Goal: Use online tool/utility: Utilize a website feature to perform a specific function

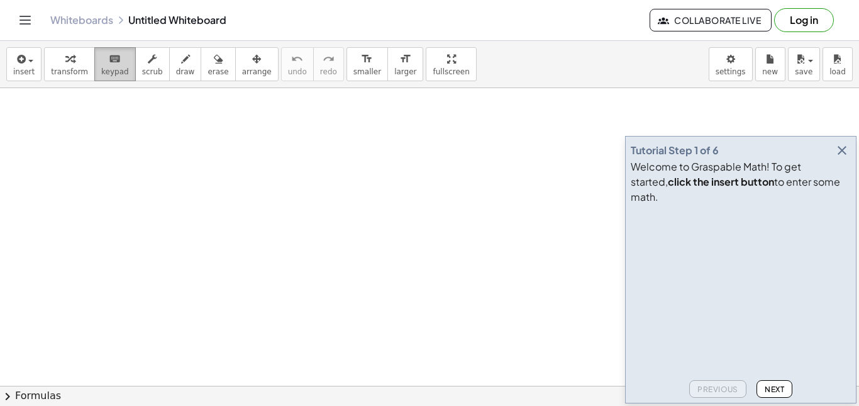
click at [121, 78] on button "keyboard keypad" at bounding box center [115, 64] width 42 height 34
click at [169, 59] on button "draw" at bounding box center [185, 64] width 33 height 34
drag, startPoint x: 69, startPoint y: 124, endPoint x: 97, endPoint y: 150, distance: 38.3
drag, startPoint x: 97, startPoint y: 132, endPoint x: 115, endPoint y: 144, distance: 21.3
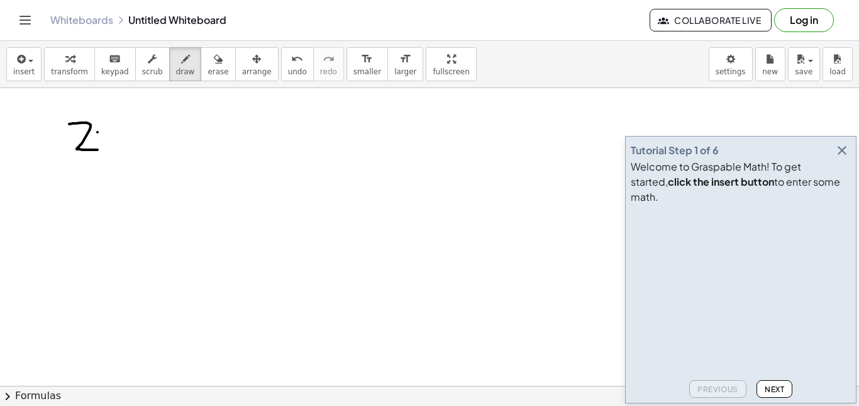
drag, startPoint x: 112, startPoint y: 128, endPoint x: 98, endPoint y: 156, distance: 31.5
drag, startPoint x: 119, startPoint y: 137, endPoint x: 138, endPoint y: 137, distance: 18.9
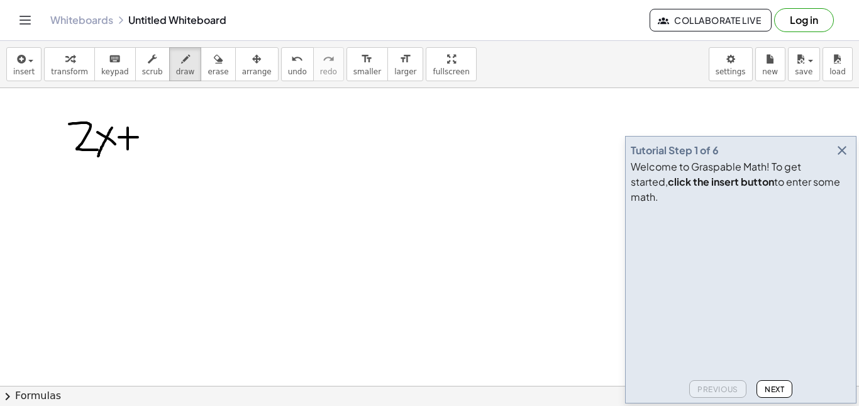
drag, startPoint x: 128, startPoint y: 128, endPoint x: 128, endPoint y: 151, distance: 23.3
drag, startPoint x: 145, startPoint y: 128, endPoint x: 164, endPoint y: 147, distance: 25.8
drag, startPoint x: 113, startPoint y: 117, endPoint x: 127, endPoint y: 124, distance: 16.0
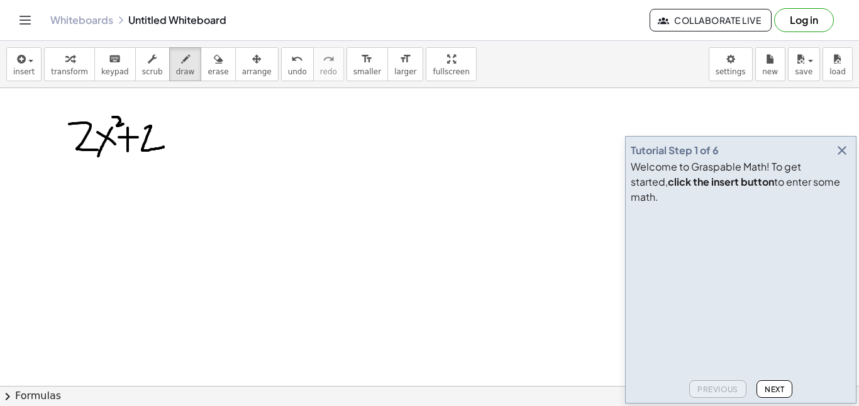
drag, startPoint x: 168, startPoint y: 131, endPoint x: 189, endPoint y: 159, distance: 35.0
drag, startPoint x: 180, startPoint y: 127, endPoint x: 172, endPoint y: 151, distance: 25.5
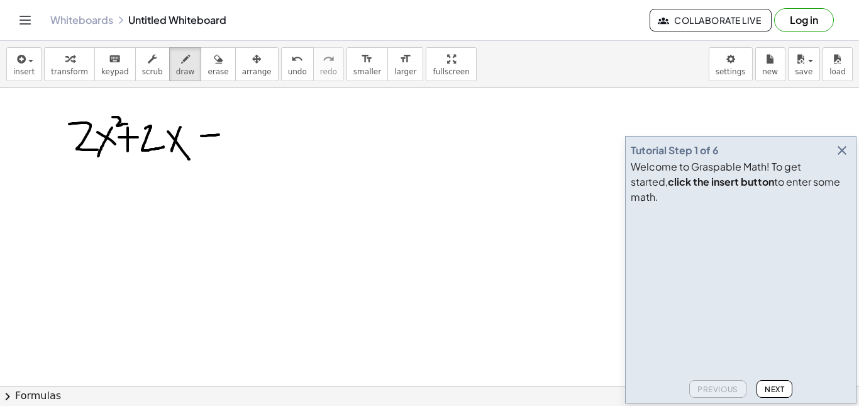
drag, startPoint x: 201, startPoint y: 136, endPoint x: 225, endPoint y: 135, distance: 23.3
drag, startPoint x: 211, startPoint y: 118, endPoint x: 214, endPoint y: 150, distance: 31.6
drag, startPoint x: 233, startPoint y: 133, endPoint x: 254, endPoint y: 153, distance: 29.3
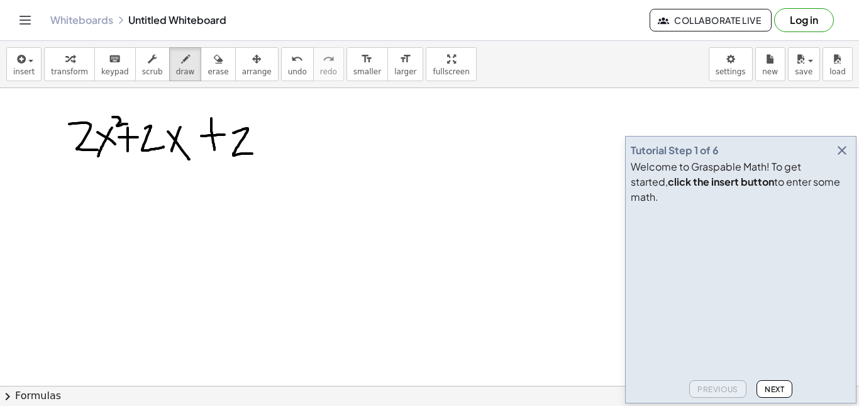
click at [75, 72] on span "transform" at bounding box center [69, 71] width 37 height 9
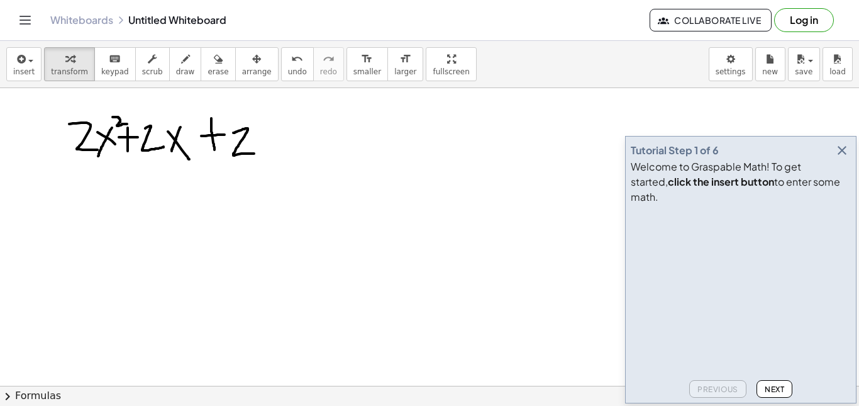
drag, startPoint x: 264, startPoint y: 137, endPoint x: 133, endPoint y: 131, distance: 131.6
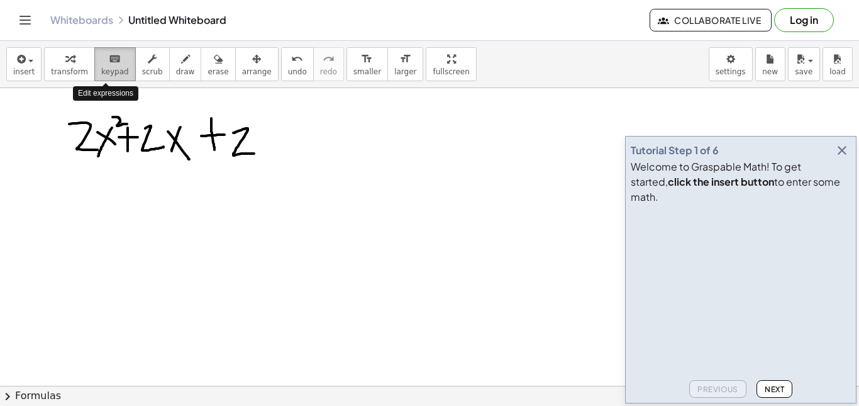
click at [109, 62] on icon "keyboard" at bounding box center [115, 59] width 12 height 15
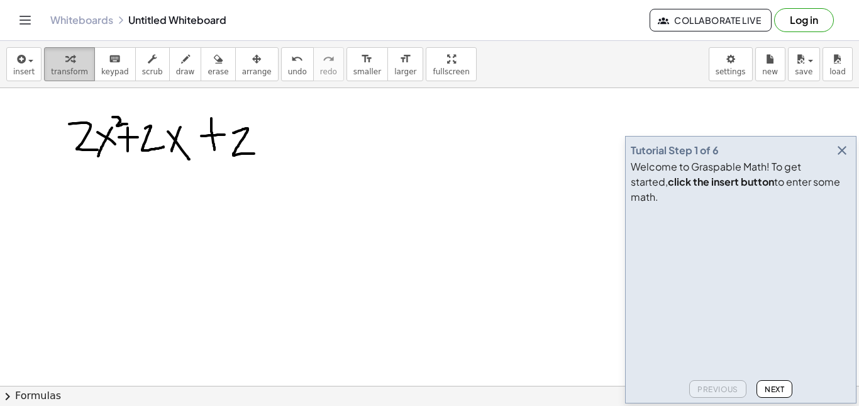
click at [74, 69] on span "transform" at bounding box center [69, 71] width 37 height 9
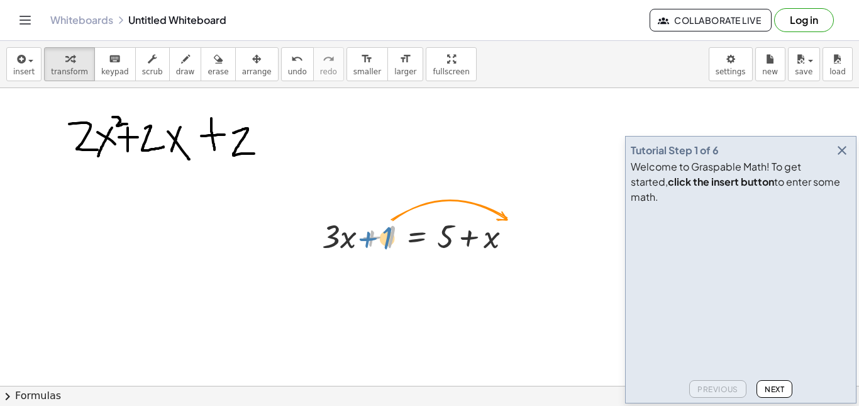
drag, startPoint x: 369, startPoint y: 236, endPoint x: 362, endPoint y: 241, distance: 8.6
click at [362, 241] on div at bounding box center [422, 235] width 212 height 43
click at [769, 394] on button "Next" at bounding box center [775, 389] width 36 height 18
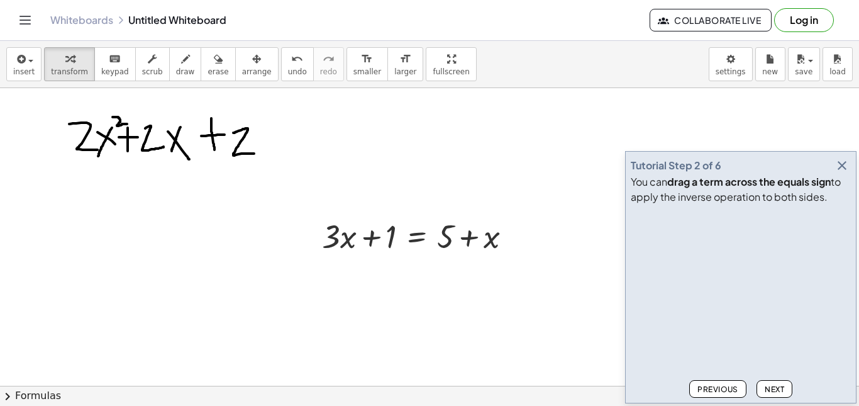
click at [769, 394] on button "Next" at bounding box center [775, 389] width 36 height 18
click at [729, 390] on span "Previous" at bounding box center [717, 388] width 41 height 9
click at [774, 384] on span "Next" at bounding box center [774, 388] width 19 height 9
click at [780, 382] on button "Next" at bounding box center [775, 389] width 36 height 18
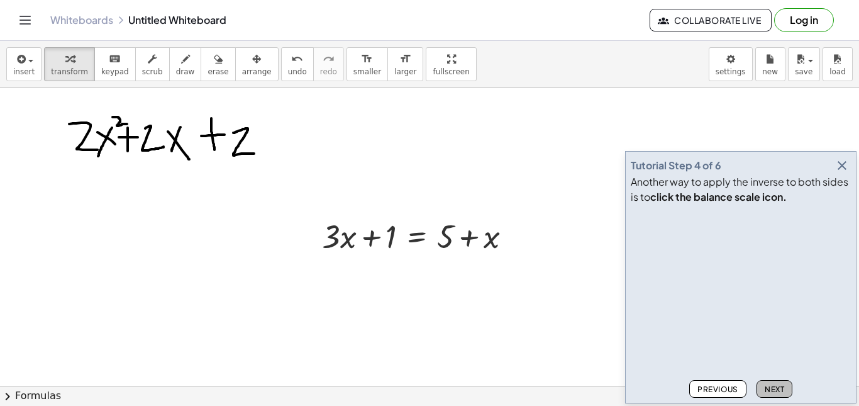
click at [780, 382] on button "Next" at bounding box center [775, 389] width 36 height 18
click at [779, 386] on span "Next" at bounding box center [774, 388] width 19 height 9
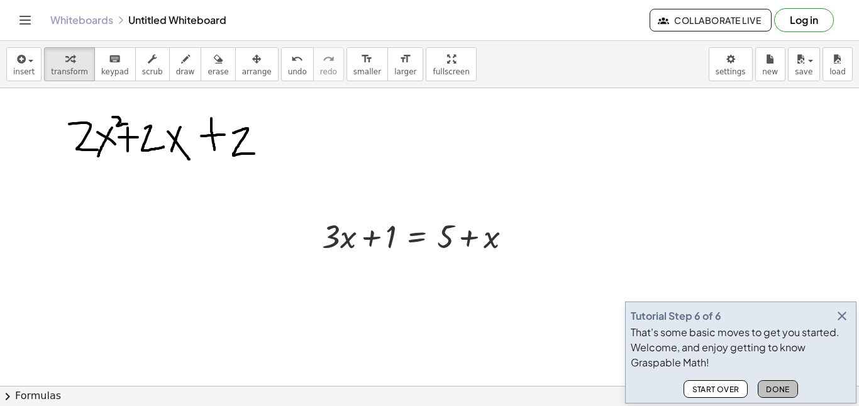
click at [779, 386] on span "Done" at bounding box center [778, 388] width 24 height 9
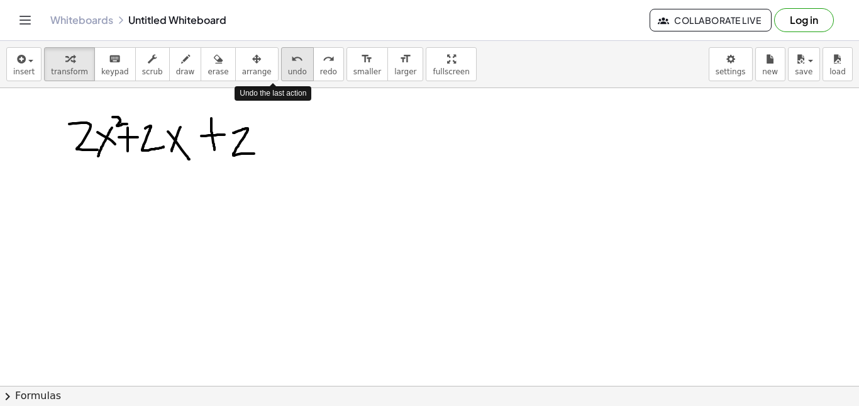
click at [285, 62] on button "undo undo" at bounding box center [297, 64] width 33 height 34
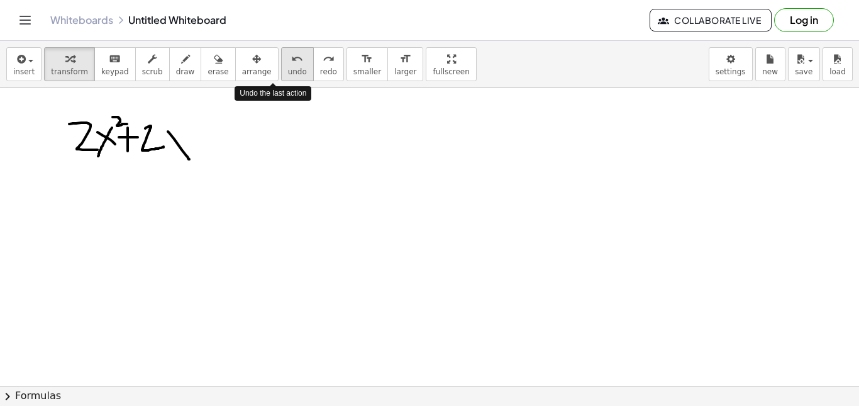
click at [285, 62] on button "undo undo" at bounding box center [297, 64] width 33 height 34
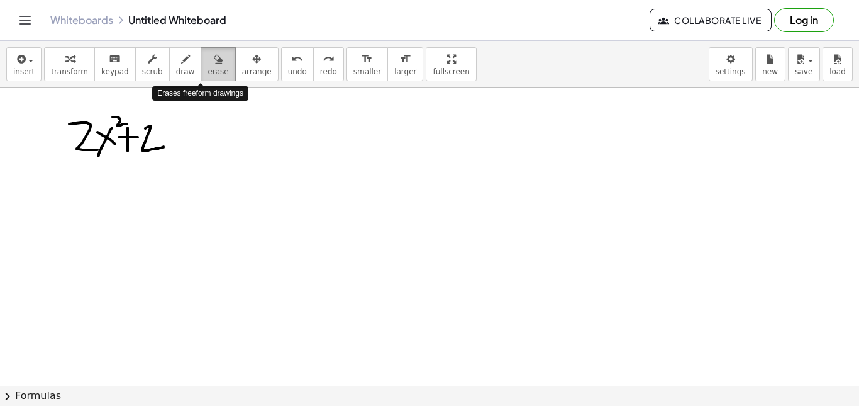
click at [208, 62] on div "button" at bounding box center [218, 58] width 21 height 15
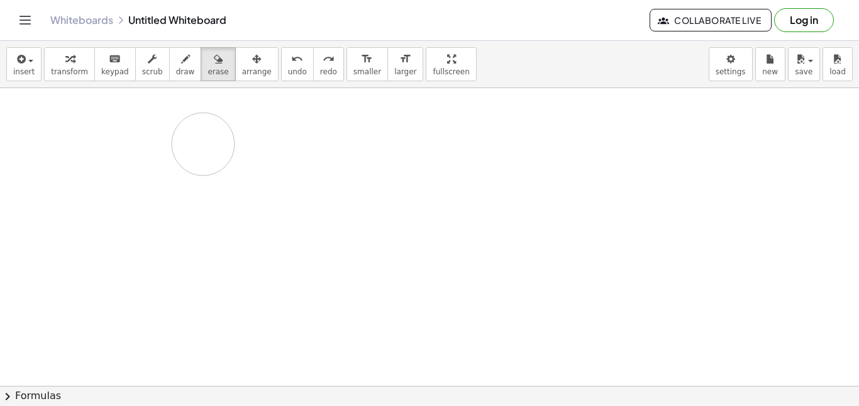
drag, startPoint x: 137, startPoint y: 128, endPoint x: 230, endPoint y: 155, distance: 96.7
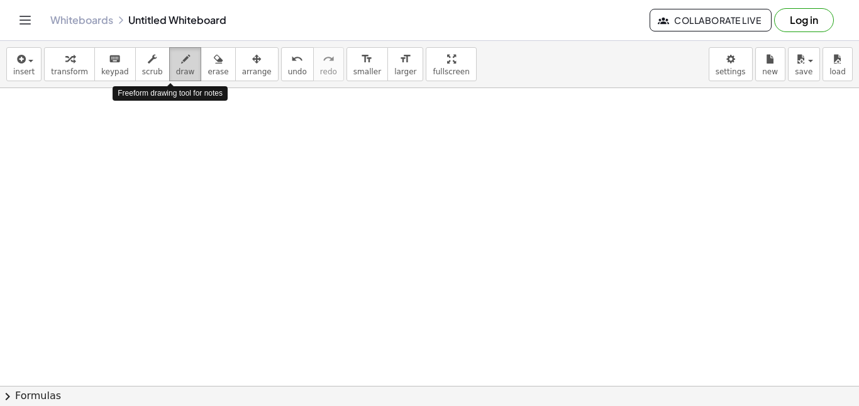
click at [181, 55] on icon "button" at bounding box center [185, 59] width 9 height 15
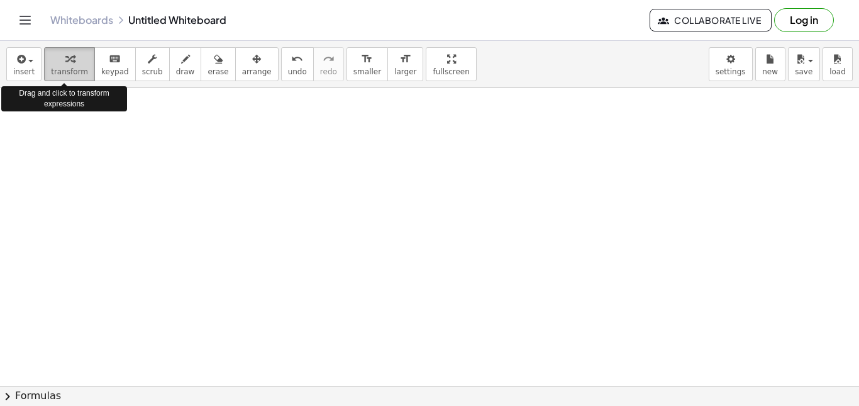
click at [44, 58] on button "transform" at bounding box center [69, 64] width 51 height 34
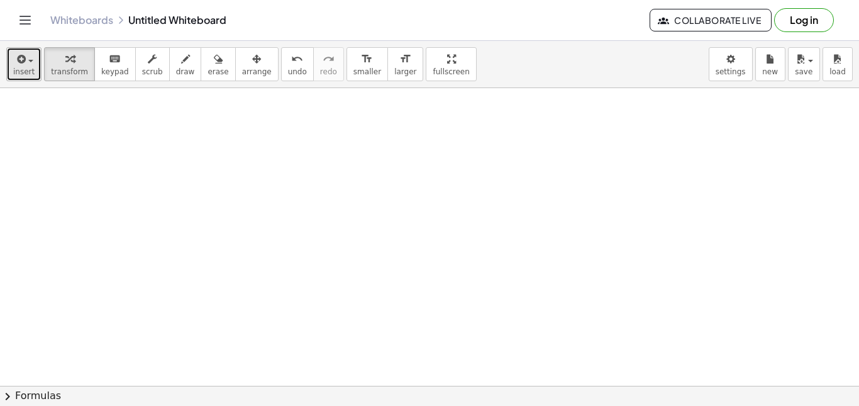
click at [28, 57] on div "button" at bounding box center [23, 58] width 21 height 15
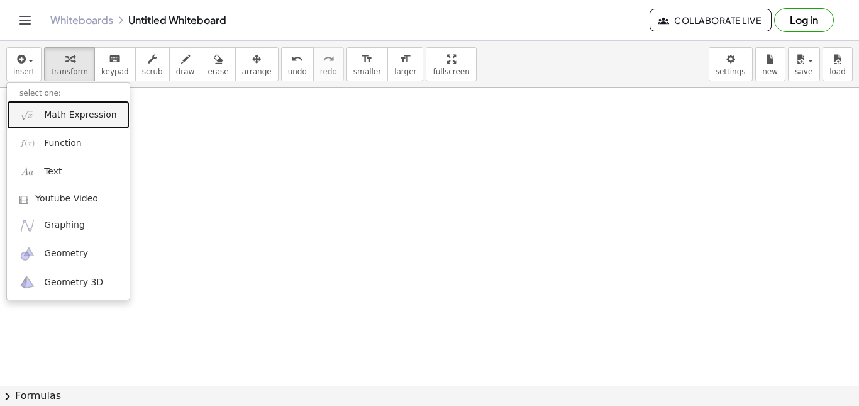
click at [81, 123] on link "Math Expression" at bounding box center [68, 115] width 123 height 28
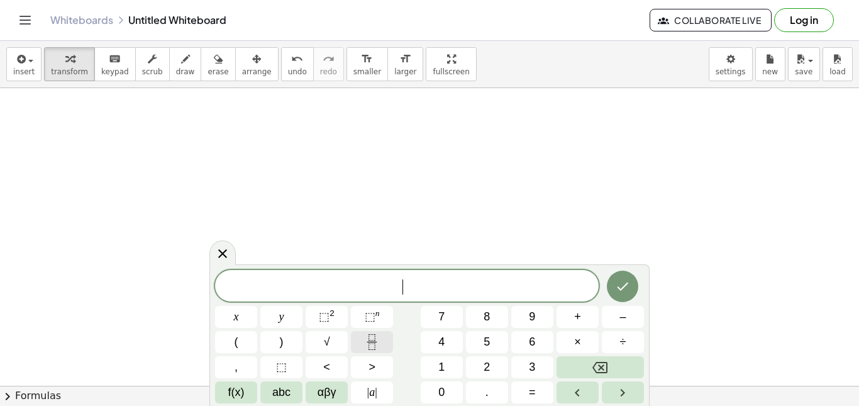
click at [384, 334] on button "Fraction" at bounding box center [372, 342] width 42 height 22
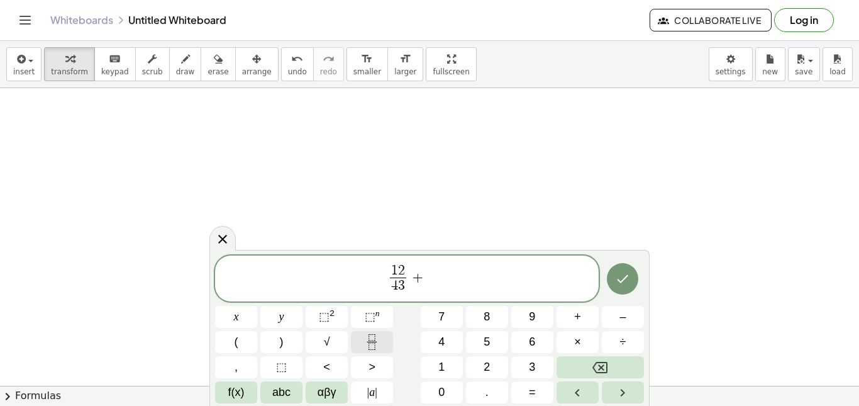
click at [384, 334] on button "Fraction" at bounding box center [372, 342] width 42 height 22
click at [631, 280] on button "Done" at bounding box center [622, 278] width 31 height 31
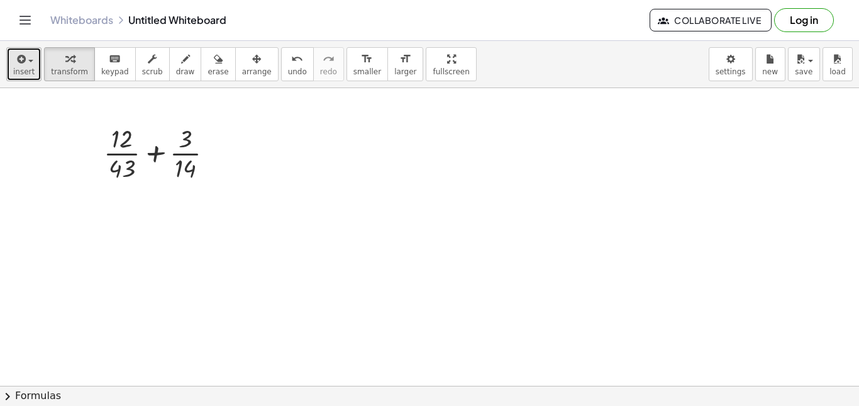
click at [26, 62] on span "button" at bounding box center [27, 60] width 3 height 9
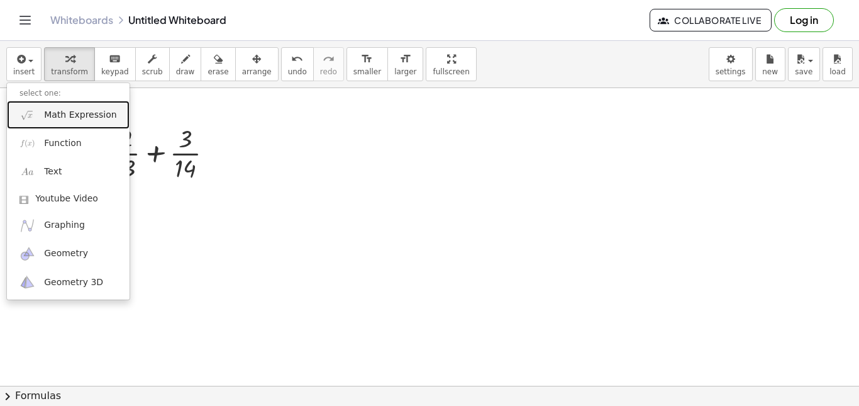
click at [56, 118] on span "Math Expression" at bounding box center [80, 115] width 72 height 13
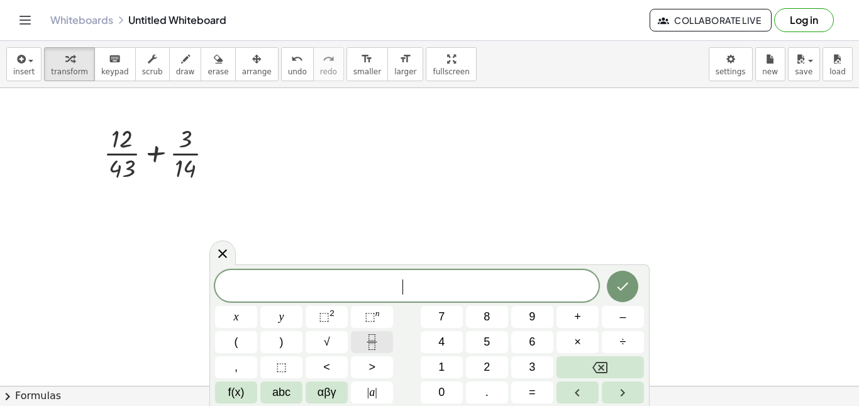
click at [362, 338] on button "Fraction" at bounding box center [372, 342] width 42 height 22
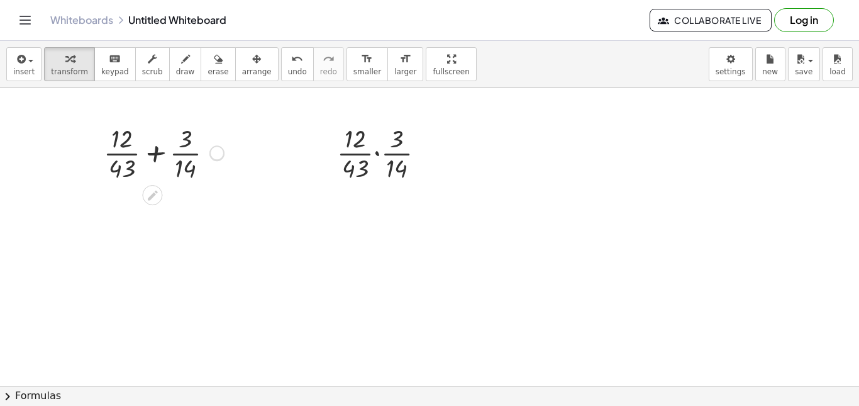
click at [218, 150] on div at bounding box center [217, 154] width 14 height 14
click at [148, 197] on icon at bounding box center [152, 195] width 13 height 13
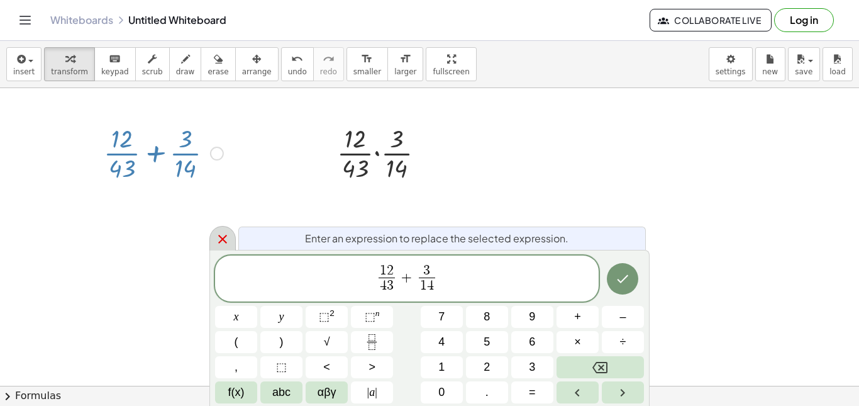
click at [216, 236] on icon at bounding box center [222, 238] width 15 height 15
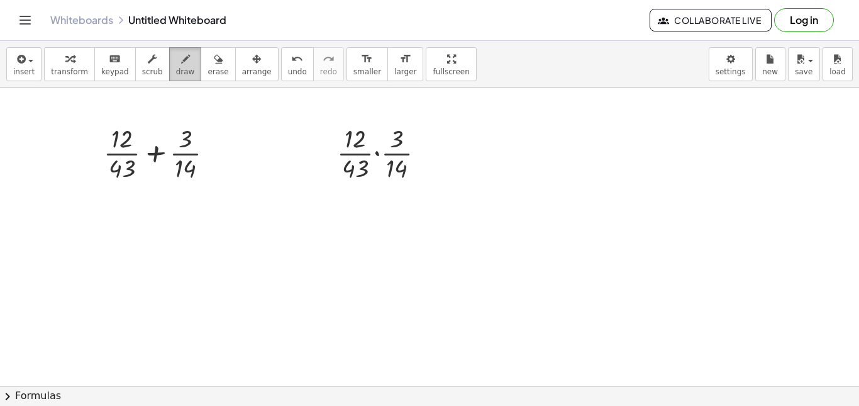
click at [176, 75] on span "draw" at bounding box center [185, 71] width 19 height 9
drag, startPoint x: 201, startPoint y: 165, endPoint x: 207, endPoint y: 174, distance: 10.8
drag, startPoint x: 208, startPoint y: 164, endPoint x: 202, endPoint y: 172, distance: 9.9
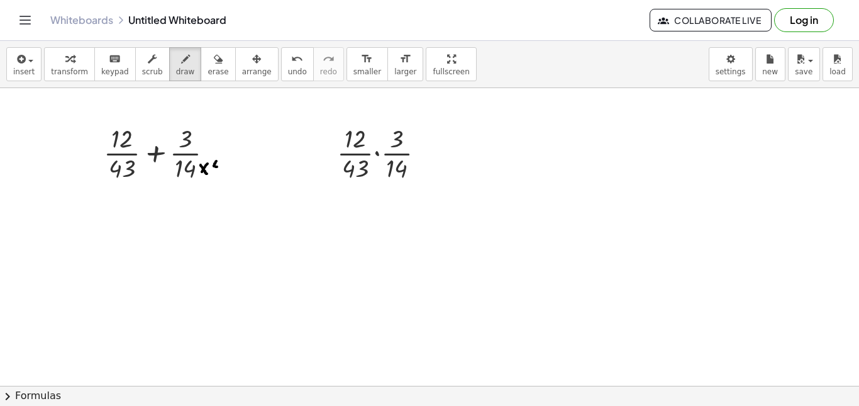
drag, startPoint x: 216, startPoint y: 161, endPoint x: 225, endPoint y: 167, distance: 10.5
drag, startPoint x: 223, startPoint y: 161, endPoint x: 217, endPoint y: 186, distance: 25.9
drag, startPoint x: 229, startPoint y: 164, endPoint x: 238, endPoint y: 187, distance: 25.1
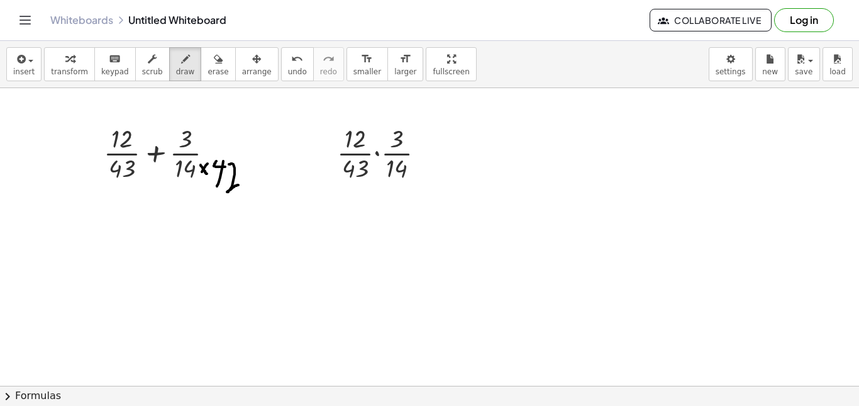
drag, startPoint x: 229, startPoint y: 168, endPoint x: 230, endPoint y: 182, distance: 14.5
drag, startPoint x: 96, startPoint y: 163, endPoint x: 108, endPoint y: 180, distance: 21.6
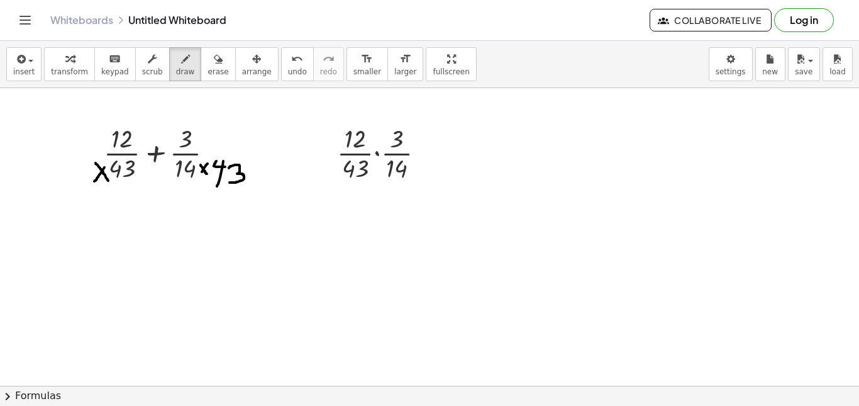
drag, startPoint x: 104, startPoint y: 167, endPoint x: 94, endPoint y: 182, distance: 17.6
drag, startPoint x: 52, startPoint y: 160, endPoint x: 52, endPoint y: 175, distance: 14.5
drag, startPoint x: 64, startPoint y: 159, endPoint x: 74, endPoint y: 167, distance: 13.0
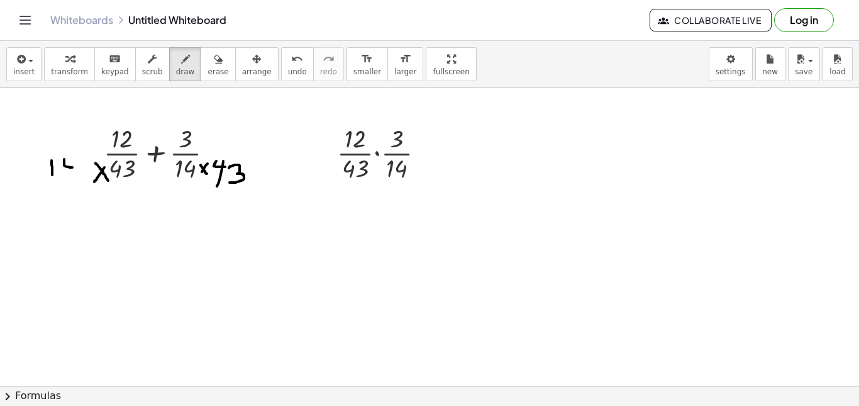
drag, startPoint x: 71, startPoint y: 163, endPoint x: 71, endPoint y: 185, distance: 22.0
drag, startPoint x: 194, startPoint y: 124, endPoint x: 209, endPoint y: 140, distance: 21.8
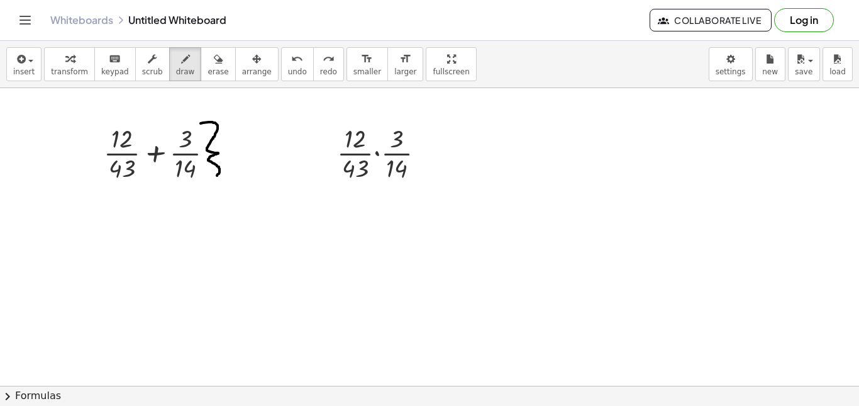
drag, startPoint x: 201, startPoint y: 123, endPoint x: 204, endPoint y: 179, distance: 56.1
drag, startPoint x: 225, startPoint y: 140, endPoint x: 231, endPoint y: 152, distance: 13.2
drag, startPoint x: 231, startPoint y: 141, endPoint x: 223, endPoint y: 153, distance: 14.8
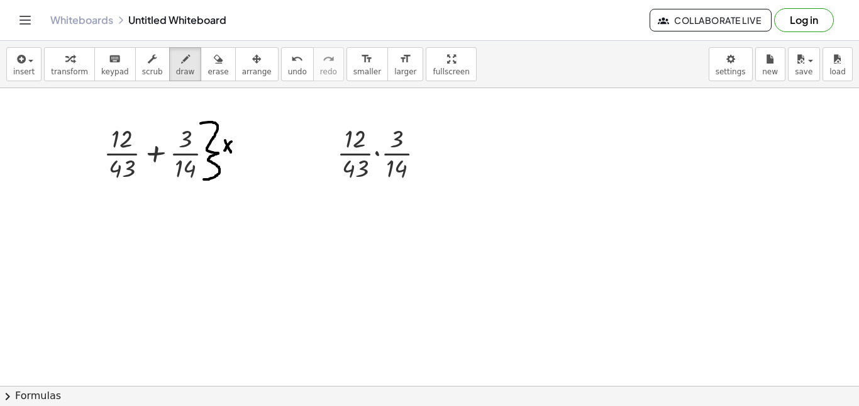
drag, startPoint x: 235, startPoint y: 141, endPoint x: 253, endPoint y: 148, distance: 19.2
drag, startPoint x: 247, startPoint y: 141, endPoint x: 243, endPoint y: 161, distance: 20.4
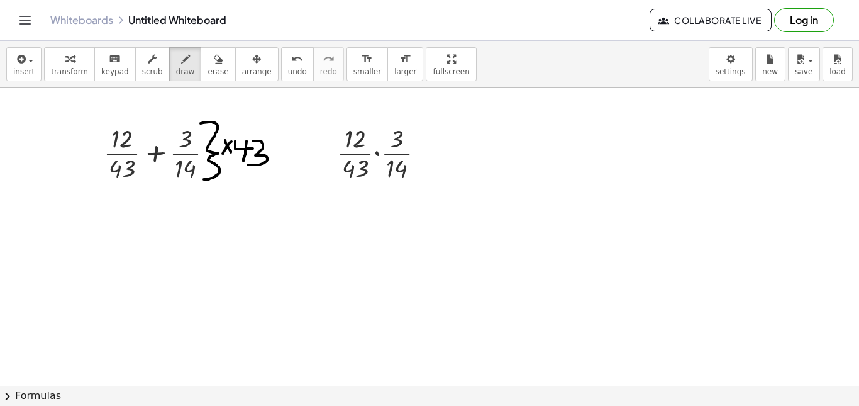
drag, startPoint x: 253, startPoint y: 141, endPoint x: 247, endPoint y: 165, distance: 24.7
drag, startPoint x: 106, startPoint y: 120, endPoint x: 107, endPoint y: 182, distance: 61.6
drag, startPoint x: 47, startPoint y: 141, endPoint x: 70, endPoint y: 156, distance: 27.2
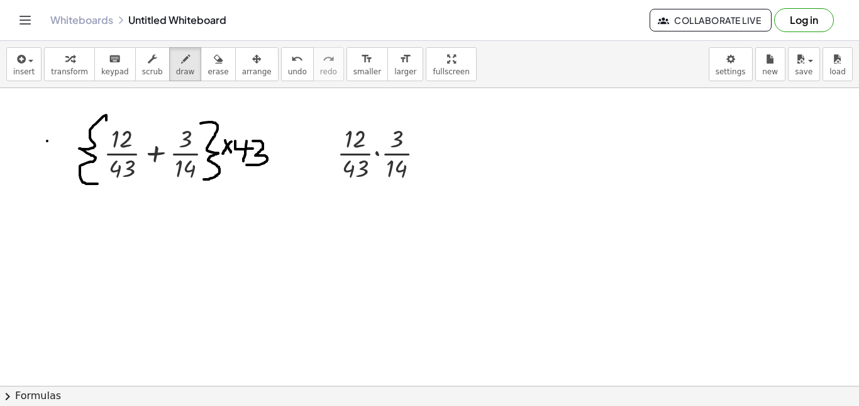
drag, startPoint x: 63, startPoint y: 138, endPoint x: 45, endPoint y: 158, distance: 27.2
drag, startPoint x: 11, startPoint y: 134, endPoint x: 19, endPoint y: 140, distance: 10.8
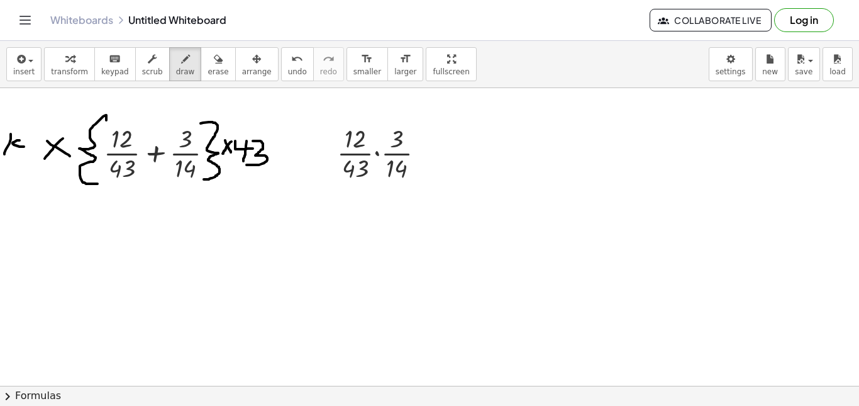
drag, startPoint x: 19, startPoint y: 140, endPoint x: 24, endPoint y: 147, distance: 7.7
drag, startPoint x: 24, startPoint y: 136, endPoint x: 19, endPoint y: 160, distance: 24.9
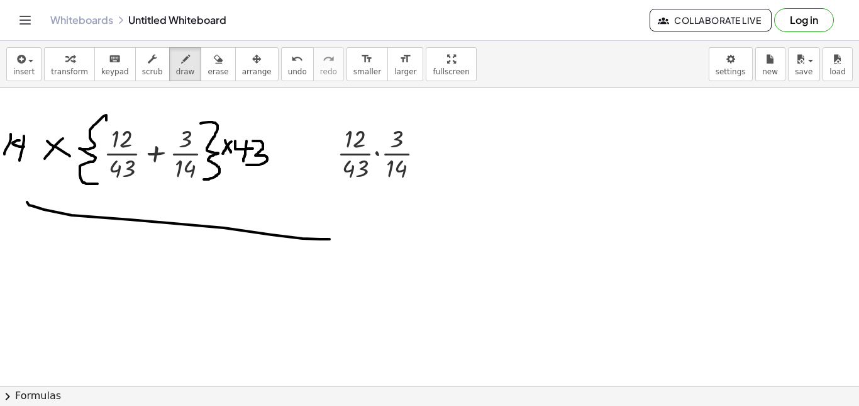
drag, startPoint x: 27, startPoint y: 202, endPoint x: 330, endPoint y: 239, distance: 304.8
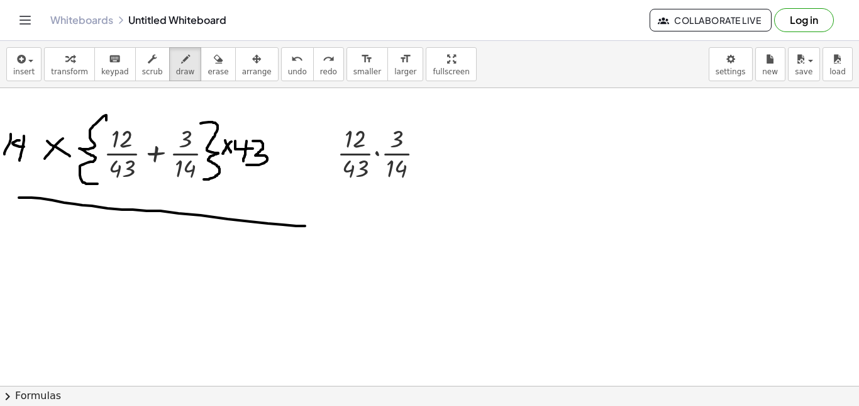
drag, startPoint x: 19, startPoint y: 197, endPoint x: 319, endPoint y: 225, distance: 301.8
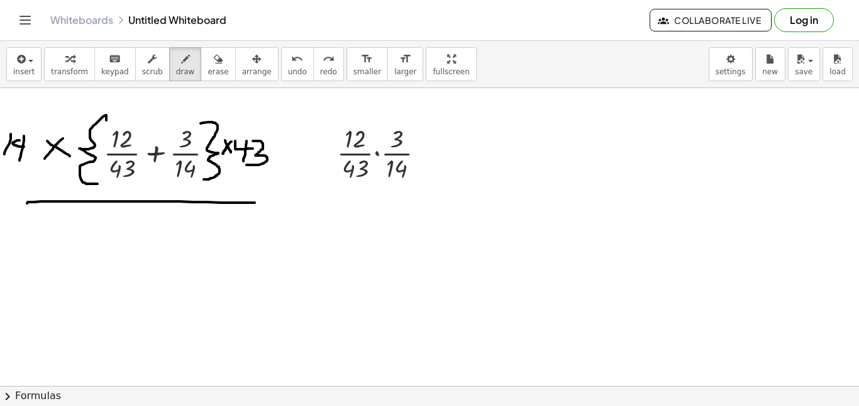
drag, startPoint x: 34, startPoint y: 202, endPoint x: 291, endPoint y: 199, distance: 256.6
drag, startPoint x: 34, startPoint y: 218, endPoint x: 25, endPoint y: 240, distance: 23.9
drag, startPoint x: 42, startPoint y: 224, endPoint x: 57, endPoint y: 233, distance: 17.8
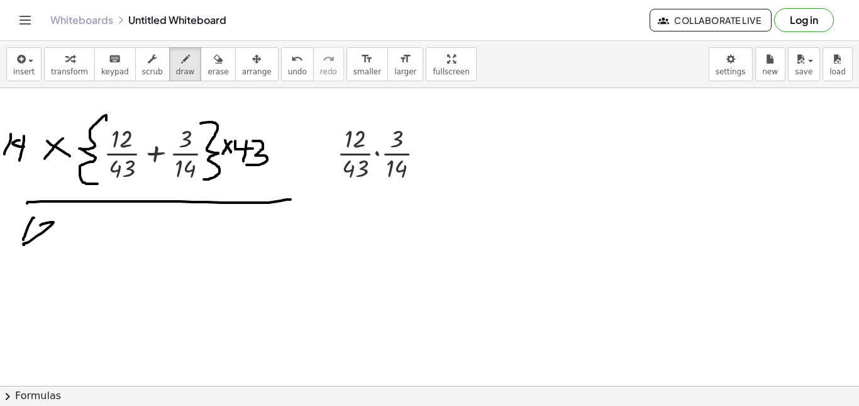
drag, startPoint x: 60, startPoint y: 226, endPoint x: 77, endPoint y: 238, distance: 21.3
drag, startPoint x: 69, startPoint y: 228, endPoint x: 76, endPoint y: 238, distance: 12.2
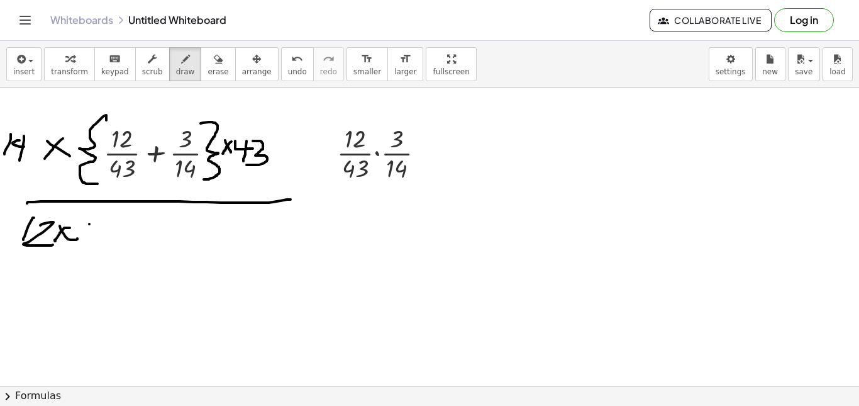
drag, startPoint x: 89, startPoint y: 224, endPoint x: 86, endPoint y: 240, distance: 16.7
drag, startPoint x: 103, startPoint y: 223, endPoint x: 108, endPoint y: 230, distance: 8.9
drag, startPoint x: 108, startPoint y: 220, endPoint x: 74, endPoint y: 242, distance: 41.0
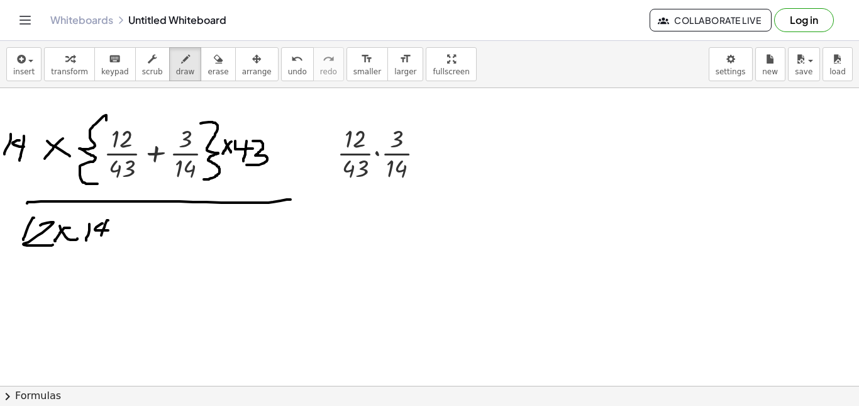
drag, startPoint x: 11, startPoint y: 254, endPoint x: 131, endPoint y: 270, distance: 121.1
drag, startPoint x: 64, startPoint y: 272, endPoint x: 58, endPoint y: 271, distance: 6.3
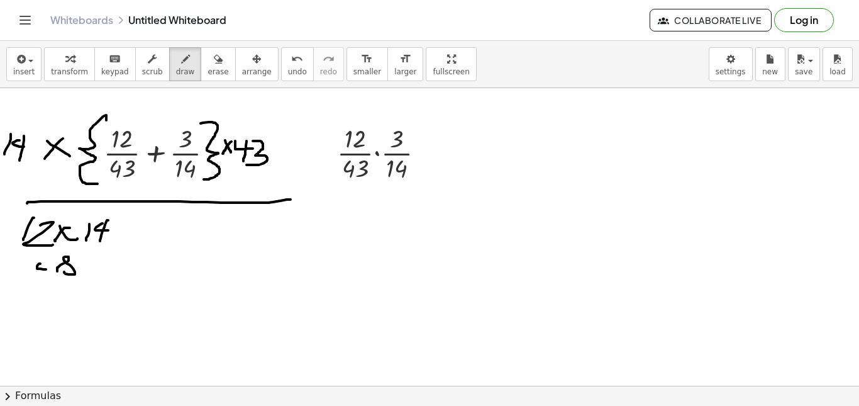
drag, startPoint x: 40, startPoint y: 263, endPoint x: 46, endPoint y: 269, distance: 8.0
drag, startPoint x: 47, startPoint y: 261, endPoint x: 47, endPoint y: 279, distance: 17.6
drag, startPoint x: 64, startPoint y: 280, endPoint x: 77, endPoint y: 280, distance: 13.2
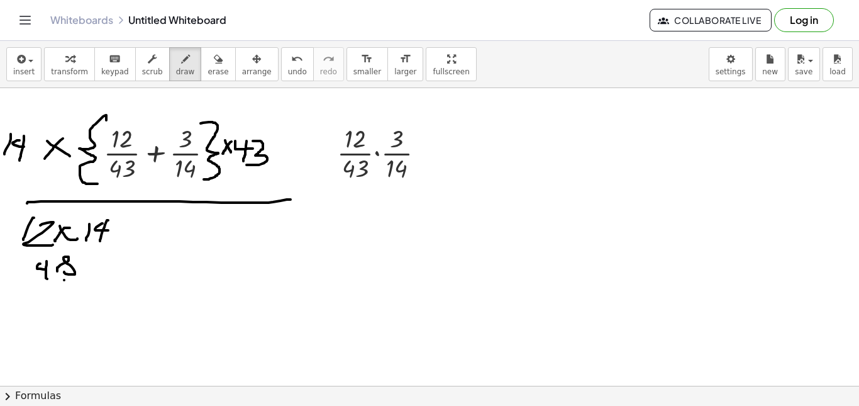
drag, startPoint x: 42, startPoint y: 282, endPoint x: 52, endPoint y: 292, distance: 13.8
drag, startPoint x: 21, startPoint y: 288, endPoint x: 21, endPoint y: 304, distance: 16.4
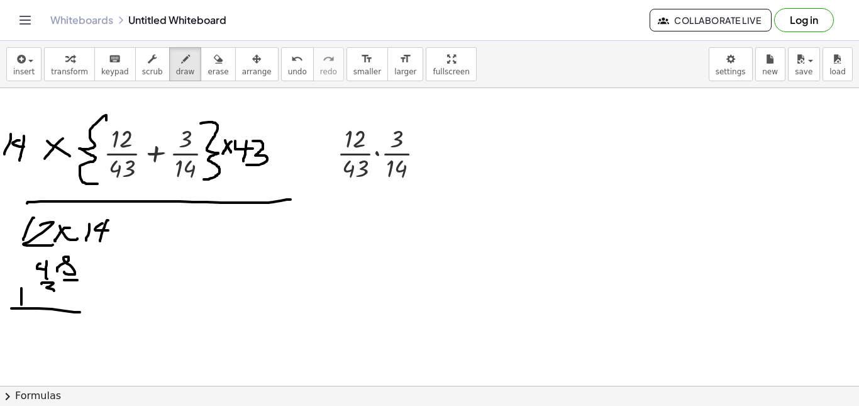
drag, startPoint x: 11, startPoint y: 308, endPoint x: 80, endPoint y: 318, distance: 69.8
drag, startPoint x: 75, startPoint y: 333, endPoint x: 60, endPoint y: 333, distance: 14.5
drag, startPoint x: 44, startPoint y: 329, endPoint x: 36, endPoint y: 334, distance: 9.1
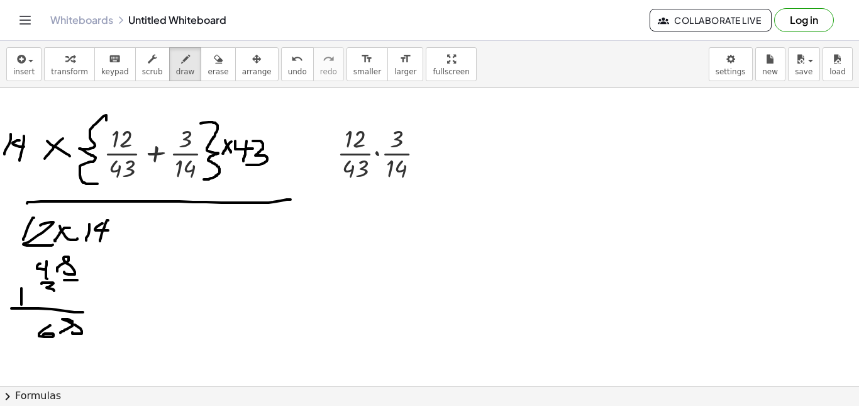
drag, startPoint x: 25, startPoint y: 326, endPoint x: 30, endPoint y: 341, distance: 15.5
drag, startPoint x: 25, startPoint y: 339, endPoint x: 53, endPoint y: 338, distance: 28.3
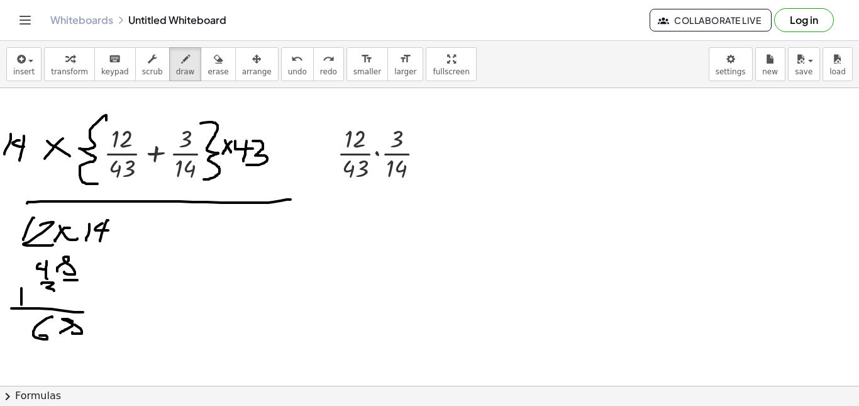
drag, startPoint x: 52, startPoint y: 317, endPoint x: 37, endPoint y: 336, distance: 24.2
drag, startPoint x: 21, startPoint y: 319, endPoint x: 19, endPoint y: 340, distance: 20.8
drag
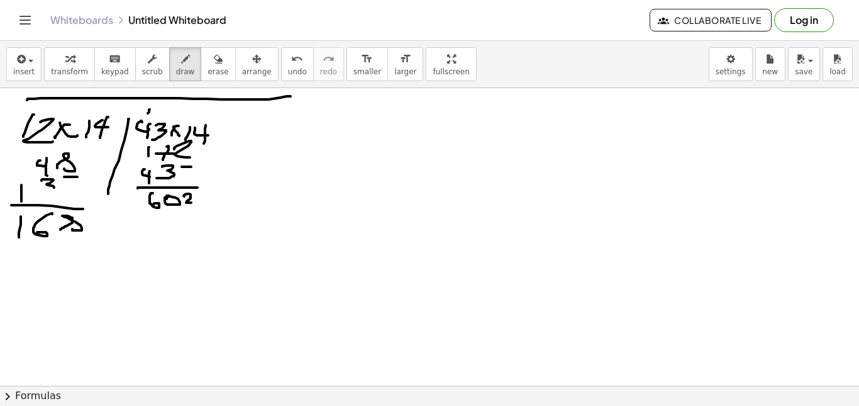
scroll to position [126, 0]
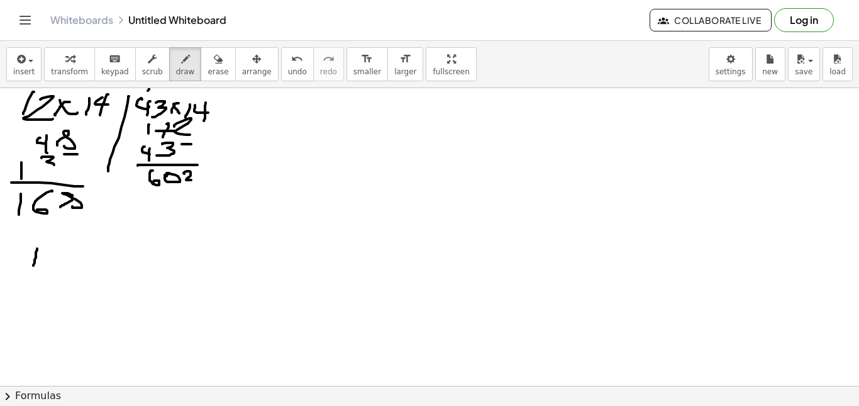
click at [33, 265] on div at bounding box center [429, 300] width 859 height 677
click at [103, 229] on div at bounding box center [429, 300] width 859 height 677
click at [19, 259] on div at bounding box center [429, 300] width 859 height 677
click at [45, 252] on div at bounding box center [429, 300] width 859 height 677
click at [69, 266] on div at bounding box center [429, 300] width 859 height 677
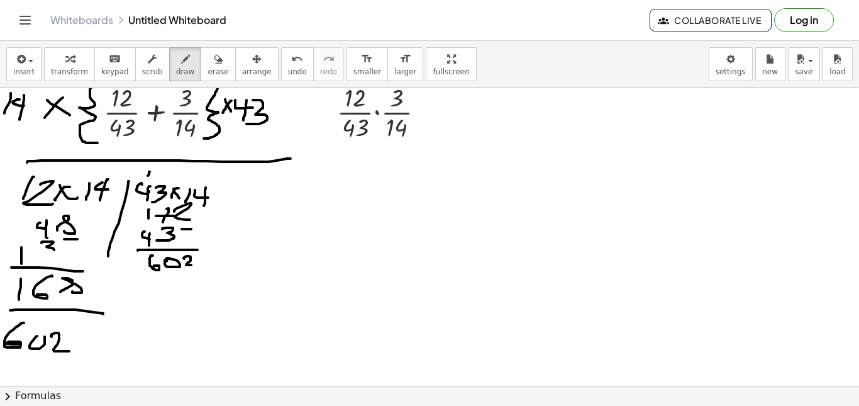
scroll to position [63, 0]
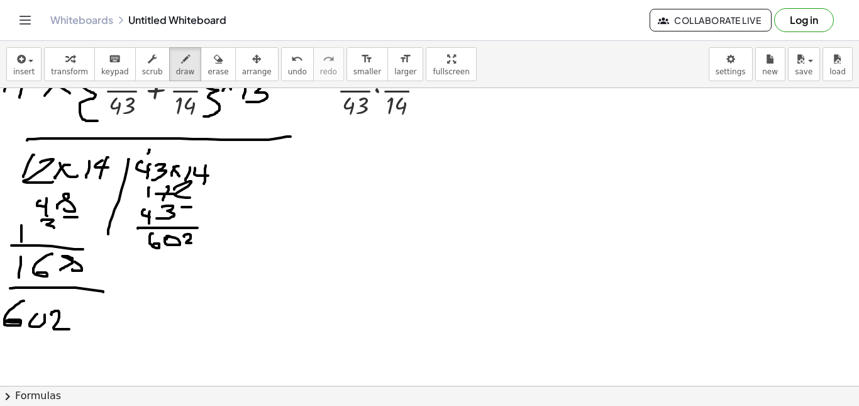
click at [136, 299] on div at bounding box center [429, 363] width 859 height 677
click at [128, 306] on div at bounding box center [429, 363] width 859 height 677
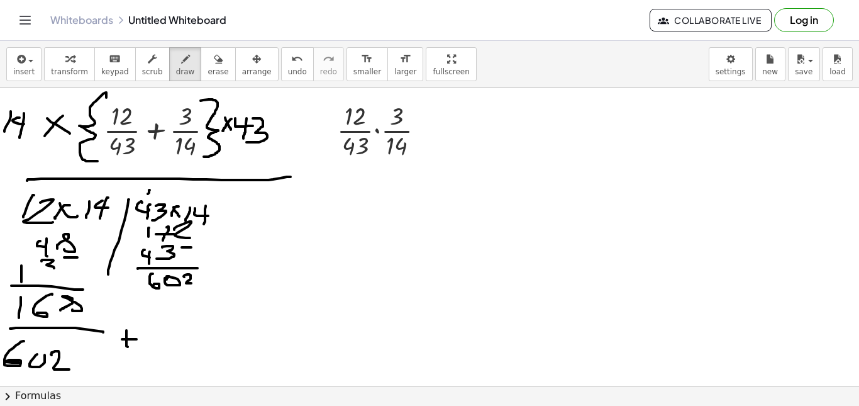
scroll to position [0, 0]
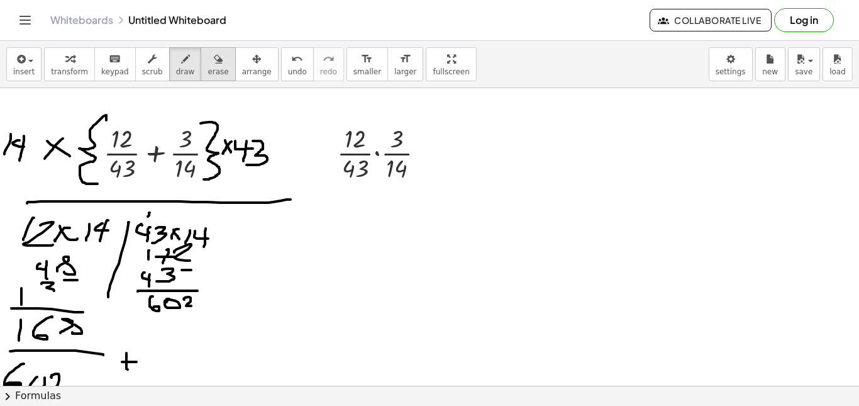
click at [213, 74] on button "erase" at bounding box center [218, 64] width 35 height 34
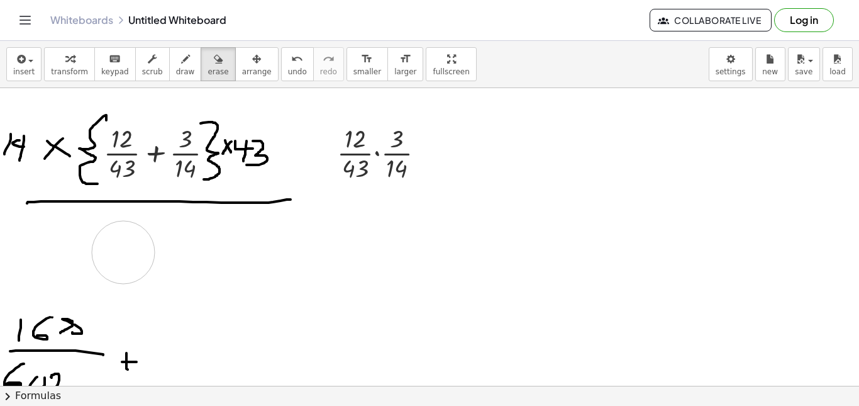
drag, startPoint x: 198, startPoint y: 280, endPoint x: 147, endPoint y: 253, distance: 57.7
click at [176, 70] on span "draw" at bounding box center [185, 71] width 19 height 9
drag, startPoint x: 30, startPoint y: 219, endPoint x: 53, endPoint y: 228, distance: 24.3
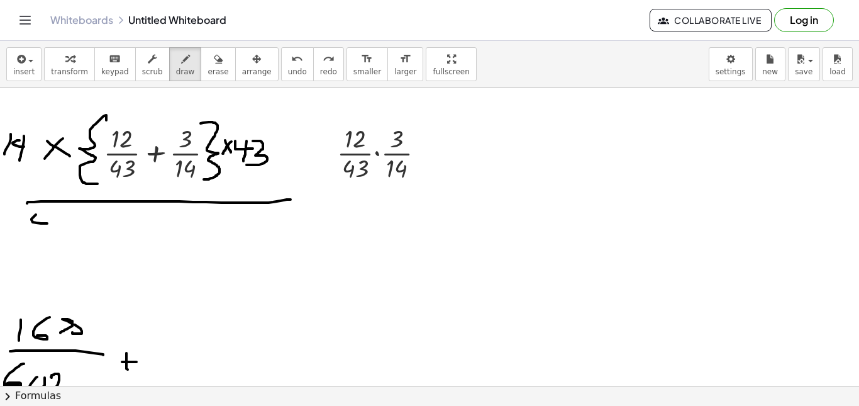
drag, startPoint x: 36, startPoint y: 214, endPoint x: 47, endPoint y: 223, distance: 14.3
drag, startPoint x: 47, startPoint y: 217, endPoint x: 54, endPoint y: 221, distance: 7.9
drag, startPoint x: 54, startPoint y: 220, endPoint x: 52, endPoint y: 229, distance: 9.0
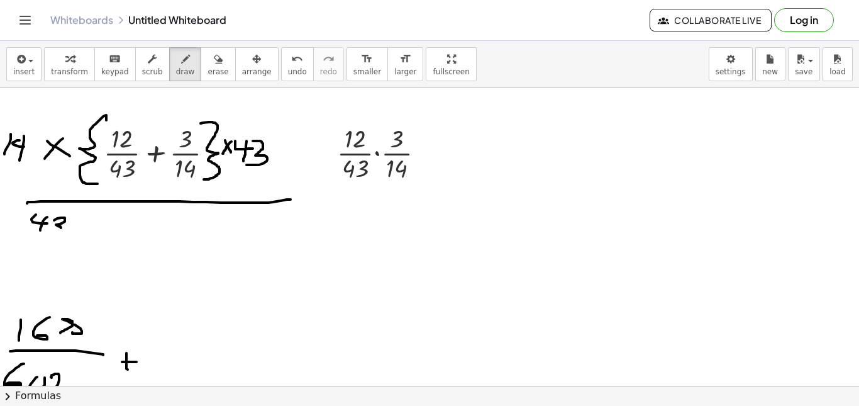
drag, startPoint x: 69, startPoint y: 220, endPoint x: 78, endPoint y: 230, distance: 13.3
drag, startPoint x: 87, startPoint y: 219, endPoint x: 91, endPoint y: 231, distance: 12.7
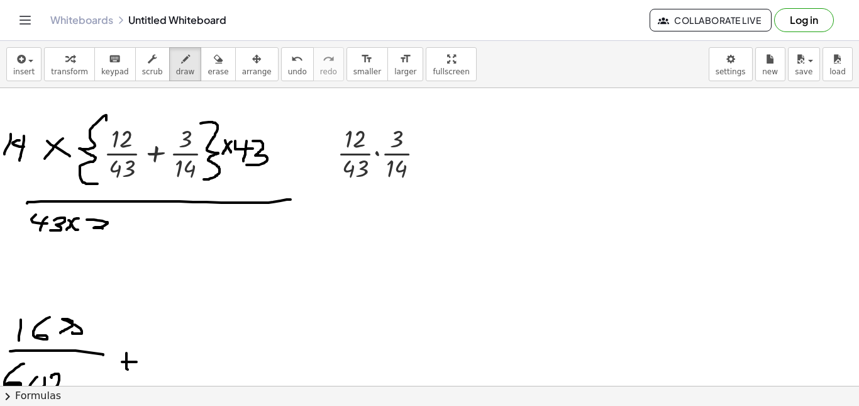
drag, startPoint x: 69, startPoint y: 238, endPoint x: 76, endPoint y: 241, distance: 8.2
drag, startPoint x: 70, startPoint y: 238, endPoint x: 79, endPoint y: 241, distance: 9.0
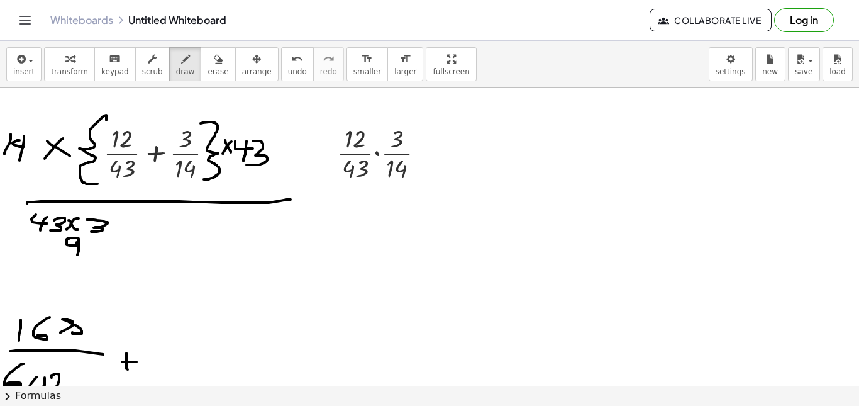
drag, startPoint x: 79, startPoint y: 241, endPoint x: 77, endPoint y: 255, distance: 13.3
drag, startPoint x: 43, startPoint y: 240, endPoint x: 43, endPoint y: 251, distance: 11.3
drag, startPoint x: 55, startPoint y: 244, endPoint x: 60, endPoint y: 254, distance: 11.2
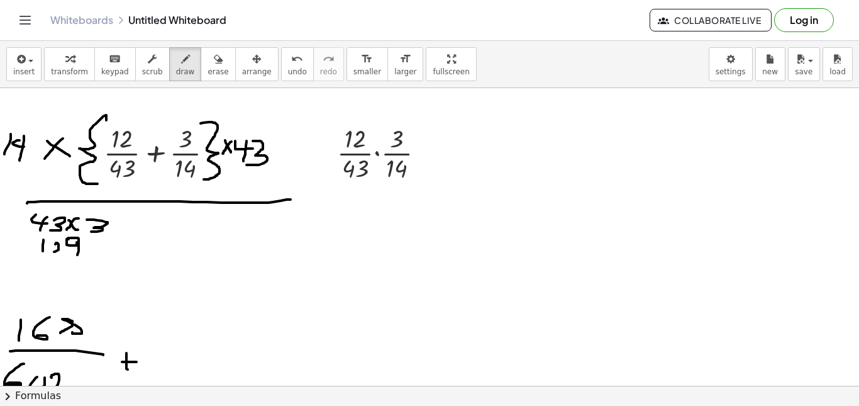
drag, startPoint x: 50, startPoint y: 242, endPoint x: 63, endPoint y: 253, distance: 16.9
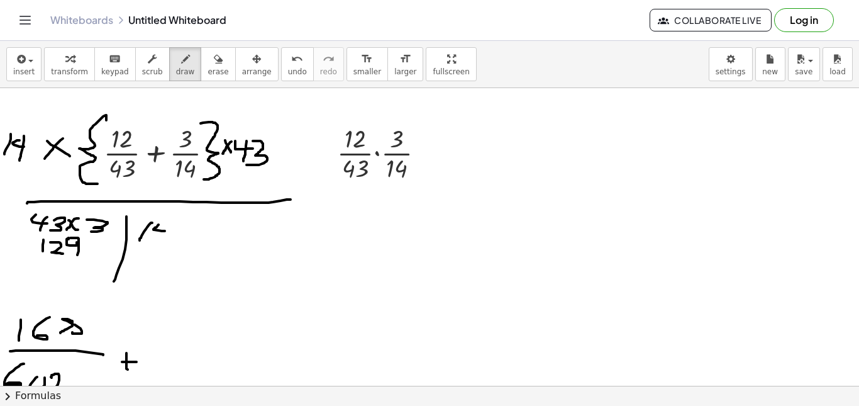
drag, startPoint x: 158, startPoint y: 225, endPoint x: 171, endPoint y: 231, distance: 14.1
drag, startPoint x: 167, startPoint y: 223, endPoint x: 173, endPoint y: 225, distance: 6.6
drag, startPoint x: 179, startPoint y: 231, endPoint x: 183, endPoint y: 236, distance: 6.7
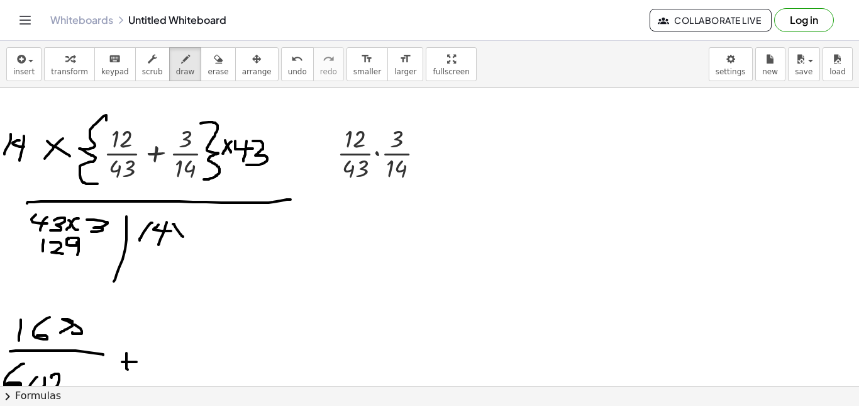
drag, startPoint x: 183, startPoint y: 225, endPoint x: 180, endPoint y: 239, distance: 14.1
drag, startPoint x: 197, startPoint y: 224, endPoint x: 199, endPoint y: 235, distance: 10.9
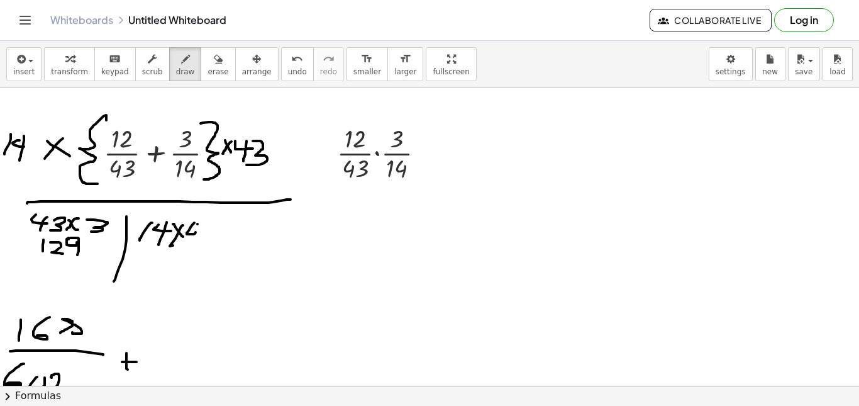
drag, startPoint x: 180, startPoint y: 255, endPoint x: 194, endPoint y: 274, distance: 23.3
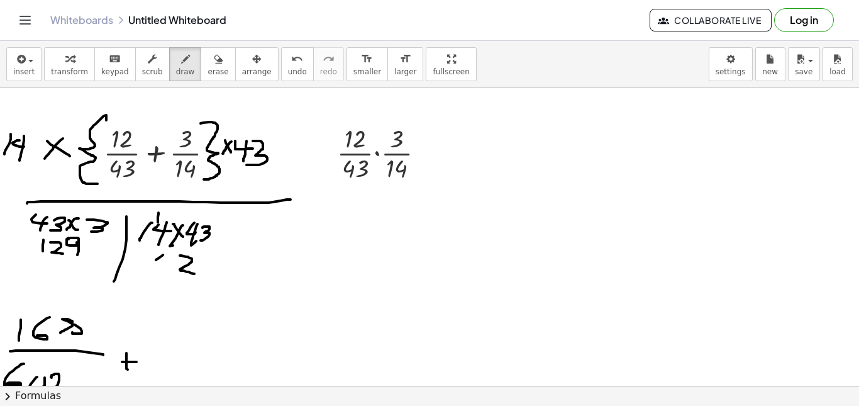
drag, startPoint x: 163, startPoint y: 273, endPoint x: 155, endPoint y: 289, distance: 17.4
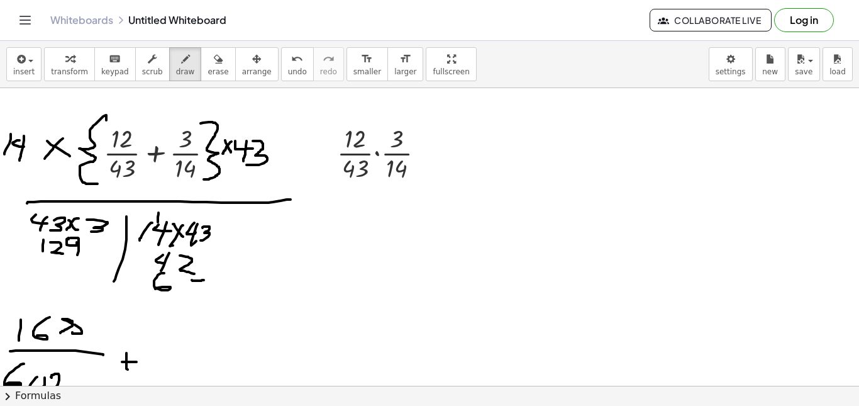
drag, startPoint x: 142, startPoint y: 275, endPoint x: 133, endPoint y: 284, distance: 12.9
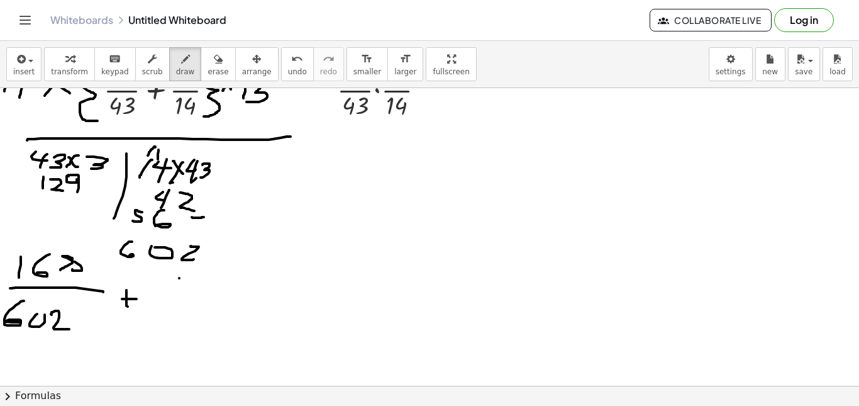
click at [178, 294] on div at bounding box center [429, 363] width 859 height 677
click at [204, 292] on div at bounding box center [429, 363] width 859 height 677
click at [224, 286] on div at bounding box center [429, 363] width 859 height 677
click at [223, 287] on div at bounding box center [429, 363] width 859 height 677
click at [223, 296] on div at bounding box center [429, 363] width 859 height 677
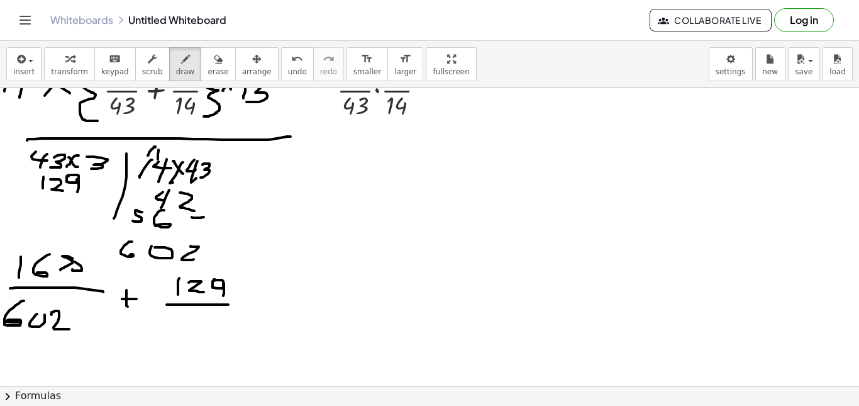
click at [228, 304] on div at bounding box center [429, 363] width 859 height 677
click at [188, 325] on div at bounding box center [429, 363] width 859 height 677
click at [211, 318] on div at bounding box center [429, 363] width 859 height 677
click at [197, 317] on div at bounding box center [429, 363] width 859 height 677
click at [235, 321] on div at bounding box center [429, 363] width 859 height 677
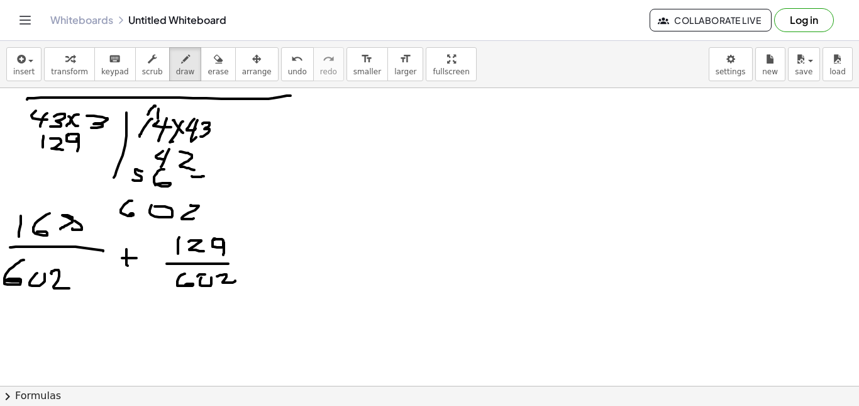
scroll to position [126, 0]
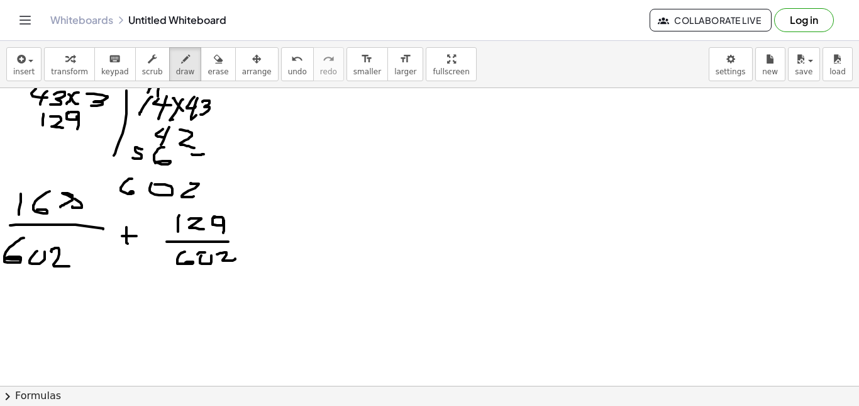
click at [287, 232] on div at bounding box center [429, 300] width 859 height 677
click at [284, 241] on div at bounding box center [429, 300] width 859 height 677
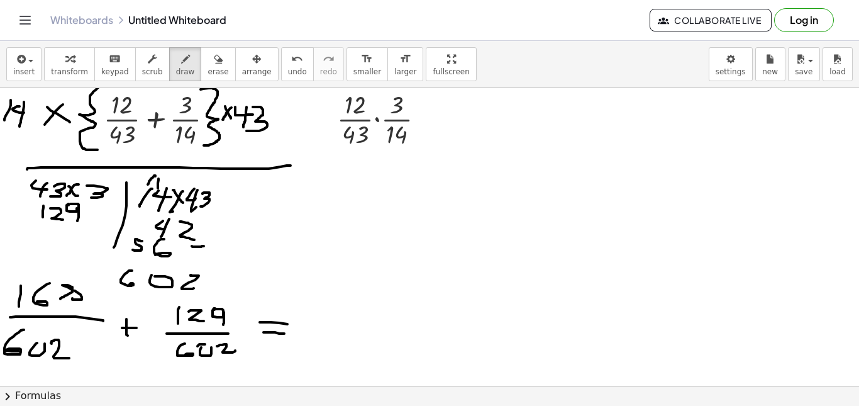
scroll to position [63, 0]
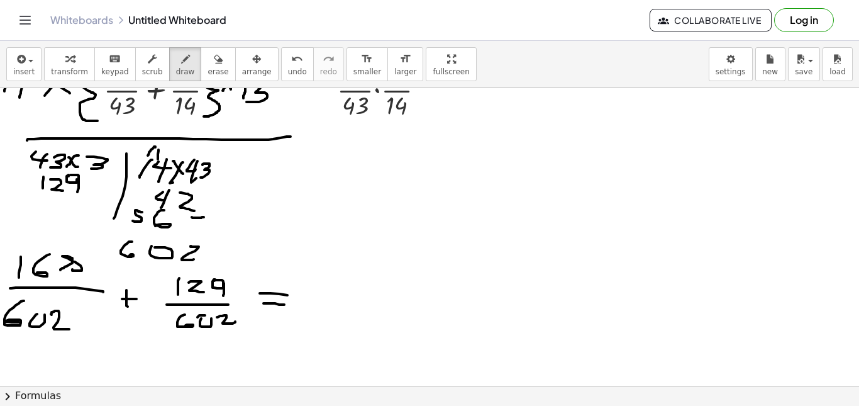
click at [258, 192] on div at bounding box center [429, 363] width 859 height 677
click at [277, 190] on div at bounding box center [429, 363] width 859 height 677
click at [274, 191] on div at bounding box center [429, 363] width 859 height 677
click at [297, 186] on div at bounding box center [429, 363] width 859 height 677
click at [296, 184] on div at bounding box center [429, 363] width 859 height 677
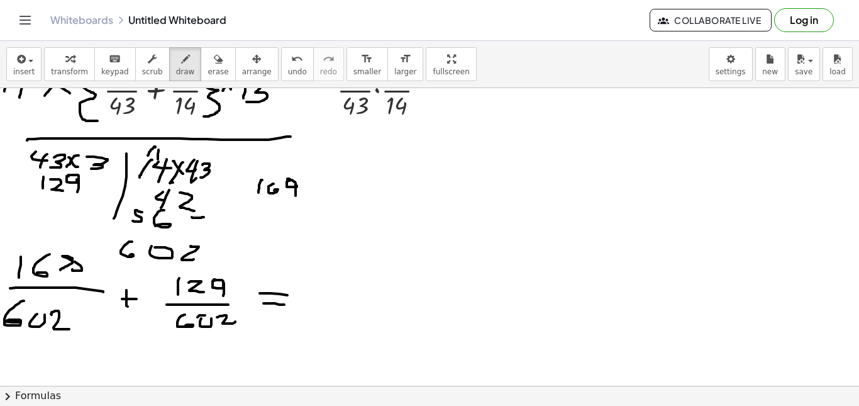
click at [296, 196] on div at bounding box center [429, 363] width 859 height 677
click at [253, 215] on div at bounding box center [429, 363] width 859 height 677
click at [282, 212] on div at bounding box center [429, 363] width 859 height 677
click at [291, 200] on div at bounding box center [429, 363] width 859 height 677
click at [292, 216] on div at bounding box center [429, 363] width 859 height 677
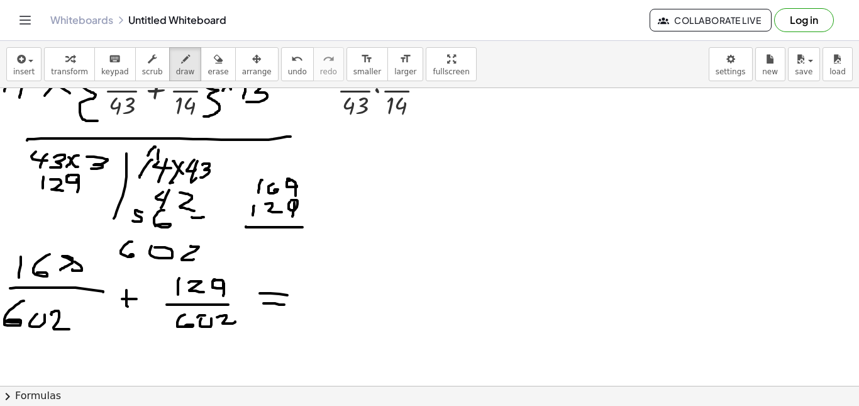
click at [303, 227] on div at bounding box center [429, 363] width 859 height 677
click at [293, 248] on div at bounding box center [429, 363] width 859 height 677
click at [278, 180] on div at bounding box center [429, 363] width 859 height 677
click at [274, 235] on div at bounding box center [429, 363] width 859 height 677
click at [282, 252] on div at bounding box center [429, 363] width 859 height 677
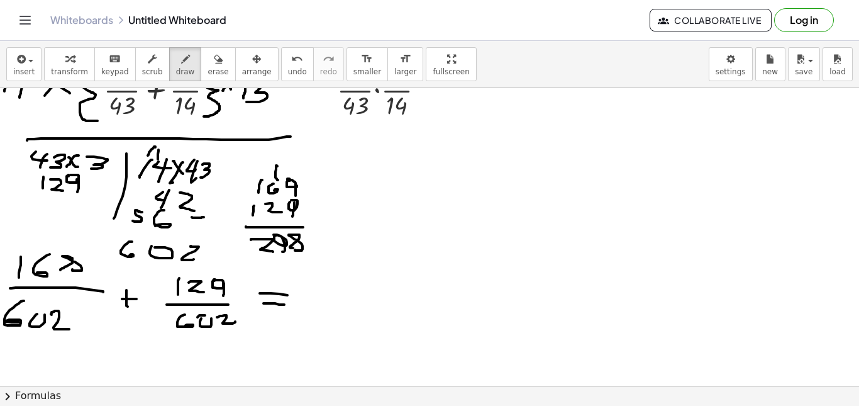
click at [273, 252] on div at bounding box center [429, 363] width 859 height 677
click at [340, 286] on div at bounding box center [429, 363] width 859 height 677
click at [346, 270] on div at bounding box center [429, 363] width 859 height 677
click at [357, 290] on div at bounding box center [429, 363] width 859 height 677
click at [363, 289] on div at bounding box center [429, 363] width 859 height 677
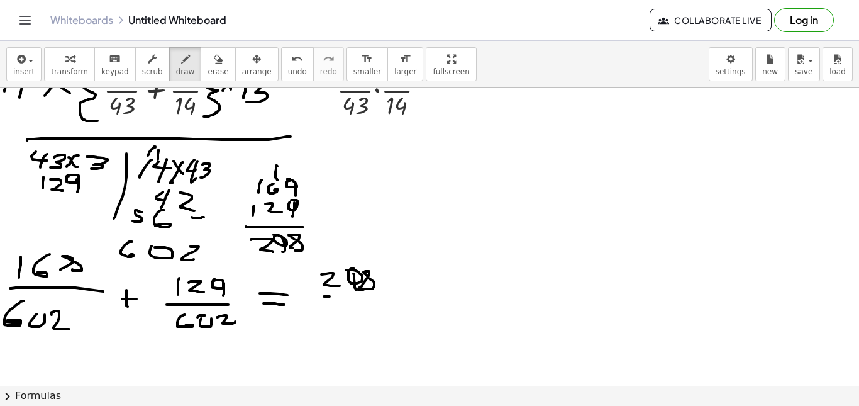
click at [380, 291] on div at bounding box center [429, 363] width 859 height 677
click at [326, 316] on div at bounding box center [429, 363] width 859 height 677
click at [342, 311] on div at bounding box center [429, 363] width 859 height 677
click at [377, 314] on div at bounding box center [429, 363] width 859 height 677
click at [387, 292] on div at bounding box center [429, 363] width 859 height 677
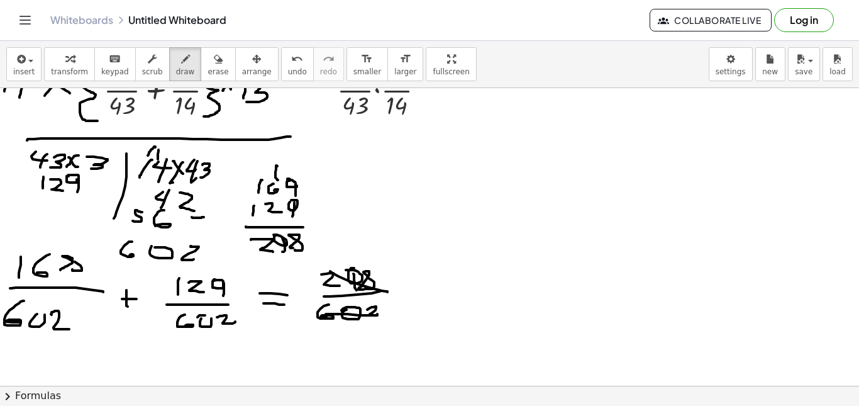
click at [372, 315] on div at bounding box center [429, 363] width 859 height 677
click at [330, 348] on div at bounding box center [429, 363] width 859 height 677
click at [358, 344] on div at bounding box center [429, 363] width 859 height 677
click at [391, 345] on div at bounding box center [429, 363] width 859 height 677
click at [338, 267] on div at bounding box center [429, 363] width 859 height 677
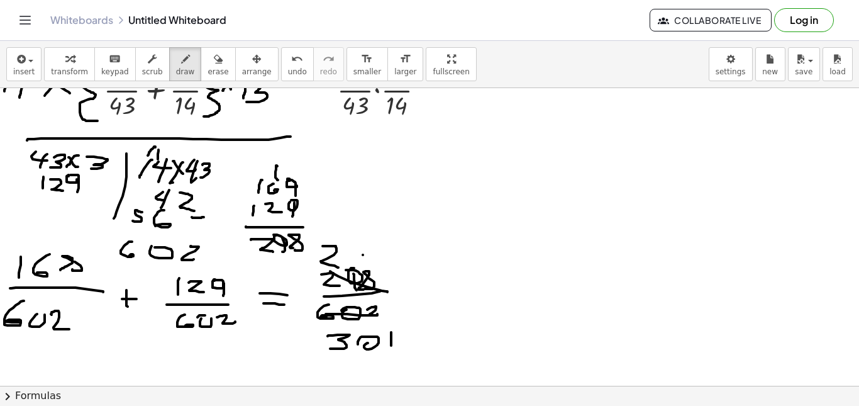
click at [363, 255] on div at bounding box center [429, 363] width 859 height 677
click at [359, 248] on div at bounding box center [429, 363] width 859 height 677
click at [355, 258] on div at bounding box center [429, 363] width 859 height 677
click at [370, 245] on div at bounding box center [429, 363] width 859 height 677
click at [377, 267] on div at bounding box center [429, 363] width 859 height 677
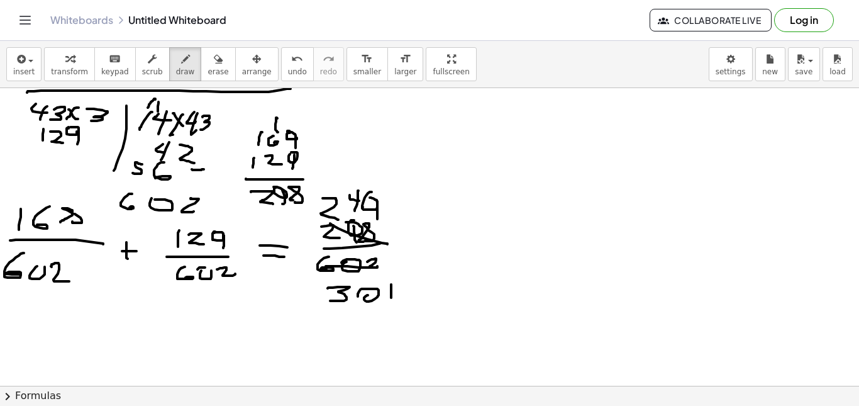
scroll to position [126, 0]
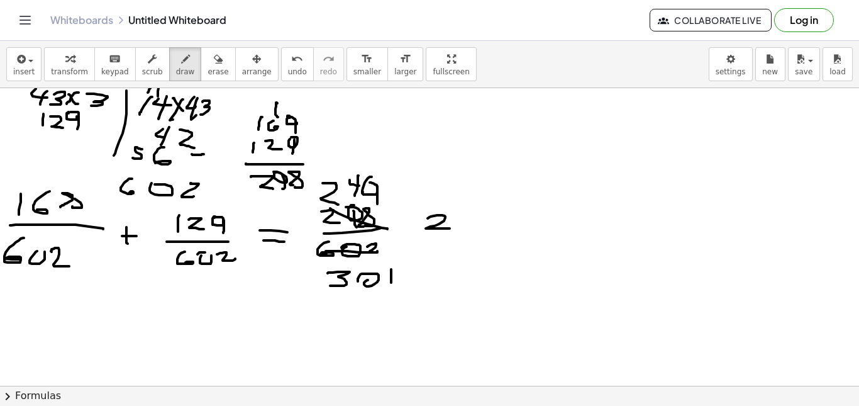
drag, startPoint x: 428, startPoint y: 218, endPoint x: 450, endPoint y: 230, distance: 25.0
click at [450, 230] on div at bounding box center [429, 300] width 859 height 677
drag, startPoint x: 458, startPoint y: 214, endPoint x: 463, endPoint y: 223, distance: 9.9
click at [463, 223] on div at bounding box center [429, 300] width 859 height 677
drag, startPoint x: 465, startPoint y: 214, endPoint x: 463, endPoint y: 230, distance: 16.5
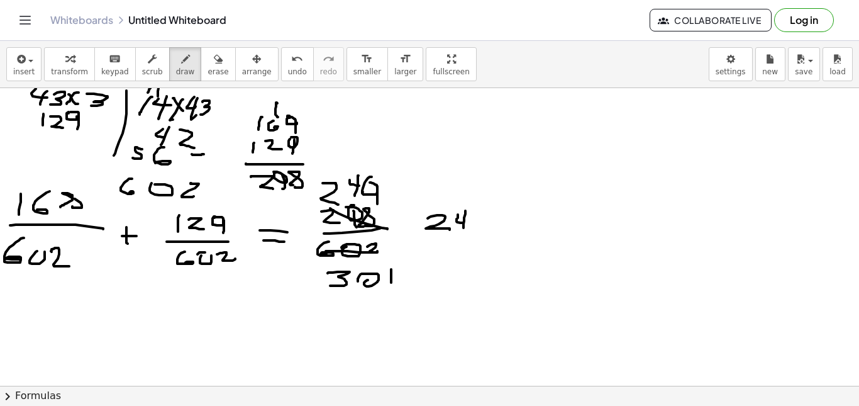
click at [463, 230] on div at bounding box center [429, 300] width 859 height 677
click at [472, 214] on div at bounding box center [429, 300] width 859 height 677
drag, startPoint x: 482, startPoint y: 215, endPoint x: 478, endPoint y: 234, distance: 19.2
click at [478, 234] on div at bounding box center [429, 300] width 859 height 677
drag, startPoint x: 420, startPoint y: 242, endPoint x: 487, endPoint y: 240, distance: 67.3
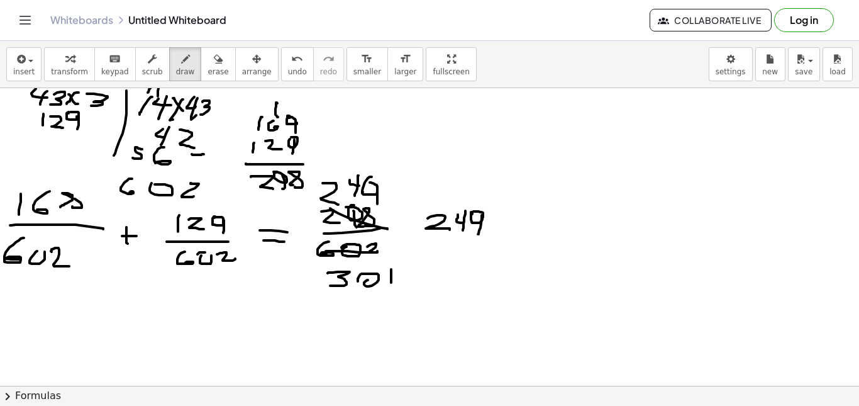
click at [487, 240] on div at bounding box center [429, 300] width 859 height 677
drag, startPoint x: 424, startPoint y: 254, endPoint x: 417, endPoint y: 264, distance: 12.6
click at [417, 264] on div at bounding box center [429, 300] width 859 height 677
click at [452, 254] on div at bounding box center [429, 300] width 859 height 677
drag, startPoint x: 480, startPoint y: 258, endPoint x: 477, endPoint y: 268, distance: 10.4
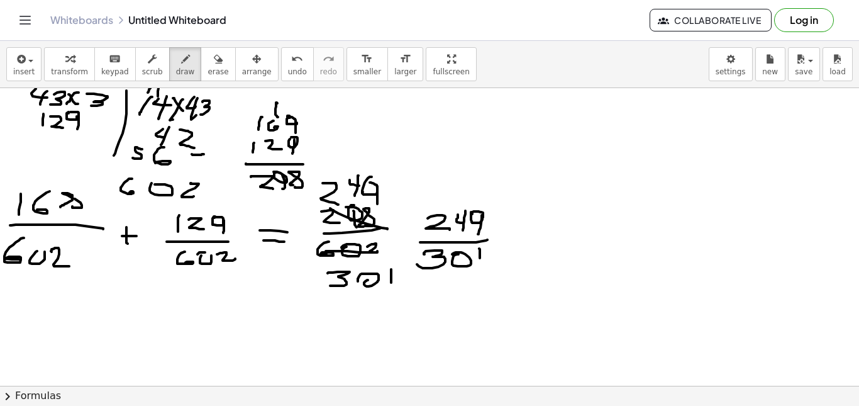
click at [477, 268] on div at bounding box center [429, 300] width 859 height 677
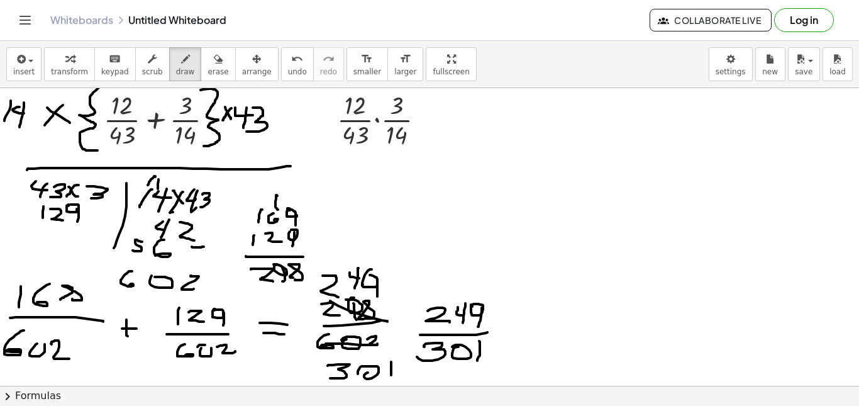
scroll to position [63, 0]
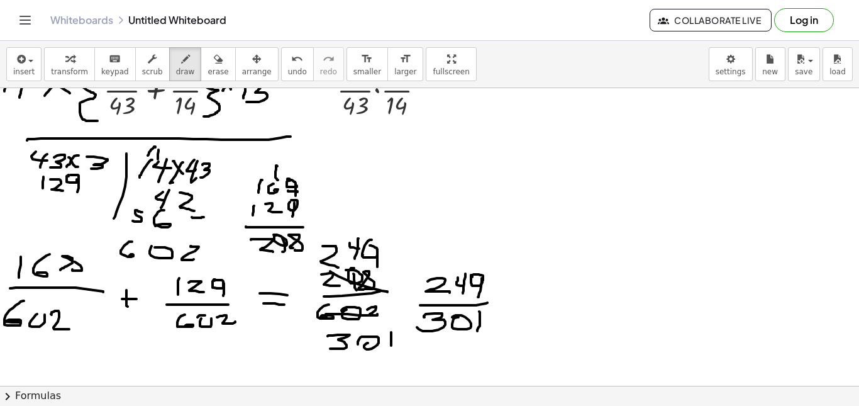
drag, startPoint x: 297, startPoint y: 192, endPoint x: 304, endPoint y: 193, distance: 6.4
click at [289, 189] on div at bounding box center [429, 363] width 859 height 677
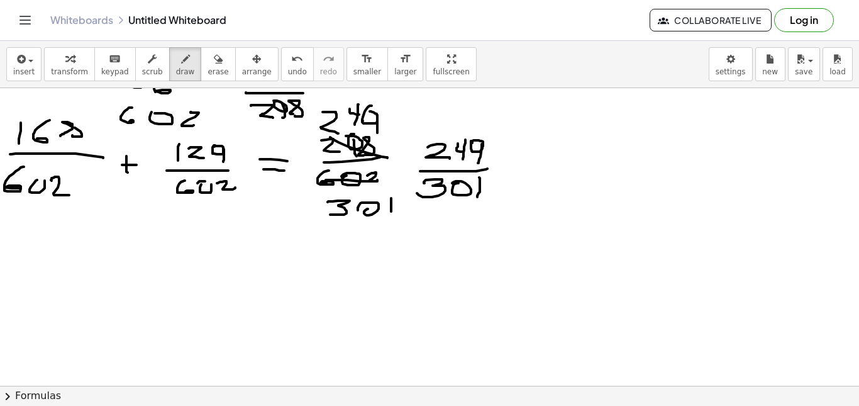
scroll to position [189, 0]
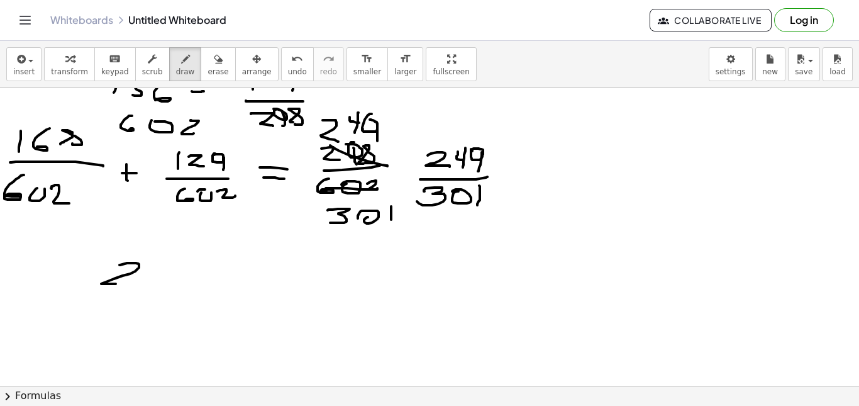
drag, startPoint x: 119, startPoint y: 265, endPoint x: 133, endPoint y: 285, distance: 24.1
click at [133, 285] on div at bounding box center [429, 237] width 859 height 677
drag, startPoint x: 146, startPoint y: 265, endPoint x: 138, endPoint y: 268, distance: 8.6
click at [135, 267] on div at bounding box center [429, 237] width 859 height 677
click at [153, 284] on div at bounding box center [429, 237] width 859 height 677
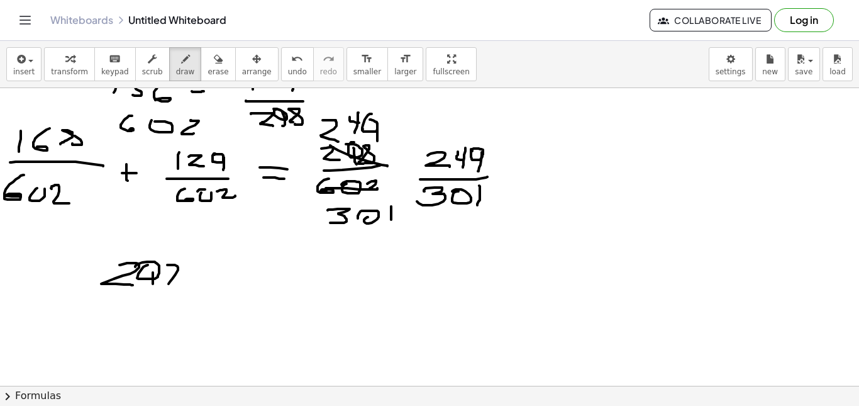
drag, startPoint x: 178, startPoint y: 270, endPoint x: 164, endPoint y: 277, distance: 16.0
click at [167, 284] on div at bounding box center [429, 237] width 859 height 677
click at [177, 275] on div at bounding box center [429, 237] width 859 height 677
drag, startPoint x: 96, startPoint y: 291, endPoint x: 183, endPoint y: 293, distance: 86.8
click at [183, 293] on div at bounding box center [429, 237] width 859 height 677
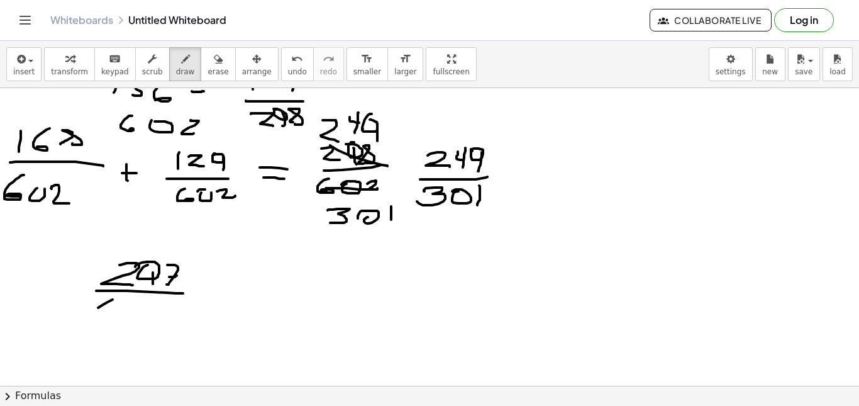
drag, startPoint x: 113, startPoint y: 299, endPoint x: 111, endPoint y: 317, distance: 17.7
click at [118, 321] on div at bounding box center [429, 237] width 859 height 677
drag, startPoint x: 100, startPoint y: 317, endPoint x: 108, endPoint y: 319, distance: 8.0
click at [97, 319] on div at bounding box center [429, 237] width 859 height 677
drag, startPoint x: 125, startPoint y: 311, endPoint x: 127, endPoint y: 303, distance: 8.0
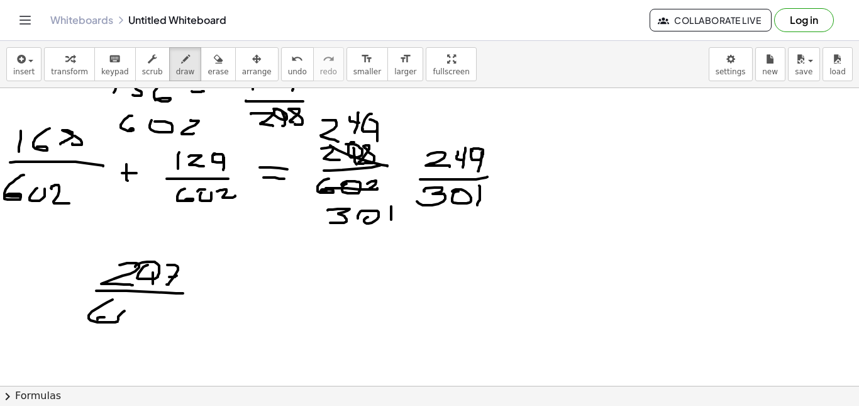
click at [137, 313] on div at bounding box center [429, 237] width 859 height 677
drag, startPoint x: 100, startPoint y: 313, endPoint x: 109, endPoint y: 323, distance: 13.8
click at [109, 323] on div at bounding box center [429, 237] width 859 height 677
drag, startPoint x: 145, startPoint y: 309, endPoint x: 158, endPoint y: 319, distance: 16.5
click at [158, 319] on div at bounding box center [429, 237] width 859 height 677
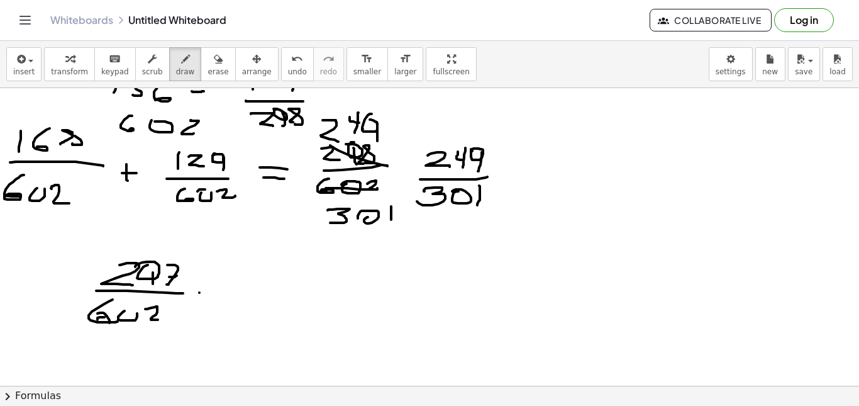
drag, startPoint x: 199, startPoint y: 292, endPoint x: 213, endPoint y: 298, distance: 14.4
click at [218, 292] on div at bounding box center [429, 237] width 859 height 677
drag, startPoint x: 196, startPoint y: 306, endPoint x: 216, endPoint y: 306, distance: 20.1
click at [216, 306] on div at bounding box center [429, 237] width 859 height 677
drag, startPoint x: 238, startPoint y: 287, endPoint x: 243, endPoint y: 311, distance: 23.9
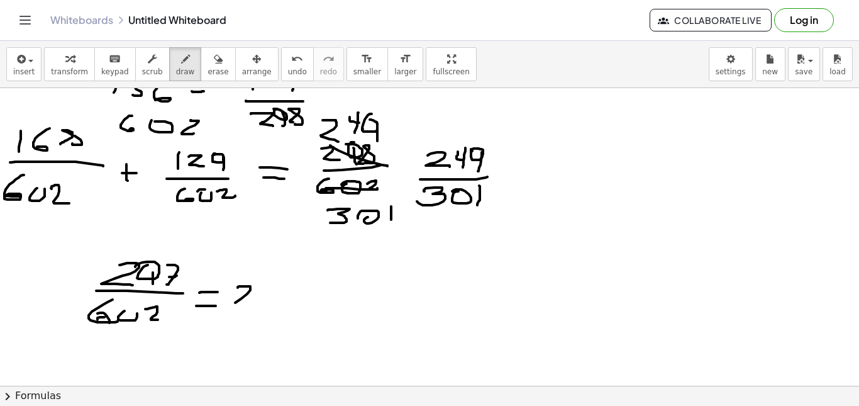
click at [243, 311] on div at bounding box center [429, 237] width 859 height 677
drag, startPoint x: 254, startPoint y: 291, endPoint x: 244, endPoint y: 296, distance: 11.5
click at [244, 296] on div at bounding box center [429, 237] width 859 height 677
drag, startPoint x: 262, startPoint y: 295, endPoint x: 260, endPoint y: 311, distance: 15.8
click at [260, 311] on div at bounding box center [429, 237] width 859 height 677
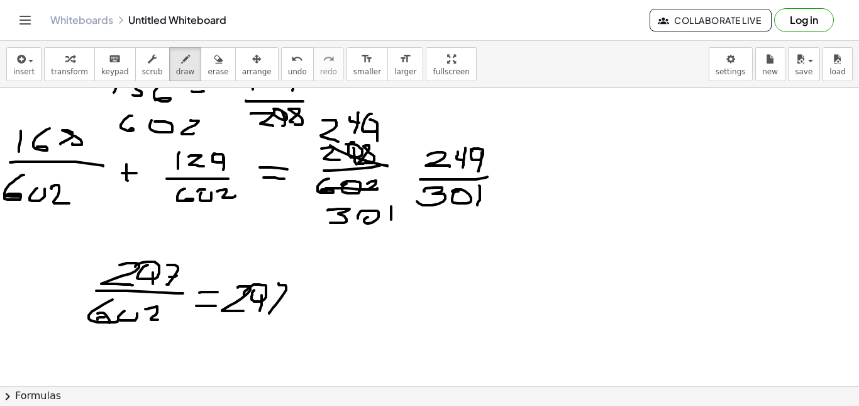
drag, startPoint x: 281, startPoint y: 285, endPoint x: 269, endPoint y: 313, distance: 30.7
click at [269, 313] on div at bounding box center [429, 237] width 859 height 677
drag, startPoint x: 267, startPoint y: 302, endPoint x: 279, endPoint y: 301, distance: 12.0
click at [279, 301] on div at bounding box center [429, 237] width 859 height 677
drag, startPoint x: 293, startPoint y: 302, endPoint x: 330, endPoint y: 304, distance: 37.1
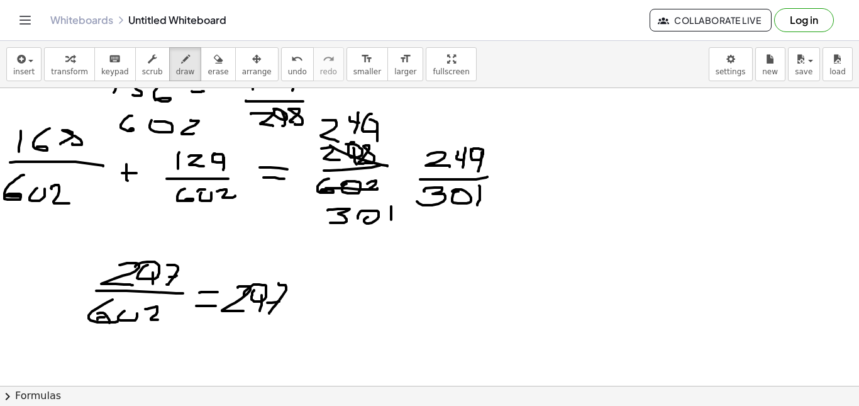
click at [331, 304] on div at bounding box center [429, 237] width 859 height 677
drag, startPoint x: 310, startPoint y: 291, endPoint x: 304, endPoint y: 298, distance: 9.4
click at [304, 298] on div at bounding box center [429, 237] width 859 height 677
click at [301, 316] on div at bounding box center [429, 237] width 859 height 677
drag, startPoint x: 311, startPoint y: 277, endPoint x: 294, endPoint y: 319, distance: 45.4
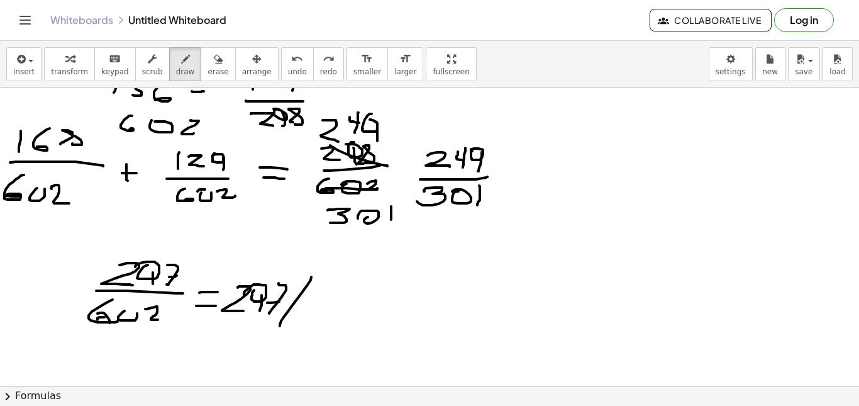
click at [280, 326] on div at bounding box center [429, 237] width 859 height 677
drag, startPoint x: 316, startPoint y: 288, endPoint x: 332, endPoint y: 310, distance: 27.0
click at [303, 318] on div at bounding box center [429, 237] width 859 height 677
click at [320, 309] on div at bounding box center [429, 237] width 859 height 677
drag, startPoint x: 359, startPoint y: 300, endPoint x: 369, endPoint y: 316, distance: 18.3
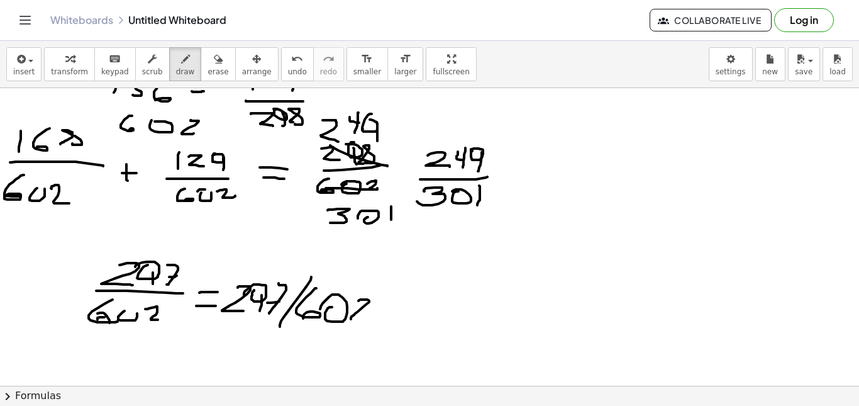
click at [365, 319] on div at bounding box center [429, 237] width 859 height 677
drag, startPoint x: 383, startPoint y: 307, endPoint x: 391, endPoint y: 307, distance: 8.2
click at [392, 307] on div at bounding box center [429, 237] width 859 height 677
drag, startPoint x: 376, startPoint y: 314, endPoint x: 387, endPoint y: 315, distance: 10.7
click at [387, 315] on div at bounding box center [429, 237] width 859 height 677
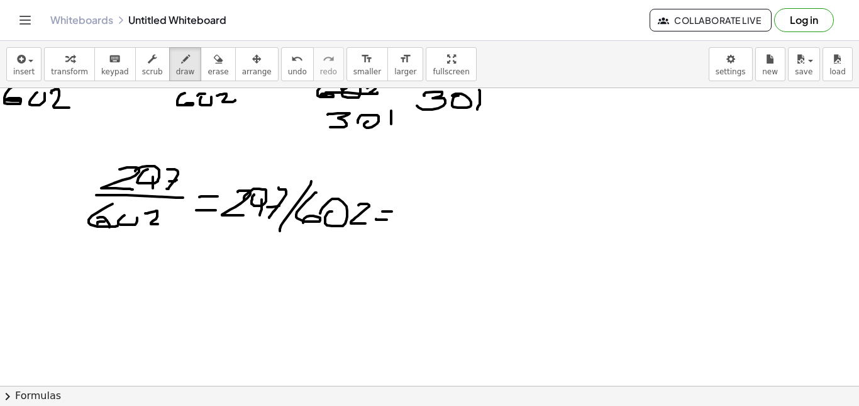
scroll to position [314, 0]
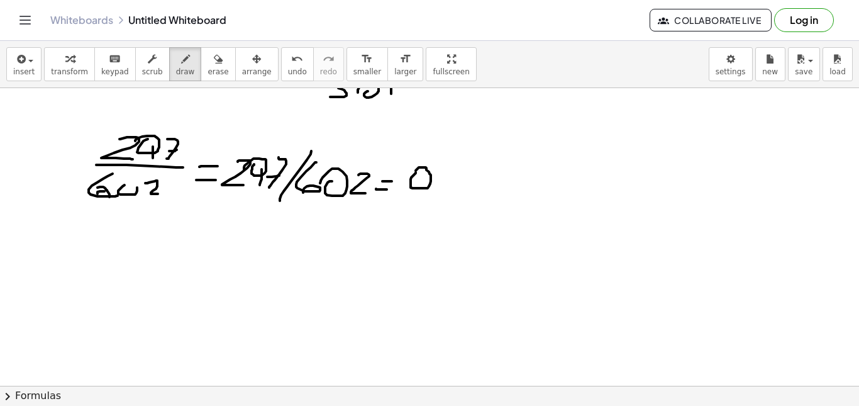
click at [414, 171] on div at bounding box center [429, 112] width 859 height 677
click at [433, 188] on div at bounding box center [429, 112] width 859 height 677
drag, startPoint x: 221, startPoint y: 220, endPoint x: 240, endPoint y: 234, distance: 22.9
click at [240, 234] on div at bounding box center [429, 112] width 859 height 677
drag, startPoint x: 254, startPoint y: 216, endPoint x: 253, endPoint y: 224, distance: 7.7
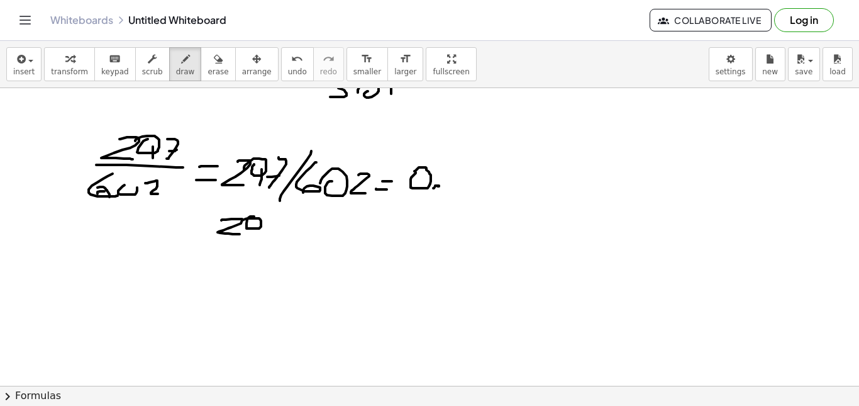
click at [241, 222] on div at bounding box center [429, 112] width 859 height 677
drag, startPoint x: 258, startPoint y: 223, endPoint x: 253, endPoint y: 237, distance: 14.7
click at [253, 237] on div at bounding box center [429, 112] width 859 height 677
drag, startPoint x: 275, startPoint y: 226, endPoint x: 265, endPoint y: 240, distance: 17.6
click at [265, 240] on div at bounding box center [429, 112] width 859 height 677
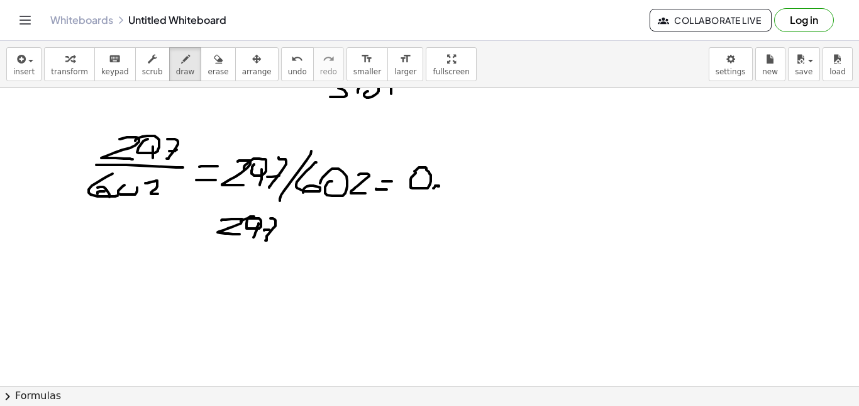
drag, startPoint x: 264, startPoint y: 230, endPoint x: 273, endPoint y: 230, distance: 8.8
click at [273, 230] on div at bounding box center [429, 112] width 859 height 677
drag, startPoint x: 287, startPoint y: 223, endPoint x: 280, endPoint y: 235, distance: 13.8
click at [280, 235] on div at bounding box center [429, 112] width 859 height 677
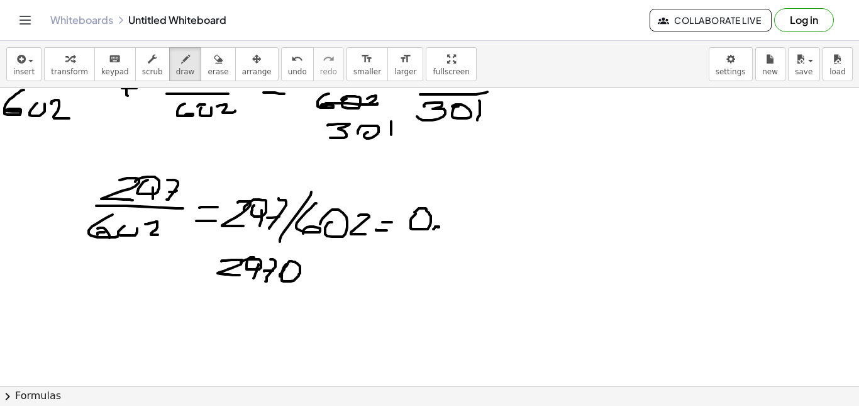
scroll to position [252, 0]
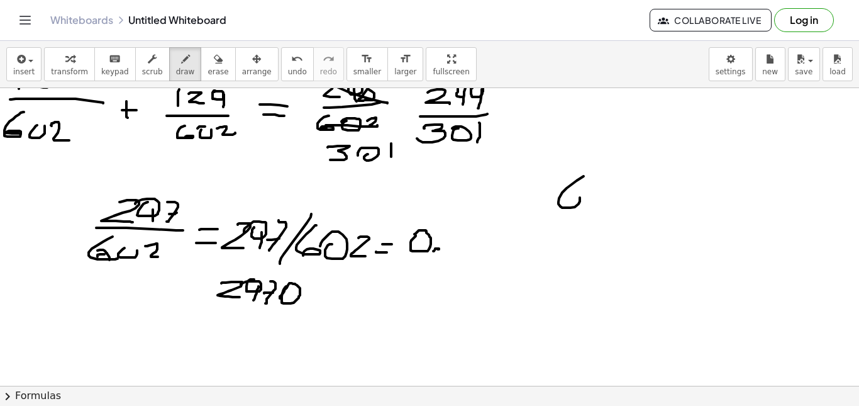
drag, startPoint x: 584, startPoint y: 176, endPoint x: 564, endPoint y: 204, distance: 33.8
click at [564, 204] on div at bounding box center [429, 174] width 859 height 677
click at [605, 189] on div at bounding box center [429, 174] width 859 height 677
click at [587, 191] on div at bounding box center [429, 174] width 859 height 677
click at [624, 202] on div at bounding box center [429, 174] width 859 height 677
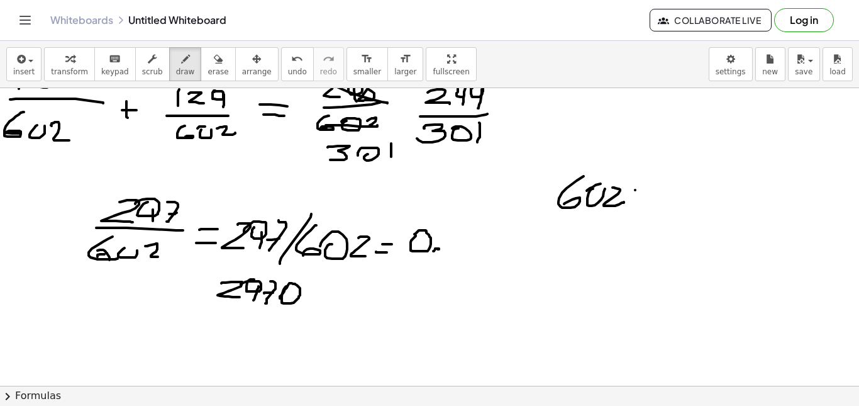
click at [653, 208] on div at bounding box center [429, 174] width 859 height 677
click at [650, 203] on div at bounding box center [429, 174] width 859 height 677
click at [661, 202] on div at bounding box center [429, 174] width 859 height 677
click at [686, 201] on div at bounding box center [429, 174] width 859 height 677
click at [687, 209] on div at bounding box center [429, 174] width 859 height 677
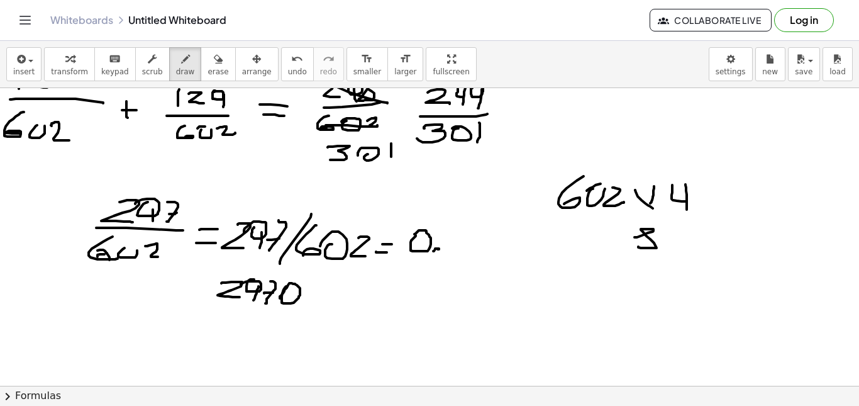
click at [646, 248] on div at bounding box center [429, 174] width 859 height 677
click at [604, 233] on div at bounding box center [429, 174] width 859 height 677
click at [580, 241] on div at bounding box center [429, 174] width 859 height 677
click at [593, 235] on div at bounding box center [429, 174] width 859 height 677
click at [592, 238] on div at bounding box center [429, 174] width 859 height 677
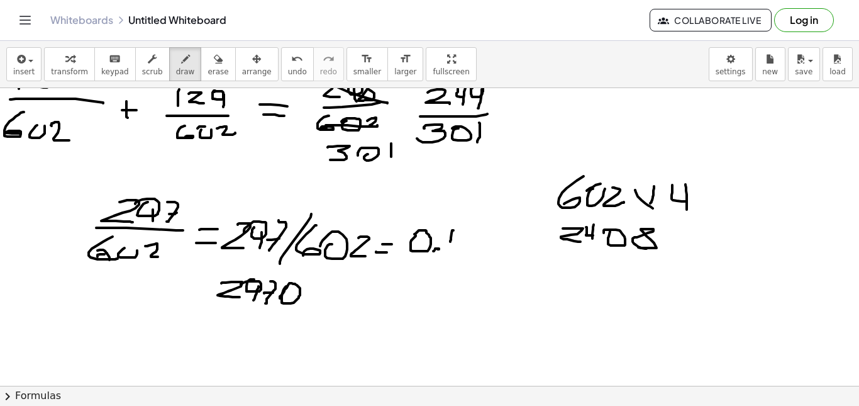
drag, startPoint x: 453, startPoint y: 230, endPoint x: 469, endPoint y: 241, distance: 19.4
click at [469, 241] on div at bounding box center [429, 282] width 859 height 892
drag, startPoint x: 465, startPoint y: 239, endPoint x: 463, endPoint y: 253, distance: 14.0
click at [465, 253] on div at bounding box center [429, 282] width 859 height 892
drag, startPoint x: 215, startPoint y: 312, endPoint x: 237, endPoint y: 319, distance: 23.1
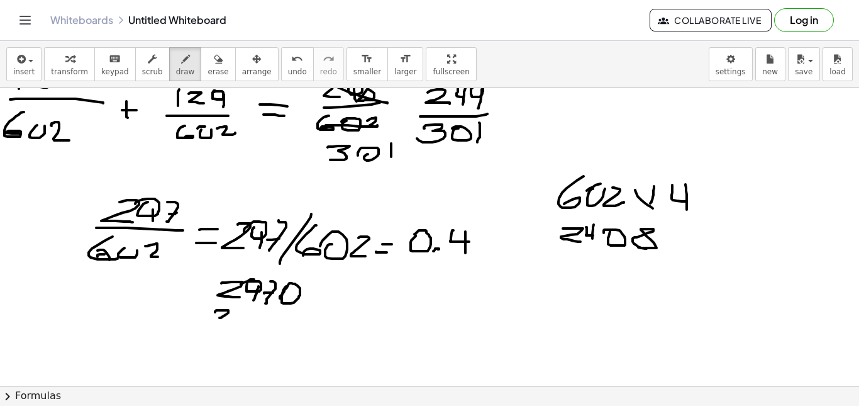
click at [236, 319] on div at bounding box center [429, 282] width 859 height 892
drag, startPoint x: 244, startPoint y: 303, endPoint x: 255, endPoint y: 309, distance: 12.4
click at [255, 309] on div at bounding box center [429, 282] width 859 height 892
drag, startPoint x: 252, startPoint y: 303, endPoint x: 252, endPoint y: 320, distance: 17.0
click at [252, 320] on div at bounding box center [429, 282] width 859 height 892
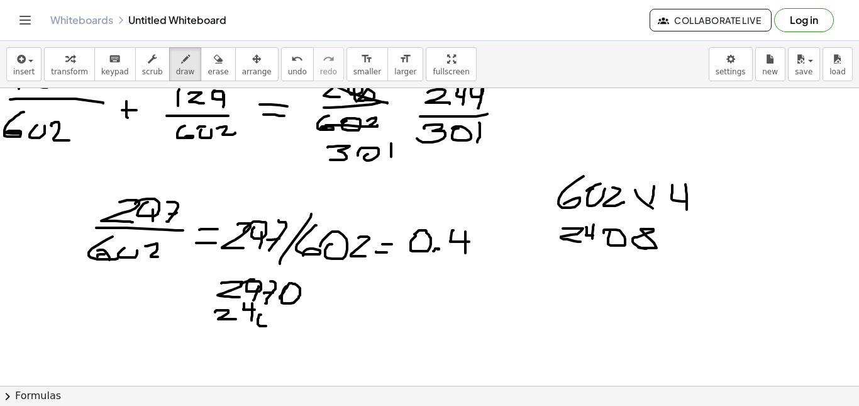
drag, startPoint x: 260, startPoint y: 326, endPoint x: 257, endPoint y: 316, distance: 10.5
click at [257, 316] on div at bounding box center [429, 282] width 859 height 892
drag, startPoint x: 276, startPoint y: 324, endPoint x: 270, endPoint y: 323, distance: 6.3
click at [269, 323] on div at bounding box center [429, 282] width 859 height 892
drag, startPoint x: 194, startPoint y: 328, endPoint x: 334, endPoint y: 331, distance: 140.3
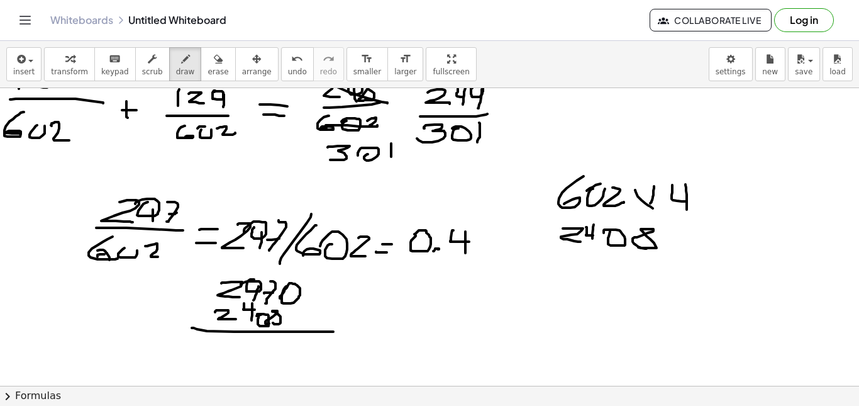
click at [334, 331] on div at bounding box center [429, 282] width 859 height 892
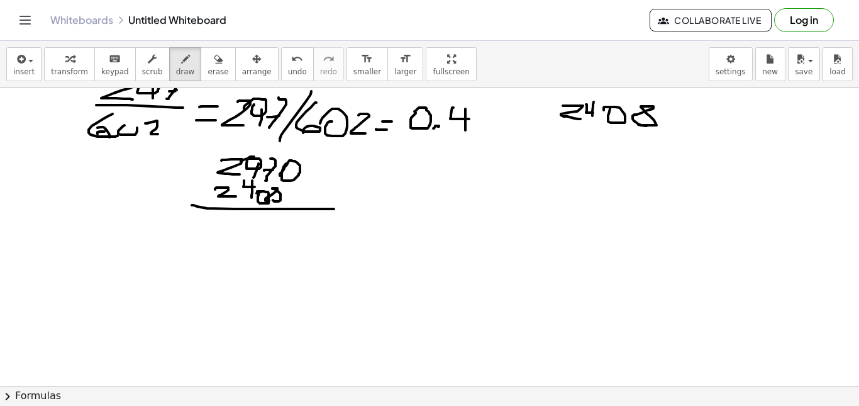
scroll to position [377, 0]
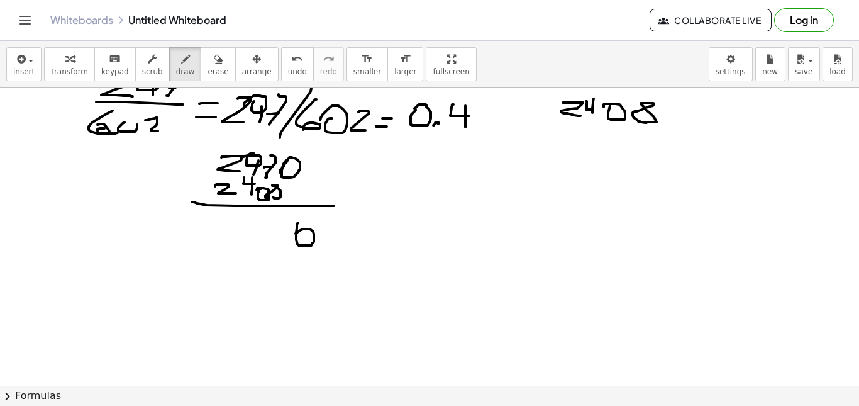
drag, startPoint x: 298, startPoint y: 223, endPoint x: 295, endPoint y: 234, distance: 11.7
click at [295, 234] on div at bounding box center [429, 157] width 859 height 892
drag, startPoint x: 285, startPoint y: 159, endPoint x: 306, endPoint y: 186, distance: 34.5
click at [306, 186] on div at bounding box center [429, 157] width 859 height 892
drag, startPoint x: 269, startPoint y: 162, endPoint x: 277, endPoint y: 172, distance: 13.4
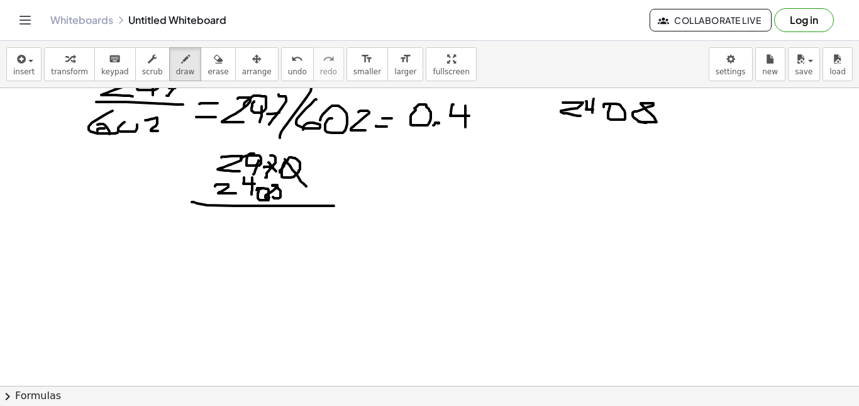
click at [277, 172] on div at bounding box center [429, 157] width 859 height 892
drag, startPoint x: 271, startPoint y: 141, endPoint x: 279, endPoint y: 155, distance: 16.1
click at [269, 153] on div at bounding box center [429, 157] width 859 height 892
click at [287, 147] on div at bounding box center [429, 157] width 859 height 892
click at [304, 150] on div at bounding box center [429, 157] width 859 height 892
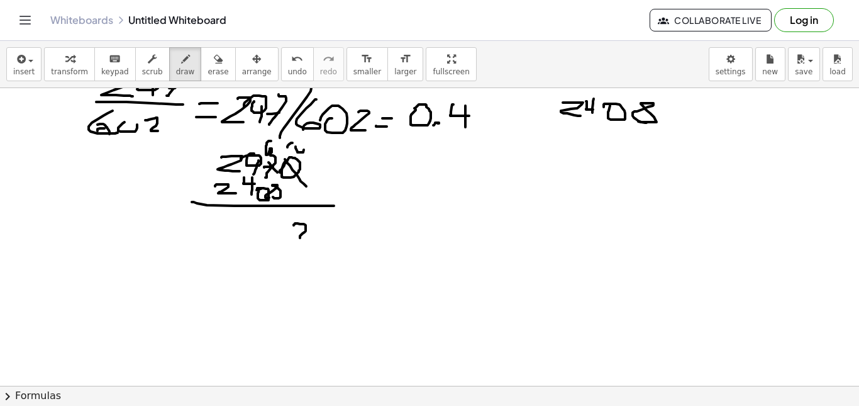
click at [306, 237] on div at bounding box center [429, 157] width 859 height 892
drag, startPoint x: 272, startPoint y: 221, endPoint x: 275, endPoint y: 240, distance: 18.4
click at [274, 245] on div at bounding box center [429, 157] width 859 height 892
drag, startPoint x: 253, startPoint y: 229, endPoint x: 243, endPoint y: 243, distance: 17.1
click at [243, 243] on div at bounding box center [429, 157] width 859 height 892
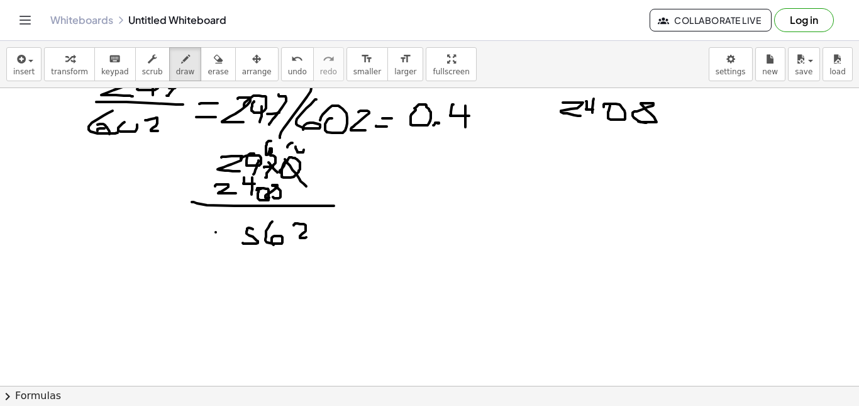
drag, startPoint x: 216, startPoint y: 232, endPoint x: 231, endPoint y: 236, distance: 16.2
click at [231, 236] on div at bounding box center [429, 157] width 859 height 892
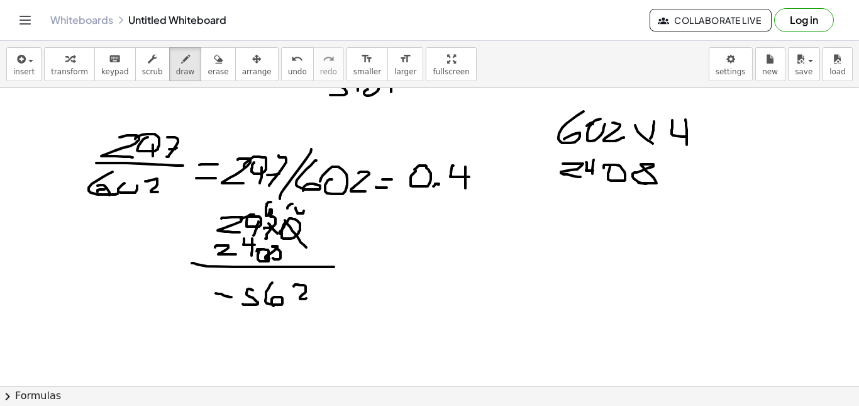
scroll to position [314, 0]
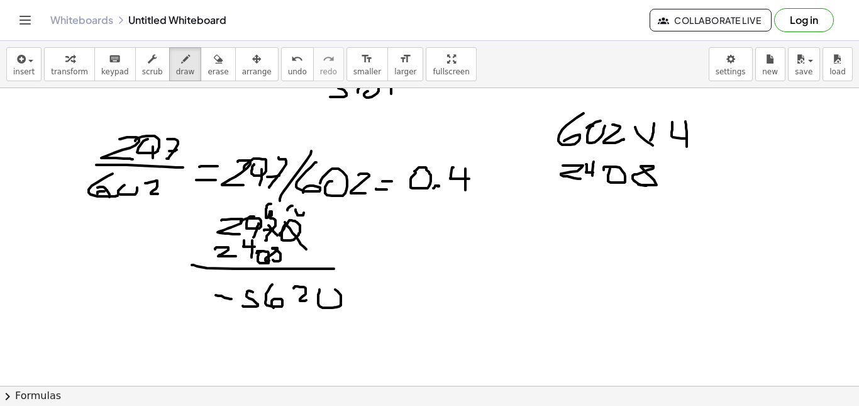
click at [317, 288] on div at bounding box center [429, 220] width 859 height 892
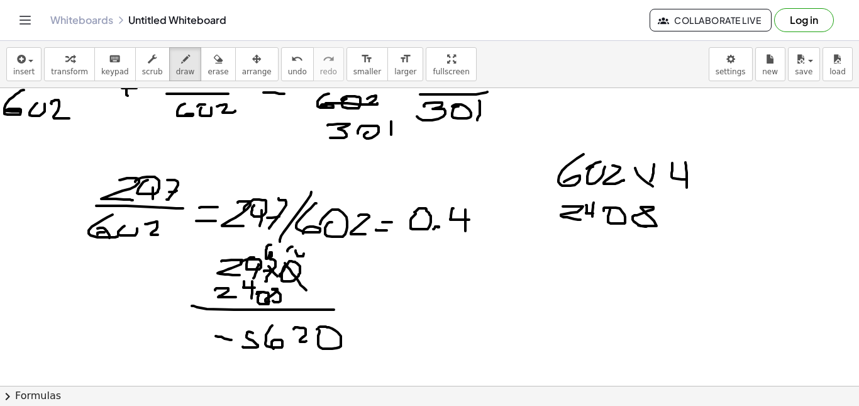
scroll to position [252, 0]
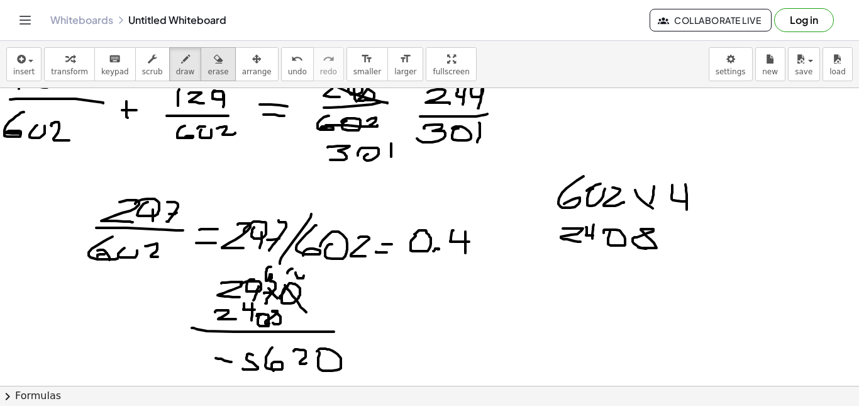
click at [211, 75] on button "erase" at bounding box center [218, 64] width 35 height 34
drag, startPoint x: 613, startPoint y: 241, endPoint x: 554, endPoint y: 239, distance: 59.2
click at [560, 239] on div at bounding box center [429, 282] width 859 height 892
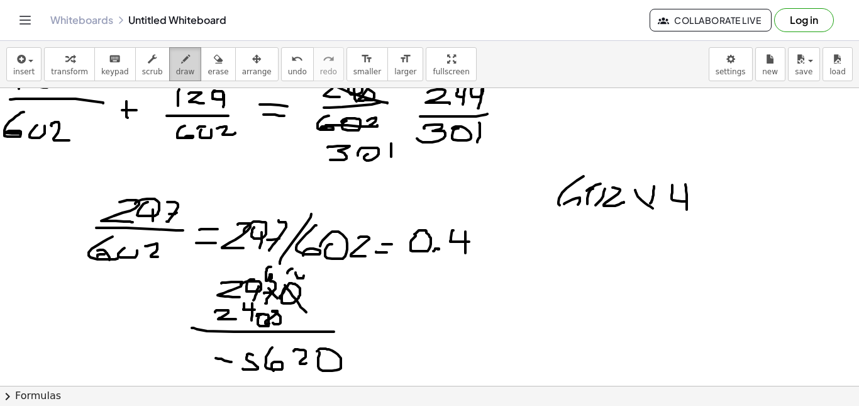
click at [176, 57] on div "button" at bounding box center [185, 58] width 19 height 15
drag, startPoint x: 673, startPoint y: 184, endPoint x: 669, endPoint y: 192, distance: 9.0
click at [668, 191] on div at bounding box center [429, 282] width 859 height 892
drag, startPoint x: 675, startPoint y: 195, endPoint x: 668, endPoint y: 202, distance: 9.8
click at [668, 202] on div at bounding box center [429, 282] width 859 height 892
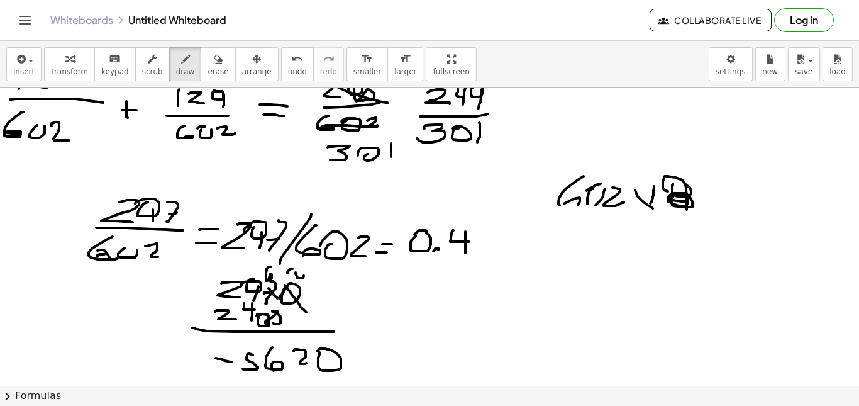
drag, startPoint x: 674, startPoint y: 195, endPoint x: 667, endPoint y: 202, distance: 10.7
click at [665, 202] on div at bounding box center [429, 282] width 859 height 892
drag, startPoint x: 674, startPoint y: 181, endPoint x: 673, endPoint y: 201, distance: 19.5
click at [672, 201] on div at bounding box center [429, 282] width 859 height 892
drag, startPoint x: 642, startPoint y: 233, endPoint x: 650, endPoint y: 243, distance: 13.0
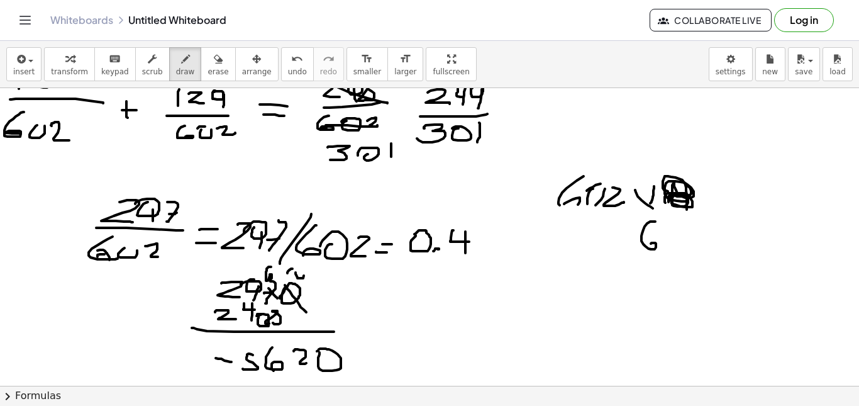
click at [650, 243] on div at bounding box center [429, 282] width 859 height 892
drag, startPoint x: 600, startPoint y: 155, endPoint x: 600, endPoint y: 172, distance: 16.4
click at [600, 172] on div at bounding box center [429, 282] width 859 height 892
drag, startPoint x: 612, startPoint y: 221, endPoint x: 612, endPoint y: 240, distance: 18.9
click at [612, 240] on div at bounding box center [429, 282] width 859 height 892
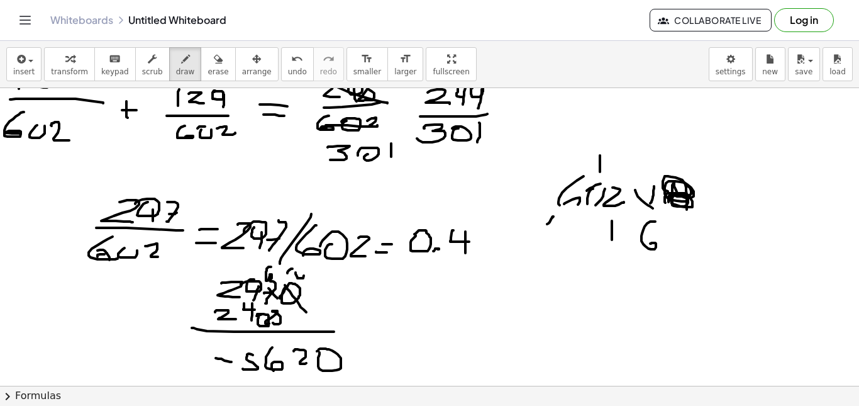
drag, startPoint x: 553, startPoint y: 216, endPoint x: 559, endPoint y: 226, distance: 11.3
click at [559, 226] on div at bounding box center [429, 282] width 859 height 892
drag, startPoint x: 561, startPoint y: 219, endPoint x: 555, endPoint y: 242, distance: 24.1
click at [555, 242] on div at bounding box center [429, 282] width 859 height 892
click at [576, 248] on div at bounding box center [429, 282] width 859 height 892
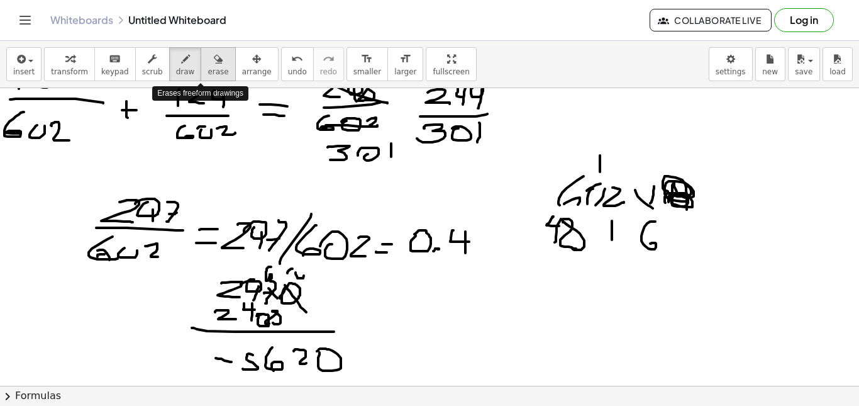
click at [212, 65] on button "erase" at bounding box center [218, 64] width 35 height 34
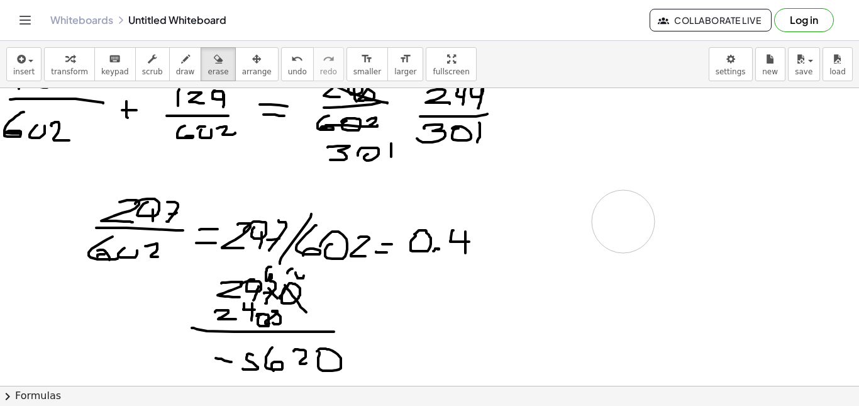
drag, startPoint x: 704, startPoint y: 243, endPoint x: 611, endPoint y: 224, distance: 95.7
click at [611, 224] on div at bounding box center [429, 282] width 859 height 892
drag, startPoint x: 182, startPoint y: 68, endPoint x: 189, endPoint y: 71, distance: 7.6
click at [182, 67] on button "draw" at bounding box center [185, 64] width 33 height 34
drag, startPoint x: 576, startPoint y: 198, endPoint x: 555, endPoint y: 228, distance: 36.5
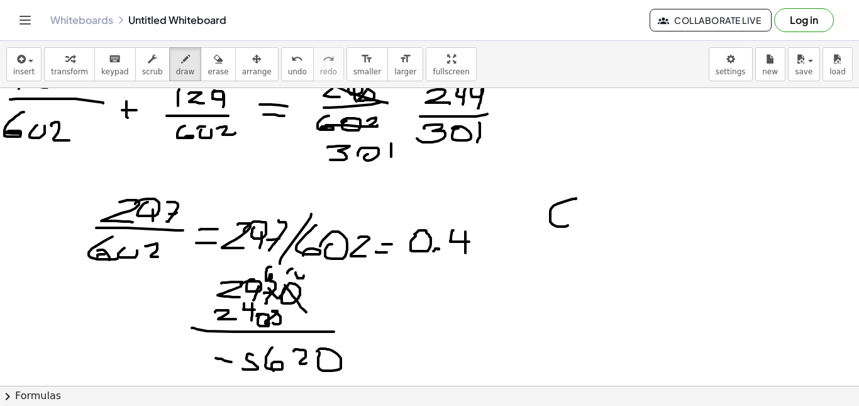
click at [551, 228] on div at bounding box center [429, 282] width 859 height 892
drag, startPoint x: 581, startPoint y: 217, endPoint x: 601, endPoint y: 216, distance: 19.5
click at [586, 215] on div at bounding box center [429, 282] width 859 height 892
drag, startPoint x: 616, startPoint y: 211, endPoint x: 615, endPoint y: 227, distance: 16.4
click at [615, 227] on div at bounding box center [429, 282] width 859 height 892
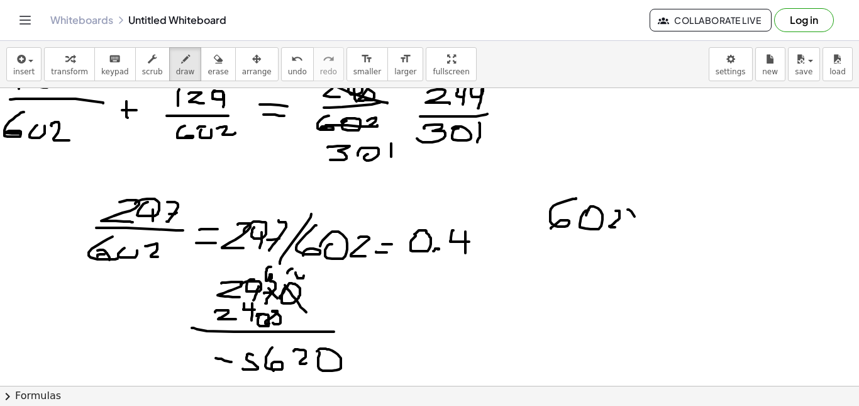
drag, startPoint x: 635, startPoint y: 216, endPoint x: 645, endPoint y: 227, distance: 14.7
click at [644, 228] on div at bounding box center [429, 282] width 859 height 892
drag, startPoint x: 631, startPoint y: 217, endPoint x: 643, endPoint y: 222, distance: 13.5
click at [630, 227] on div at bounding box center [429, 282] width 859 height 892
drag, startPoint x: 657, startPoint y: 213, endPoint x: 656, endPoint y: 219, distance: 6.9
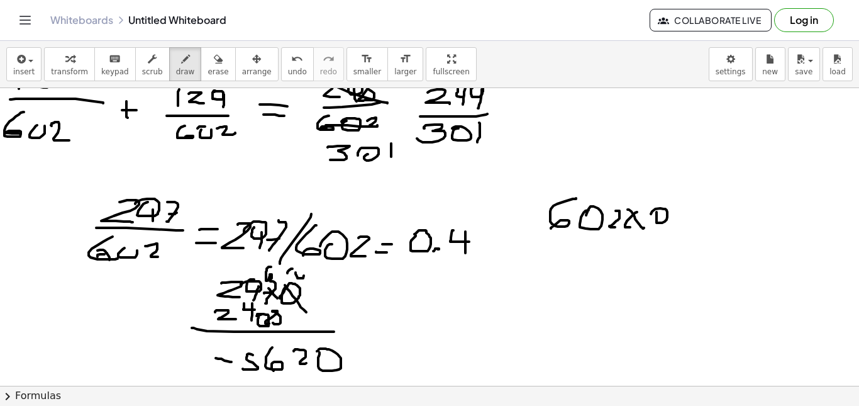
click at [649, 218] on div at bounding box center [429, 282] width 859 height 892
drag, startPoint x: 664, startPoint y: 214, endPoint x: 655, endPoint y: 233, distance: 21.4
click at [655, 233] on div at bounding box center [429, 282] width 859 height 892
drag, startPoint x: 648, startPoint y: 269, endPoint x: 643, endPoint y: 260, distance: 10.1
click at [643, 260] on div at bounding box center [429, 282] width 859 height 892
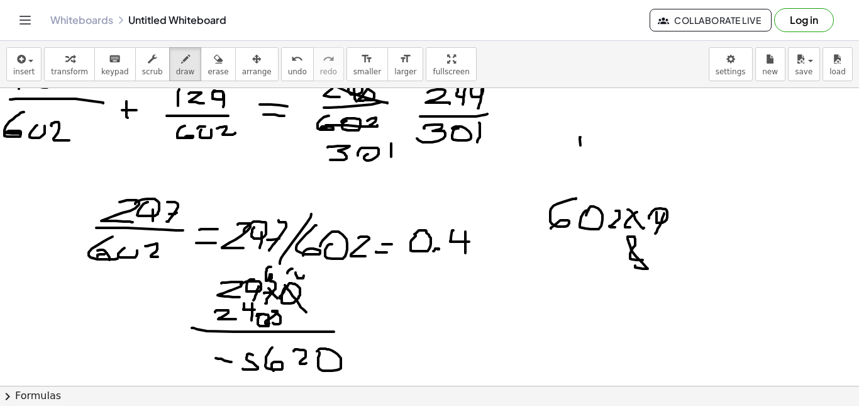
drag, startPoint x: 580, startPoint y: 145, endPoint x: 584, endPoint y: 164, distance: 19.2
click at [584, 164] on div at bounding box center [429, 282] width 859 height 892
drag, startPoint x: 591, startPoint y: 186, endPoint x: 592, endPoint y: 197, distance: 12.0
click at [592, 197] on div at bounding box center [429, 282] width 859 height 892
drag, startPoint x: 602, startPoint y: 244, endPoint x: 604, endPoint y: 267, distance: 22.8
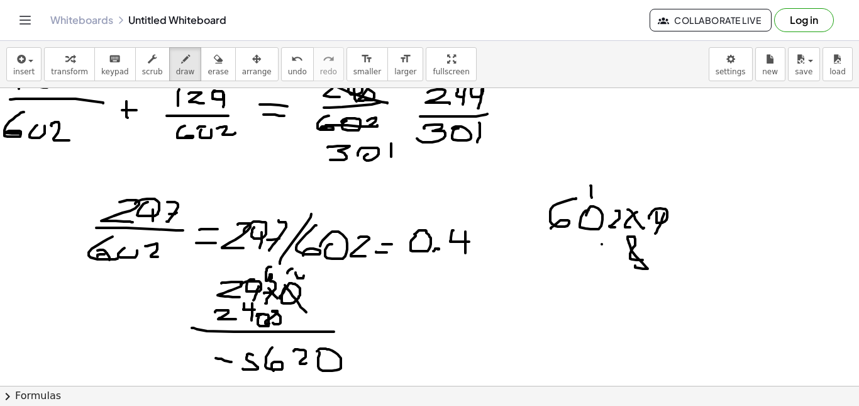
click at [604, 267] on div at bounding box center [429, 282] width 859 height 892
drag, startPoint x: 548, startPoint y: 247, endPoint x: 523, endPoint y: 275, distance: 37.4
click at [523, 275] on div at bounding box center [429, 282] width 859 height 892
drag, startPoint x: 563, startPoint y: 246, endPoint x: 572, endPoint y: 255, distance: 12.9
click at [569, 255] on div at bounding box center [429, 282] width 859 height 892
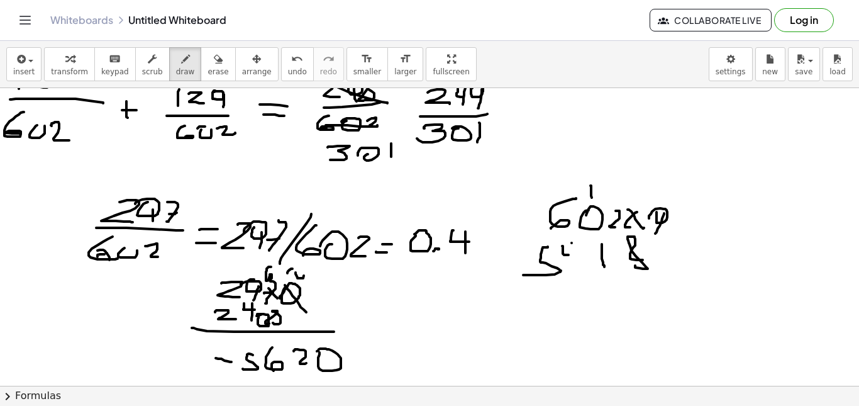
drag, startPoint x: 572, startPoint y: 243, endPoint x: 574, endPoint y: 265, distance: 22.1
click at [574, 265] on div at bounding box center [429, 282] width 859 height 892
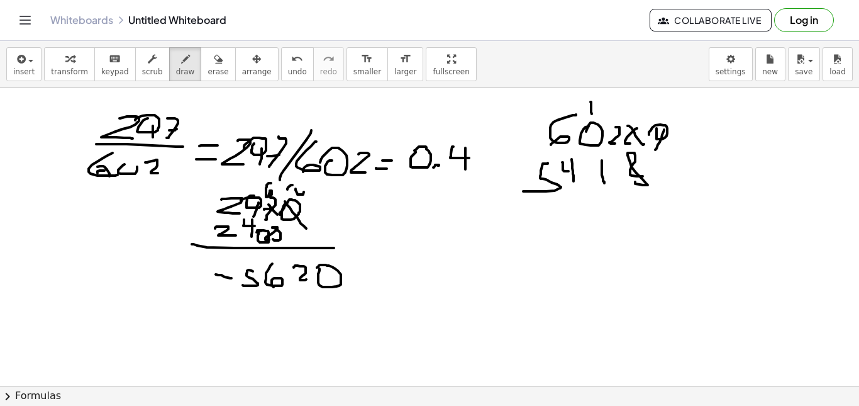
scroll to position [314, 0]
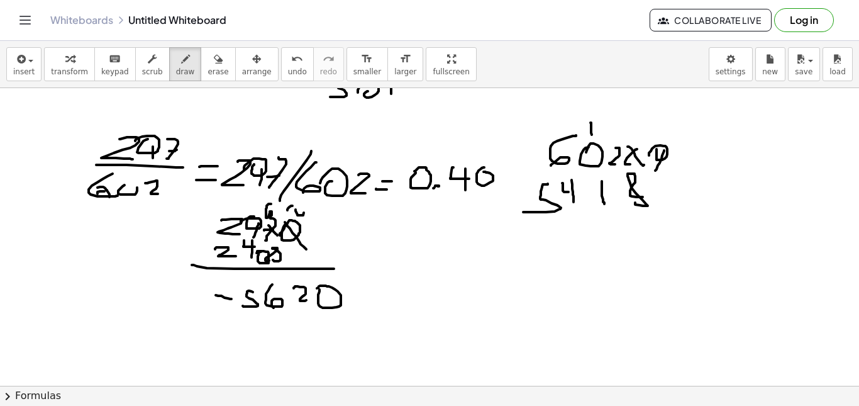
click at [484, 172] on div at bounding box center [429, 220] width 859 height 892
drag, startPoint x: 495, startPoint y: 177, endPoint x: 497, endPoint y: 209, distance: 32.2
click at [497, 209] on div at bounding box center [429, 220] width 859 height 892
drag, startPoint x: 254, startPoint y: 319, endPoint x: 250, endPoint y: 330, distance: 12.1
click at [250, 328] on div at bounding box center [429, 220] width 859 height 892
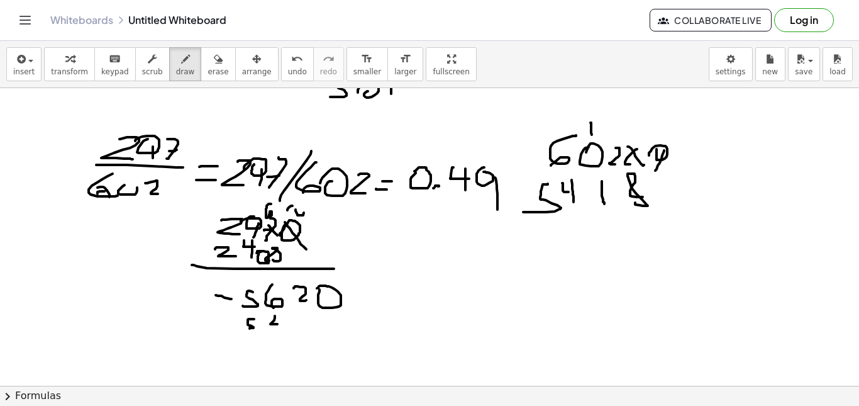
drag, startPoint x: 275, startPoint y: 316, endPoint x: 279, endPoint y: 321, distance: 7.2
click at [280, 324] on div at bounding box center [429, 220] width 859 height 892
drag, startPoint x: 279, startPoint y: 324, endPoint x: 282, endPoint y: 331, distance: 8.0
click at [279, 333] on div at bounding box center [429, 220] width 859 height 892
drag, startPoint x: 287, startPoint y: 321, endPoint x: 289, endPoint y: 336, distance: 14.6
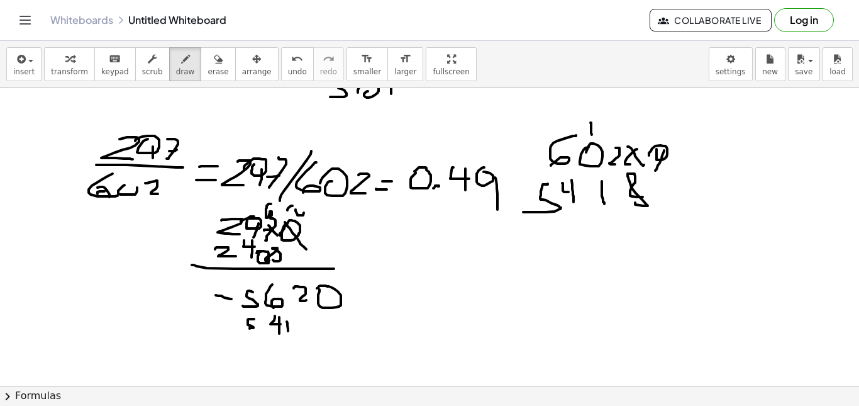
click at [289, 336] on div at bounding box center [429, 220] width 859 height 892
drag, startPoint x: 319, startPoint y: 337, endPoint x: 325, endPoint y: 333, distance: 7.3
click at [325, 336] on div at bounding box center [429, 220] width 859 height 892
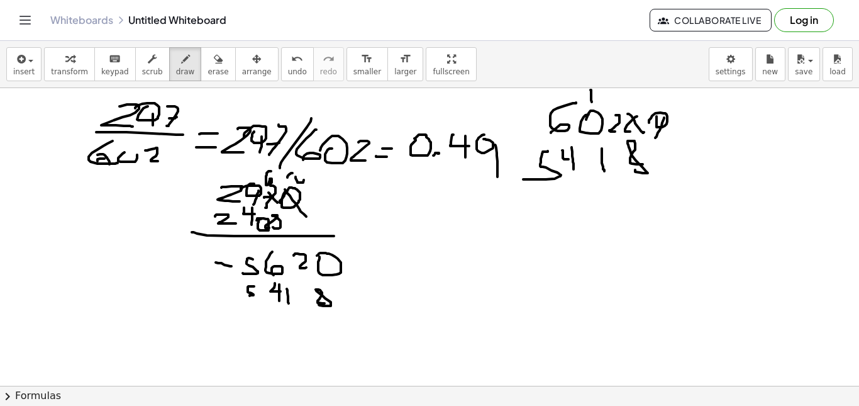
scroll to position [377, 0]
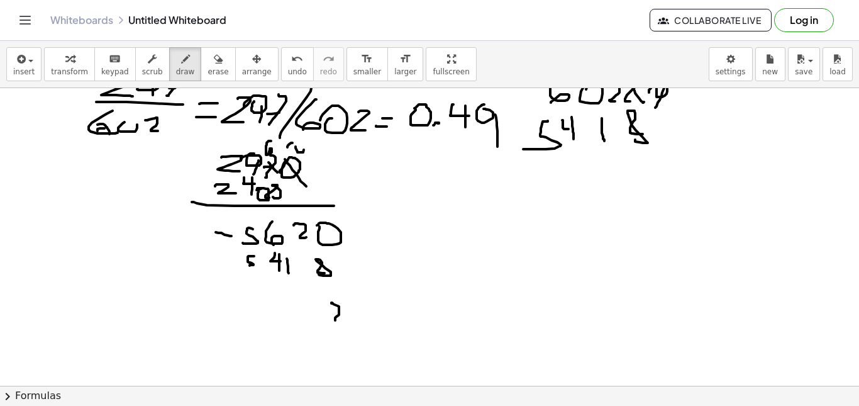
drag, startPoint x: 332, startPoint y: 302, endPoint x: 342, endPoint y: 321, distance: 20.8
click at [342, 321] on div at bounding box center [429, 157] width 859 height 892
click at [317, 310] on div at bounding box center [429, 157] width 859 height 892
click at [309, 306] on div at bounding box center [429, 157] width 859 height 892
drag, startPoint x: 292, startPoint y: 314, endPoint x: 299, endPoint y: 330, distance: 16.9
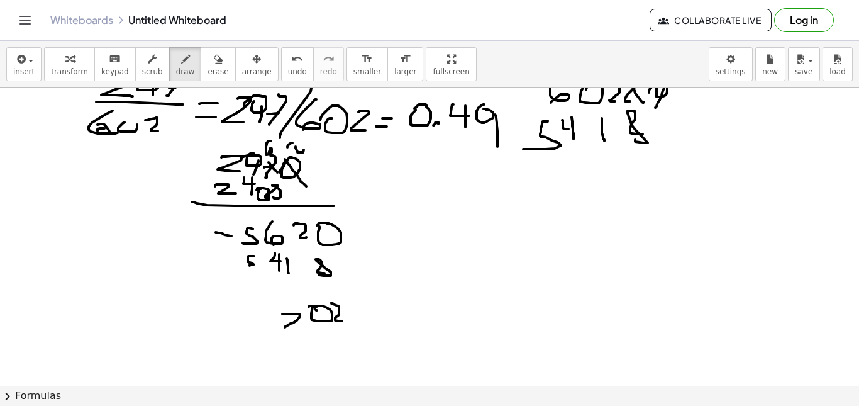
click at [299, 330] on div at bounding box center [429, 157] width 859 height 892
drag, startPoint x: 245, startPoint y: 322, endPoint x: 267, endPoint y: 323, distance: 21.4
click at [267, 323] on div at bounding box center [429, 157] width 859 height 892
drag, startPoint x: 347, startPoint y: 321, endPoint x: 348, endPoint y: 311, distance: 10.1
click at [341, 311] on div at bounding box center [429, 157] width 859 height 892
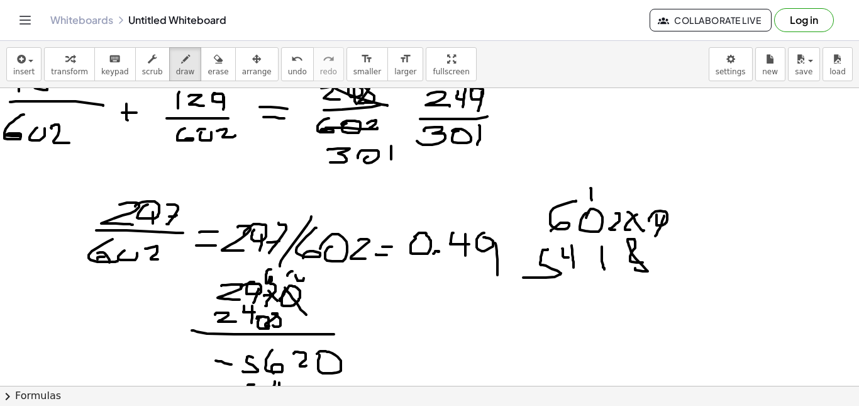
scroll to position [252, 0]
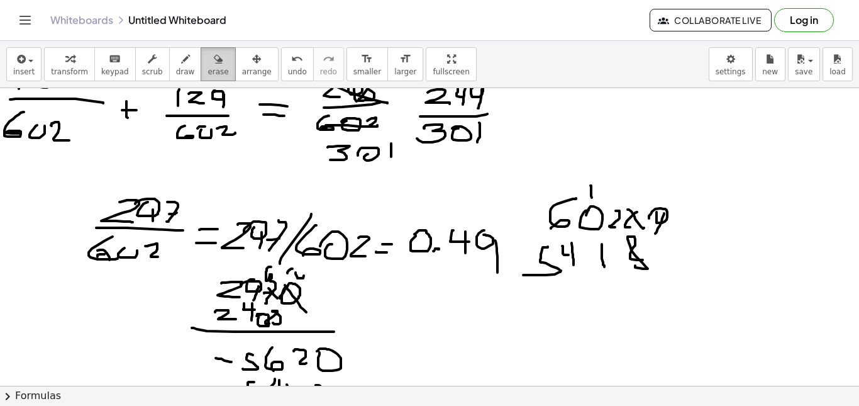
click at [208, 78] on button "erase" at bounding box center [218, 64] width 35 height 34
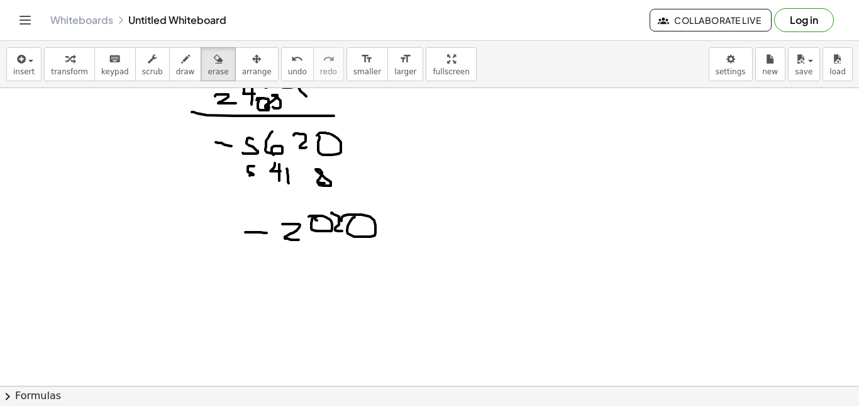
scroll to position [503, 0]
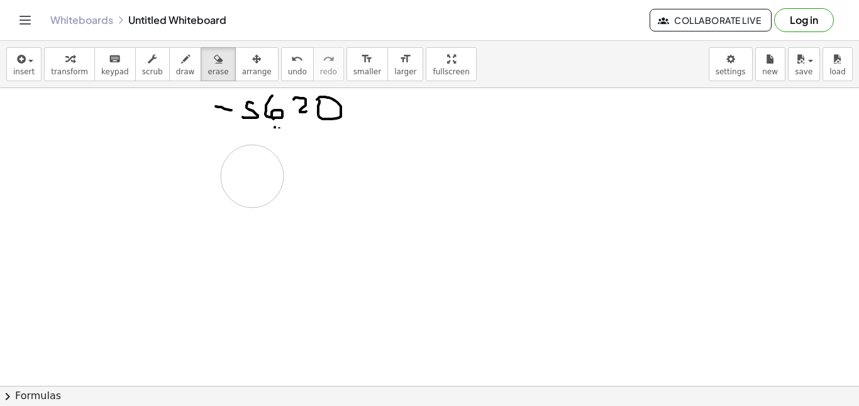
drag, startPoint x: 291, startPoint y: 160, endPoint x: 428, endPoint y: 178, distance: 138.3
click at [428, 175] on div at bounding box center [429, 31] width 859 height 892
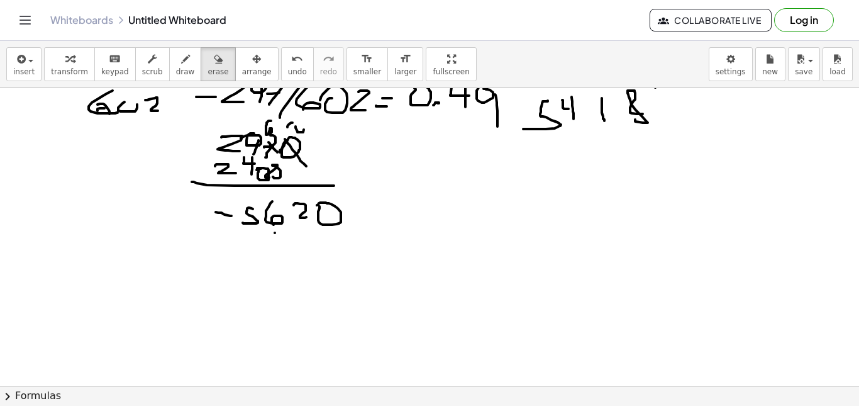
scroll to position [377, 0]
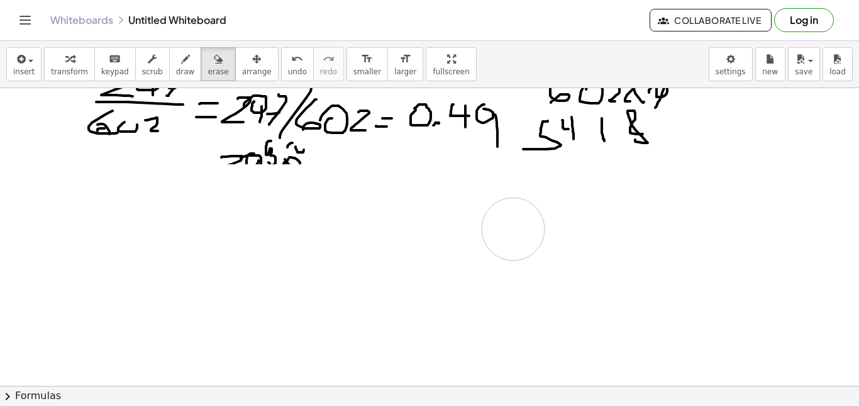
drag, startPoint x: 267, startPoint y: 241, endPoint x: 410, endPoint y: 230, distance: 143.9
click at [311, 233] on div at bounding box center [429, 157] width 859 height 892
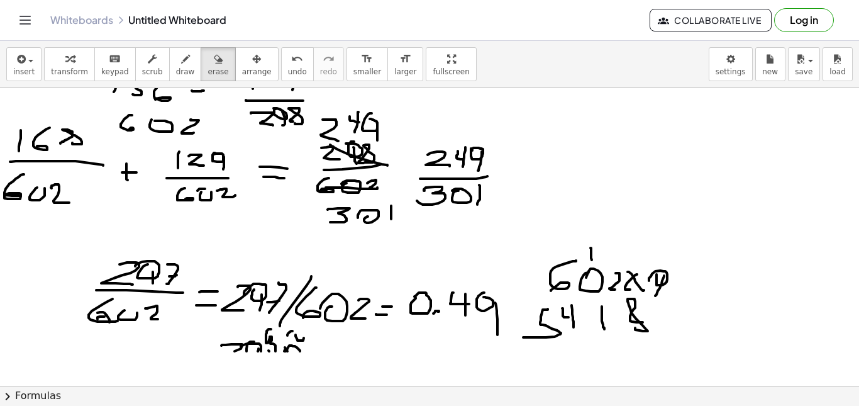
scroll to position [189, 0]
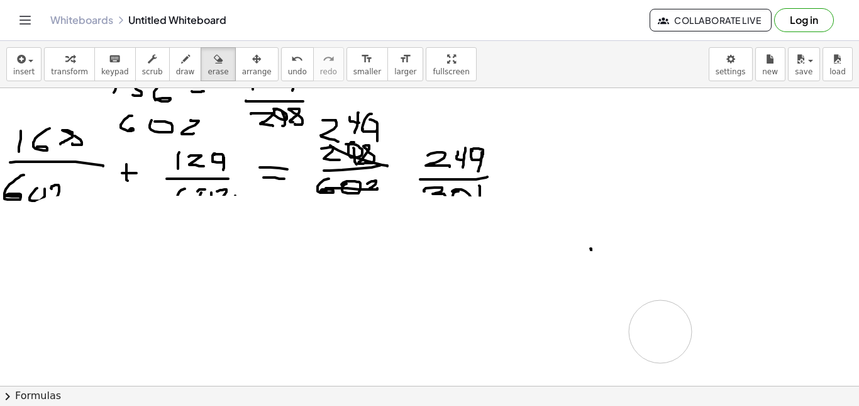
drag, startPoint x: 52, startPoint y: 228, endPoint x: 542, endPoint y: 320, distance: 498.5
click at [143, 331] on div at bounding box center [429, 345] width 859 height 892
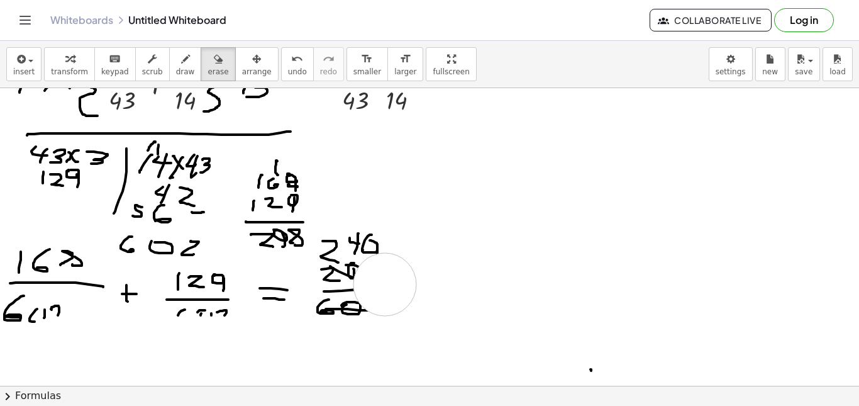
scroll to position [63, 0]
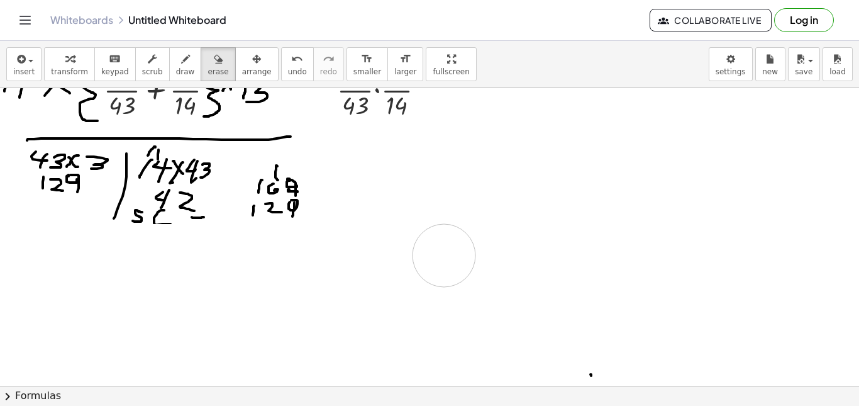
drag, startPoint x: 385, startPoint y: 289, endPoint x: 209, endPoint y: 250, distance: 179.9
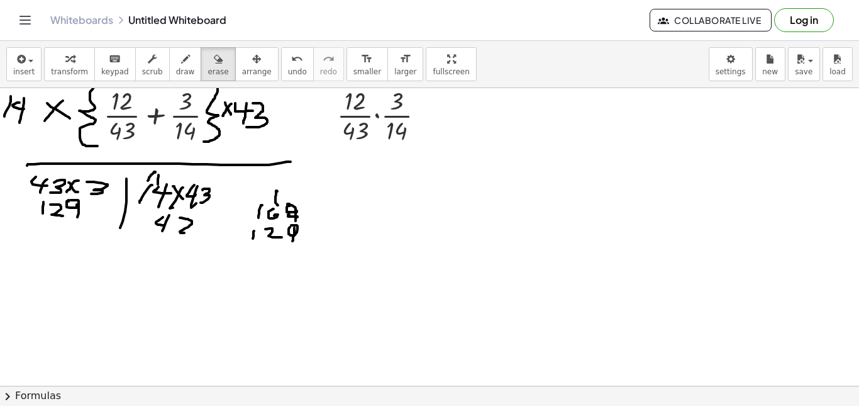
scroll to position [0, 0]
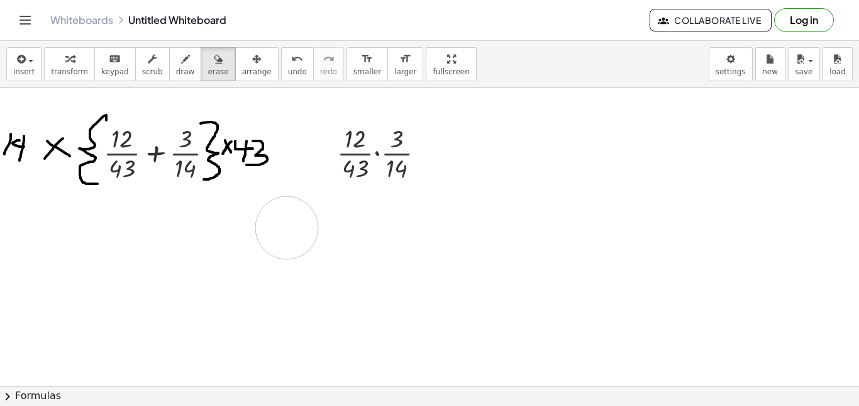
drag, startPoint x: 389, startPoint y: 301, endPoint x: 311, endPoint y: 229, distance: 106.4
click at [176, 74] on span "draw" at bounding box center [185, 71] width 19 height 9
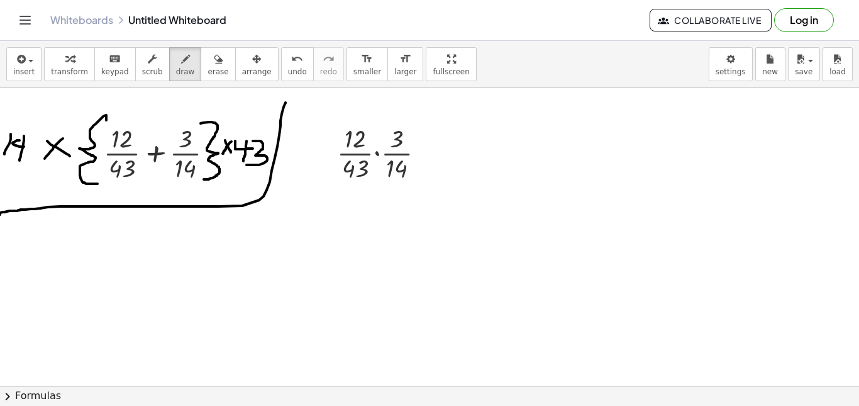
drag, startPoint x: 286, startPoint y: 103, endPoint x: 0, endPoint y: 214, distance: 306.7
drag, startPoint x: 437, startPoint y: 155, endPoint x: 465, endPoint y: 150, distance: 28.2
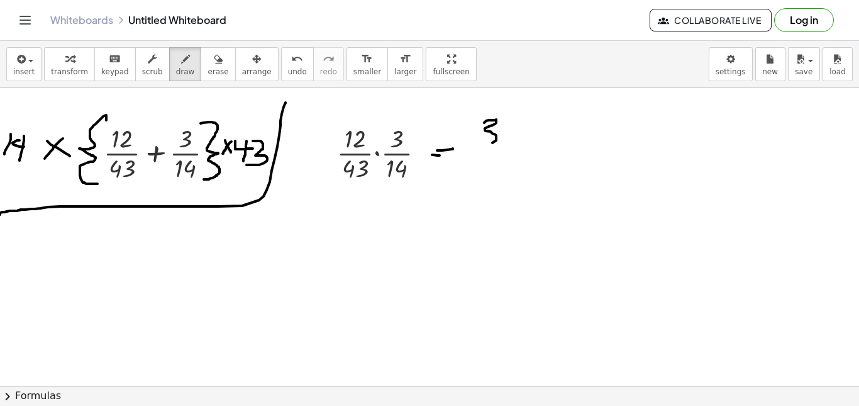
drag, startPoint x: 485, startPoint y: 122, endPoint x: 490, endPoint y: 138, distance: 17.1
drag, startPoint x: 501, startPoint y: 143, endPoint x: 471, endPoint y: 157, distance: 33.2
drag, startPoint x: 463, startPoint y: 158, endPoint x: 552, endPoint y: 158, distance: 88.0
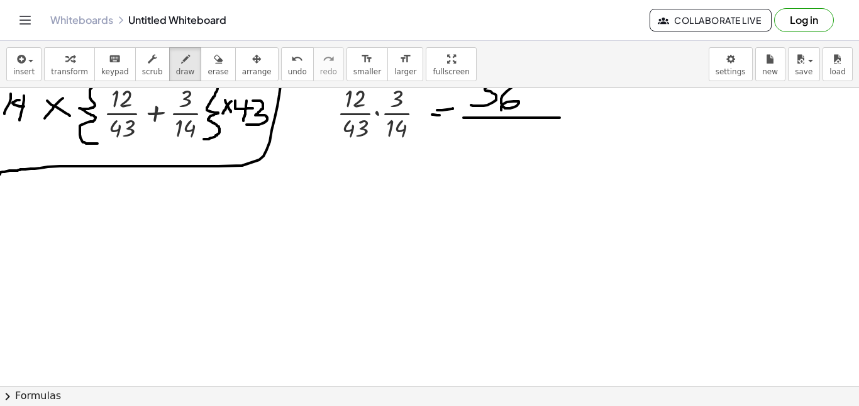
scroll to position [63, 0]
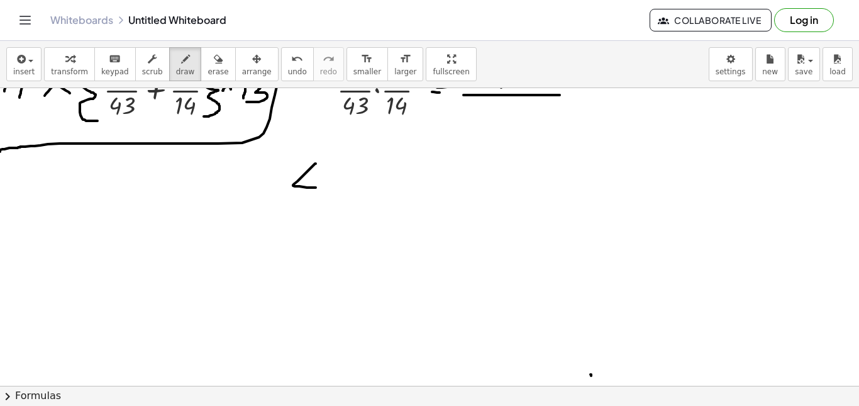
drag, startPoint x: 316, startPoint y: 164, endPoint x: 328, endPoint y: 187, distance: 27.0
drag, startPoint x: 321, startPoint y: 164, endPoint x: 315, endPoint y: 195, distance: 31.9
drag, startPoint x: 349, startPoint y: 168, endPoint x: 322, endPoint y: 191, distance: 35.7
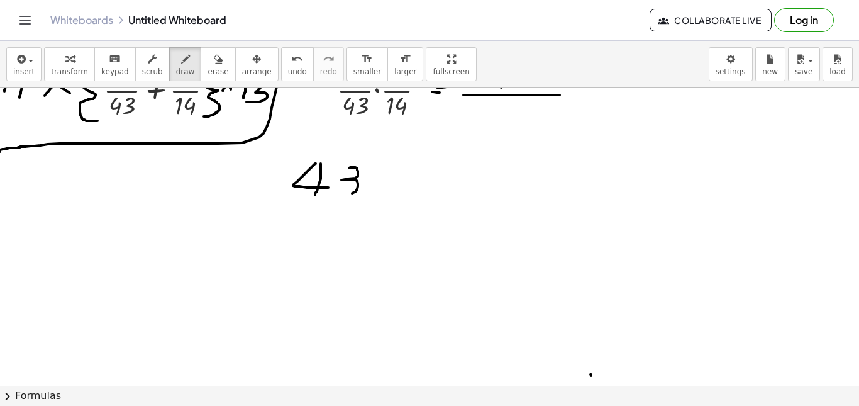
drag, startPoint x: 374, startPoint y: 187, endPoint x: 385, endPoint y: 181, distance: 12.4
drag, startPoint x: 377, startPoint y: 172, endPoint x: 384, endPoint y: 188, distance: 17.5
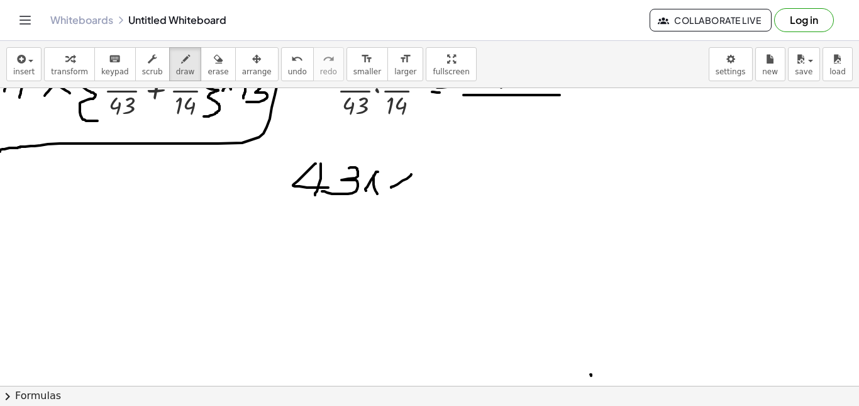
drag, startPoint x: 407, startPoint y: 179, endPoint x: 414, endPoint y: 187, distance: 11.2
drag, startPoint x: 397, startPoint y: 167, endPoint x: 393, endPoint y: 193, distance: 26.7
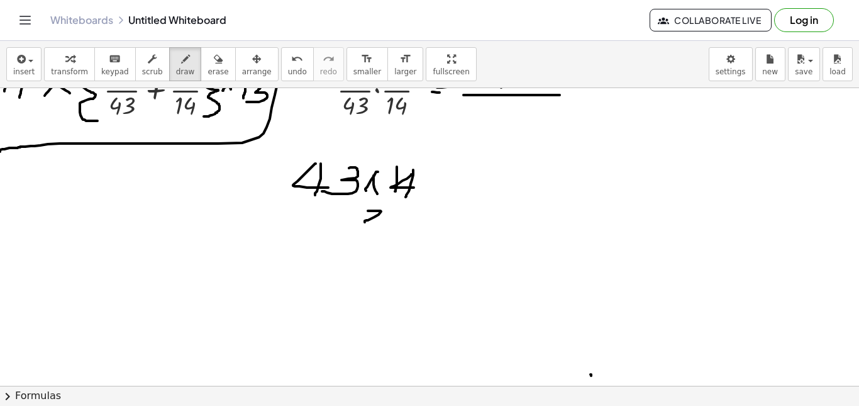
drag, startPoint x: 368, startPoint y: 211, endPoint x: 382, endPoint y: 225, distance: 20.5
drag, startPoint x: 325, startPoint y: 130, endPoint x: 323, endPoint y: 145, distance: 14.6
drag, startPoint x: 325, startPoint y: 208, endPoint x: 327, endPoint y: 221, distance: 12.7
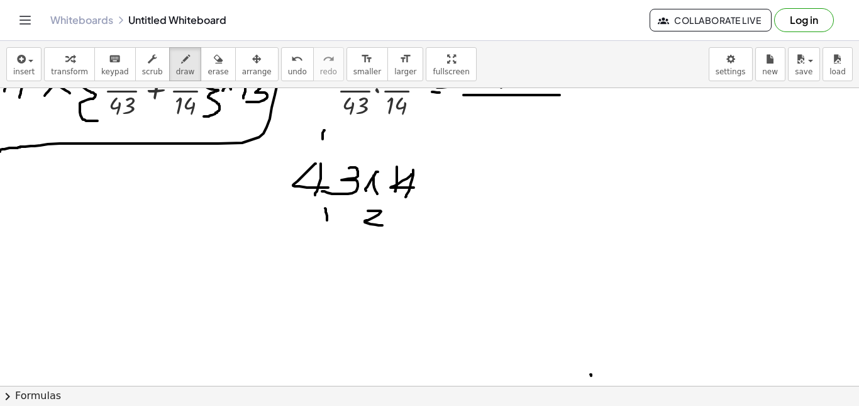
drag, startPoint x: 333, startPoint y: 210, endPoint x: 332, endPoint y: 225, distance: 15.1
drag, startPoint x: 341, startPoint y: 218, endPoint x: 416, endPoint y: 265, distance: 88.5
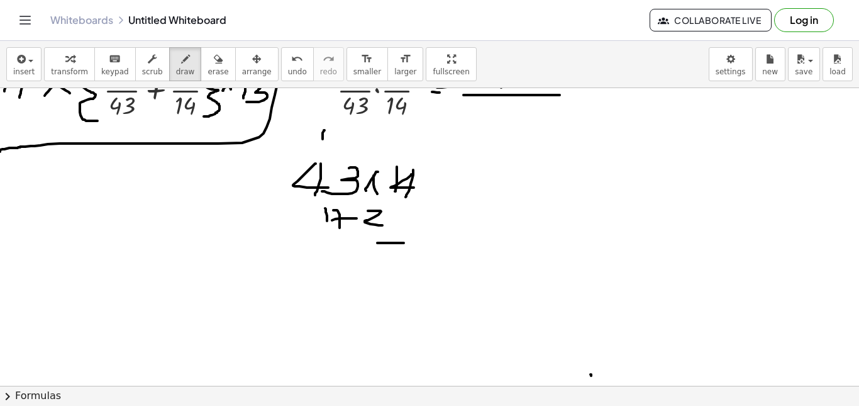
drag, startPoint x: 377, startPoint y: 243, endPoint x: 397, endPoint y: 244, distance: 20.2
drag, startPoint x: 350, startPoint y: 239, endPoint x: 335, endPoint y: 251, distance: 19.7
drag, startPoint x: 325, startPoint y: 240, endPoint x: 333, endPoint y: 248, distance: 11.1
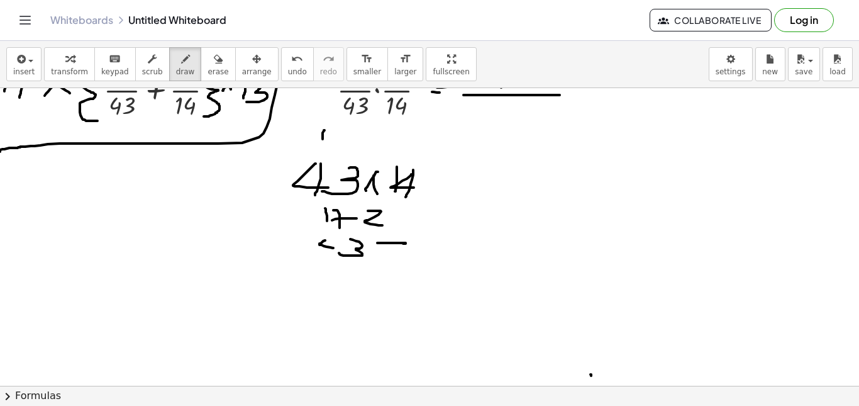
drag, startPoint x: 328, startPoint y: 240, endPoint x: 316, endPoint y: 262, distance: 25.6
drag, startPoint x: 272, startPoint y: 263, endPoint x: 350, endPoint y: 270, distance: 78.9
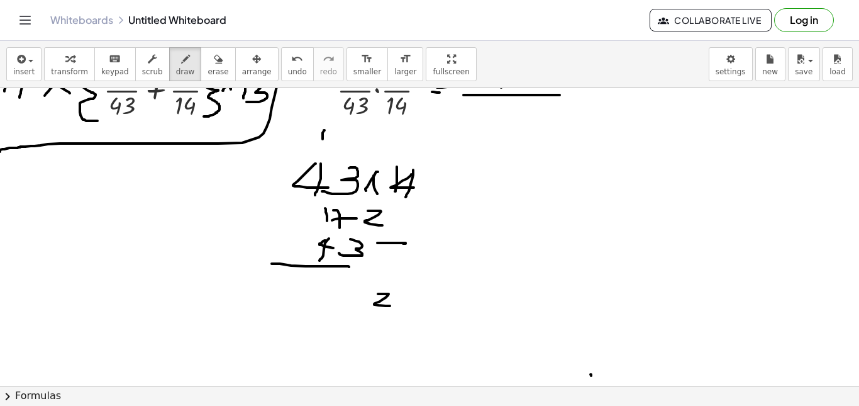
drag, startPoint x: 378, startPoint y: 294, endPoint x: 374, endPoint y: 304, distance: 11.6
drag, startPoint x: 338, startPoint y: 298, endPoint x: 350, endPoint y: 302, distance: 12.7
drag, startPoint x: 319, startPoint y: 292, endPoint x: 321, endPoint y: 313, distance: 20.9
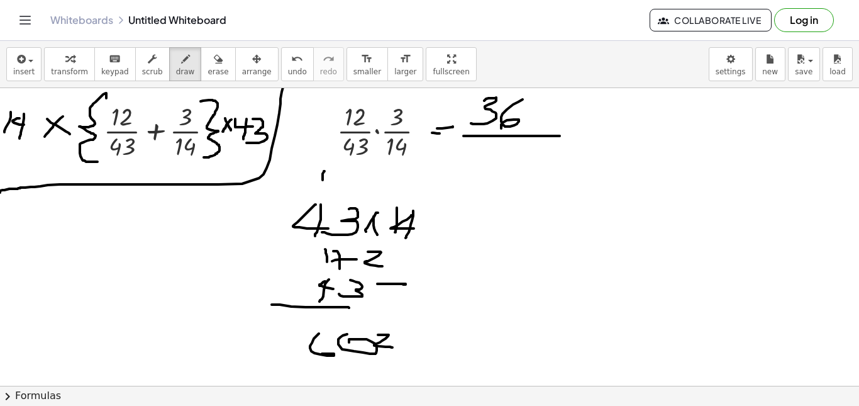
scroll to position [0, 0]
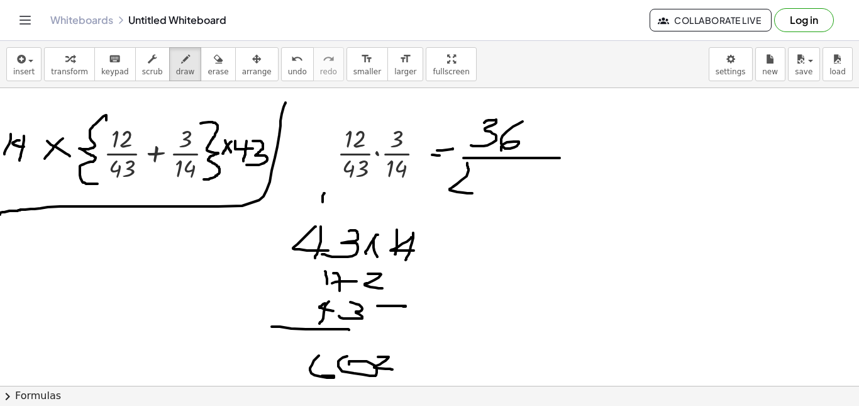
drag, startPoint x: 467, startPoint y: 163, endPoint x: 474, endPoint y: 194, distance: 32.2
drag, startPoint x: 482, startPoint y: 174, endPoint x: 509, endPoint y: 187, distance: 30.7
drag, startPoint x: 497, startPoint y: 199, endPoint x: 506, endPoint y: 211, distance: 14.8
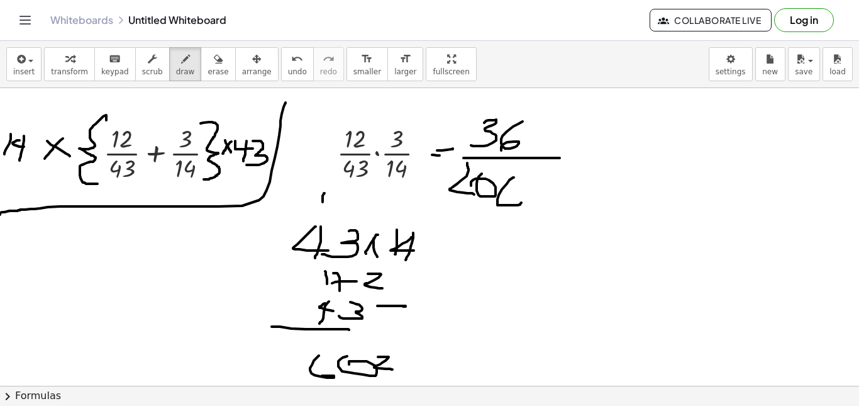
drag, startPoint x: 473, startPoint y: 173, endPoint x: 479, endPoint y: 203, distance: 30.7
drag, startPoint x: 523, startPoint y: 186, endPoint x: 531, endPoint y: 206, distance: 21.1
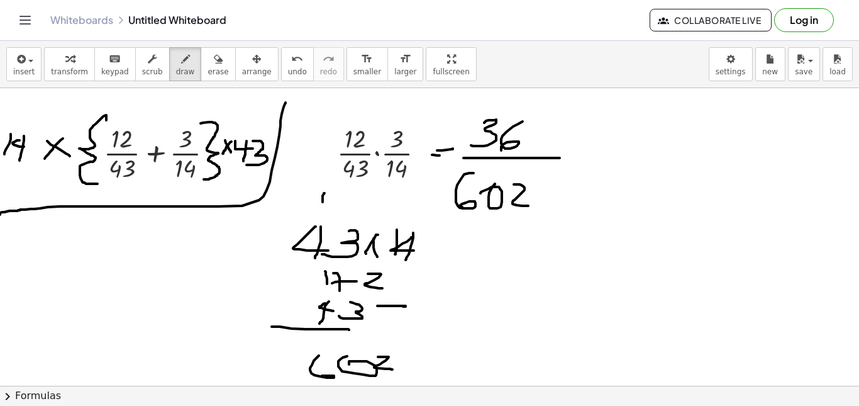
drag, startPoint x: 492, startPoint y: 94, endPoint x: 489, endPoint y: 109, distance: 15.3
drag, startPoint x: 528, startPoint y: 112, endPoint x: 523, endPoint y: 122, distance: 11.2
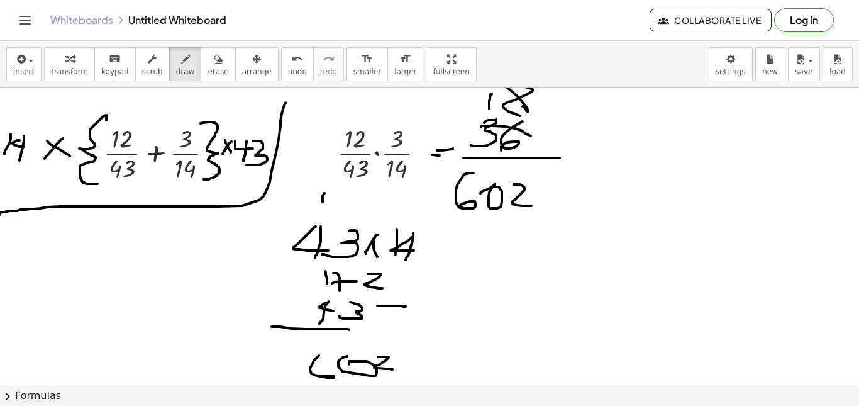
drag, startPoint x: 441, startPoint y: 192, endPoint x: 541, endPoint y: 208, distance: 100.6
drag, startPoint x: 468, startPoint y: 221, endPoint x: 456, endPoint y: 241, distance: 23.4
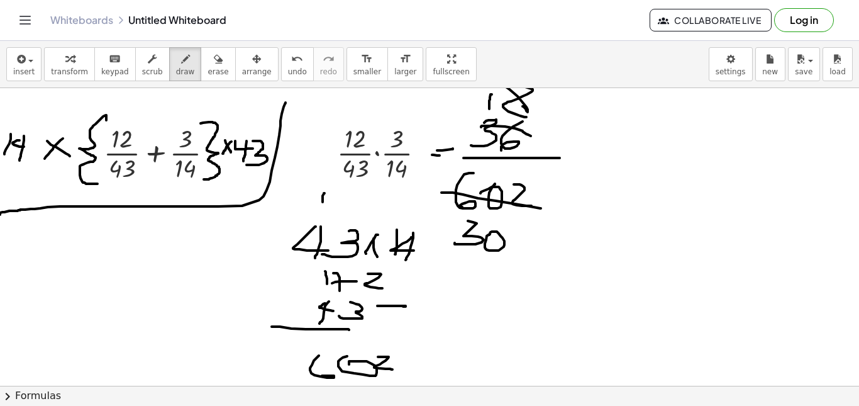
drag, startPoint x: 490, startPoint y: 234, endPoint x: 517, endPoint y: 230, distance: 27.4
drag, startPoint x: 519, startPoint y: 221, endPoint x: 517, endPoint y: 243, distance: 22.8
click at [209, 65] on div "button" at bounding box center [218, 58] width 21 height 15
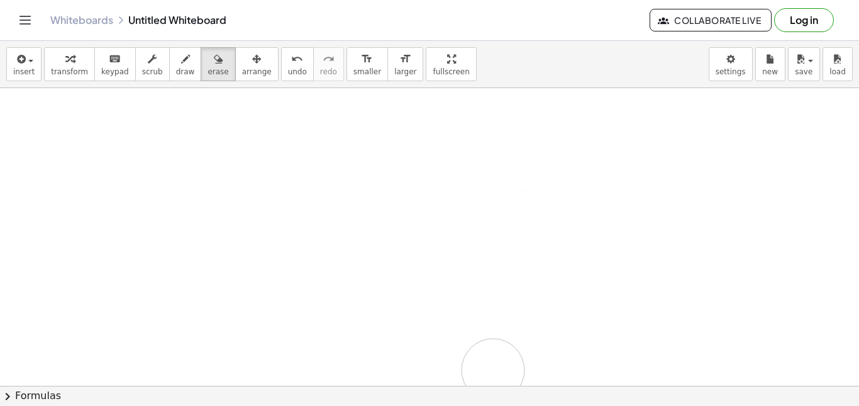
drag, startPoint x: 522, startPoint y: 144, endPoint x: 502, endPoint y: 374, distance: 231.0
drag, startPoint x: 411, startPoint y: 222, endPoint x: 0, endPoint y: 189, distance: 412.6
drag, startPoint x: 428, startPoint y: 209, endPoint x: 228, endPoint y: 171, distance: 203.6
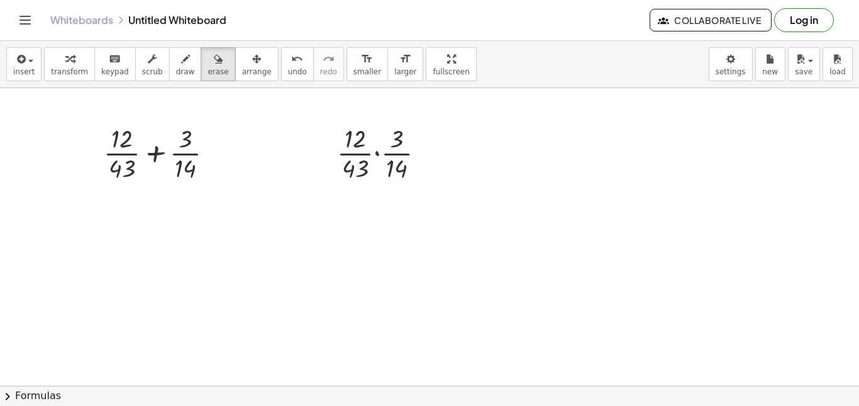
drag, startPoint x: 367, startPoint y: 137, endPoint x: 371, endPoint y: 144, distance: 7.9
drag, startPoint x: 369, startPoint y: 154, endPoint x: 381, endPoint y: 148, distance: 13.5
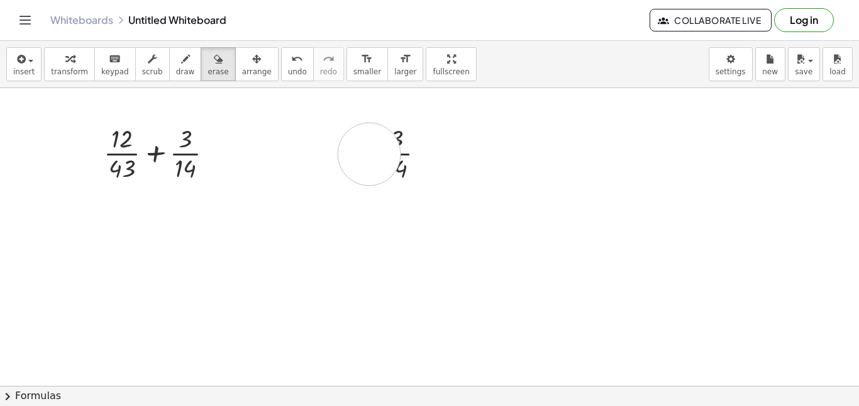
drag, startPoint x: 381, startPoint y: 148, endPoint x: 493, endPoint y: 338, distance: 221.0
drag, startPoint x: 463, startPoint y: 308, endPoint x: 364, endPoint y: 162, distance: 176.5
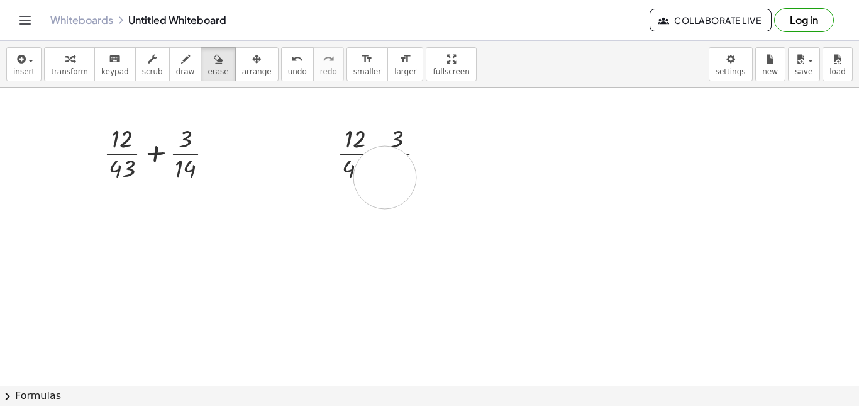
drag, startPoint x: 435, startPoint y: 241, endPoint x: 371, endPoint y: 159, distance: 104.4
drag, startPoint x: 416, startPoint y: 191, endPoint x: 385, endPoint y: 135, distance: 64.2
click at [58, 63] on div "button" at bounding box center [69, 58] width 37 height 15
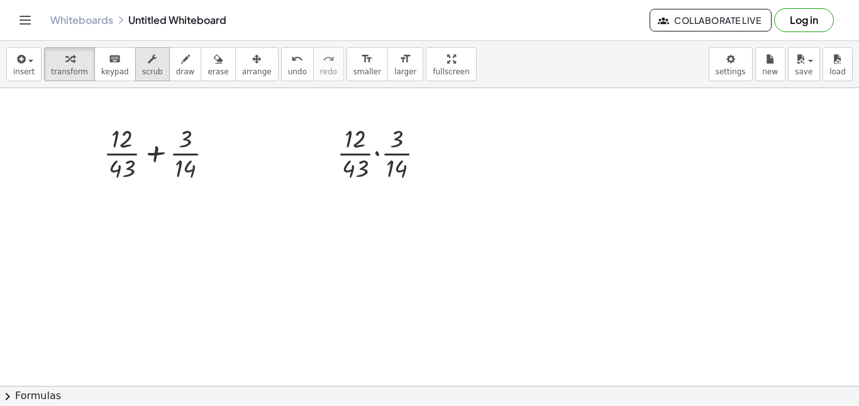
click at [142, 75] on span "scrub" at bounding box center [152, 71] width 21 height 9
drag, startPoint x: 449, startPoint y: 196, endPoint x: 384, endPoint y: 155, distance: 76.6
click at [209, 75] on span "erase" at bounding box center [218, 71] width 21 height 9
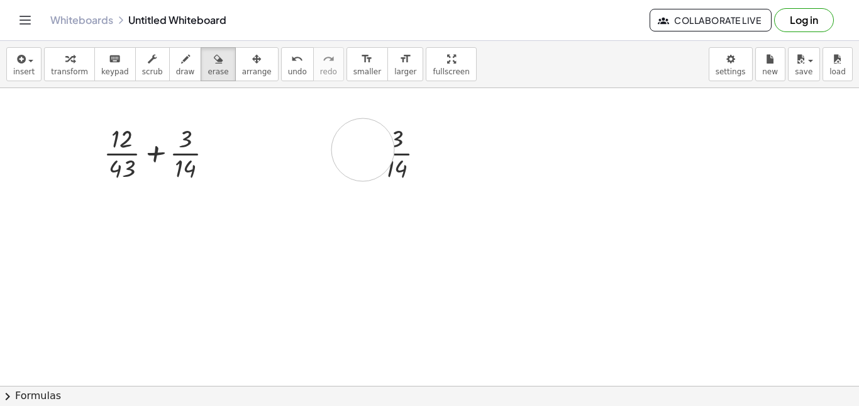
drag, startPoint x: 369, startPoint y: 153, endPoint x: 379, endPoint y: 155, distance: 10.2
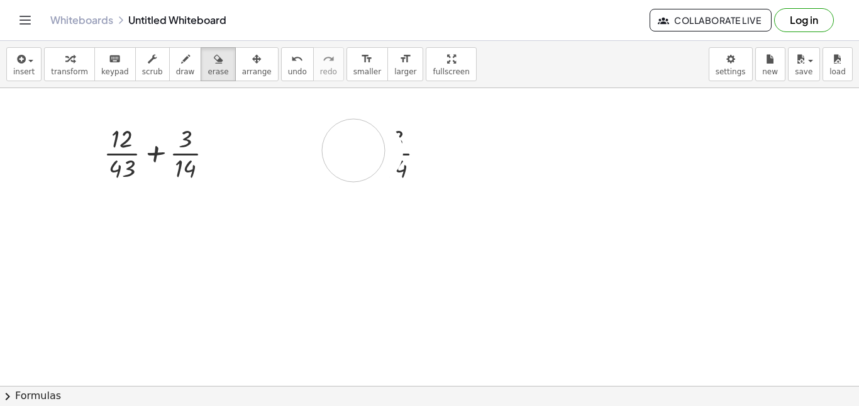
drag, startPoint x: 353, startPoint y: 150, endPoint x: 412, endPoint y: 147, distance: 58.6
click at [19, 60] on icon "button" at bounding box center [19, 59] width 11 height 15
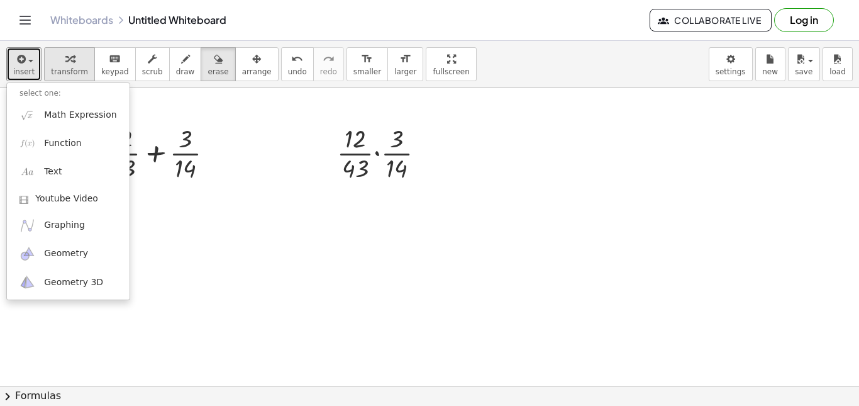
click at [65, 65] on icon "button" at bounding box center [69, 59] width 9 height 15
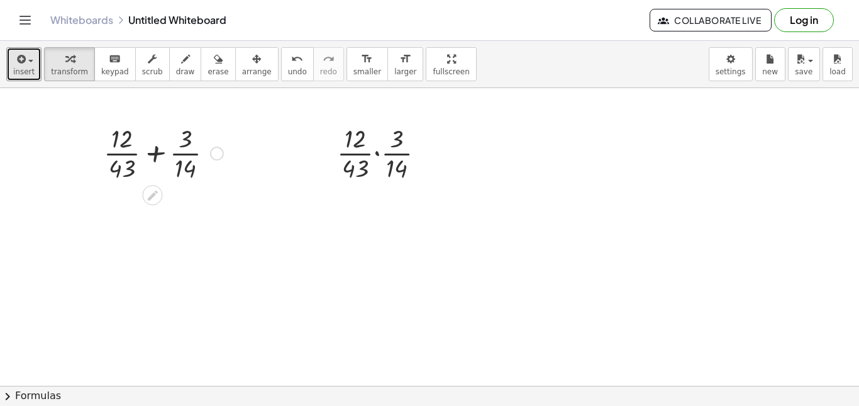
click at [125, 140] on div at bounding box center [163, 152] width 132 height 63
click at [151, 189] on icon at bounding box center [152, 195] width 13 height 13
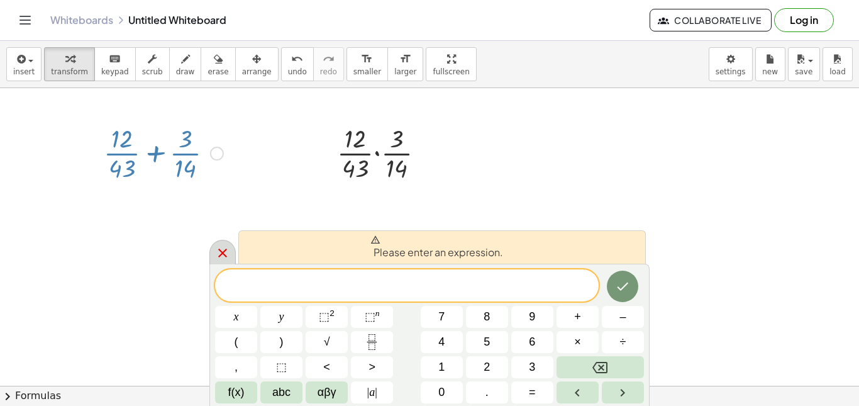
click at [226, 253] on icon at bounding box center [222, 252] width 15 height 15
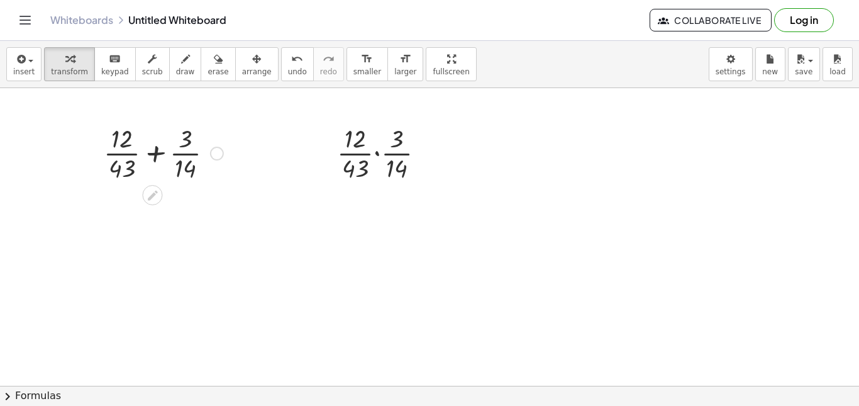
click at [111, 130] on div at bounding box center [163, 152] width 132 height 63
click at [159, 197] on div at bounding box center [152, 195] width 20 height 20
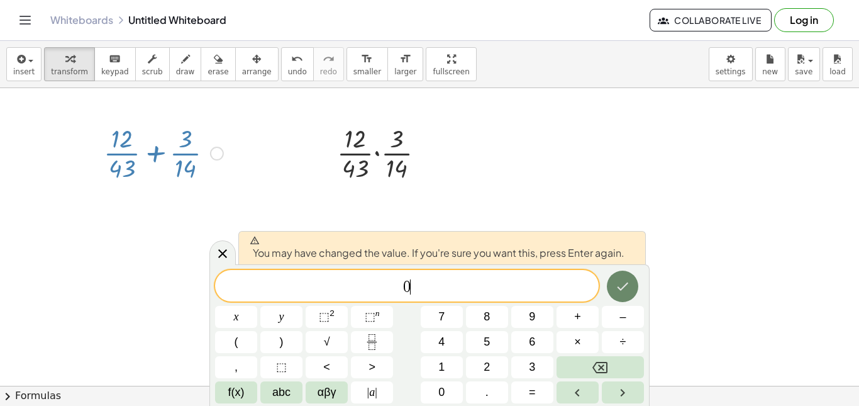
click at [620, 287] on icon "Done" at bounding box center [622, 286] width 15 height 15
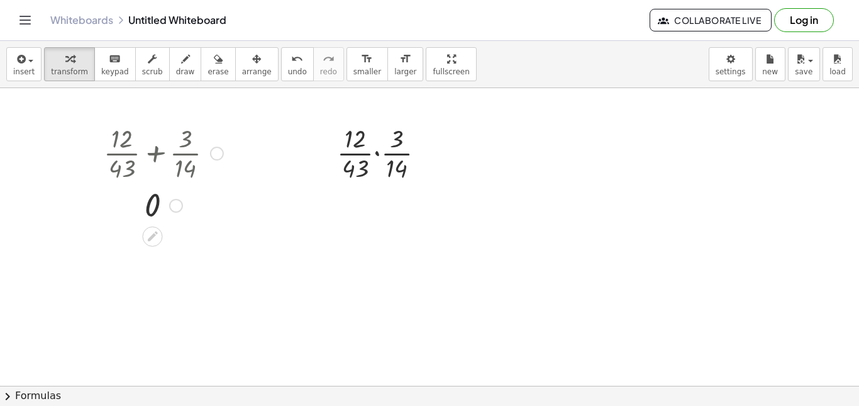
click at [163, 158] on div at bounding box center [163, 152] width 132 height 63
drag, startPoint x: 101, startPoint y: 70, endPoint x: 101, endPoint y: 77, distance: 6.9
click at [101, 69] on span "keypad" at bounding box center [115, 71] width 28 height 9
click at [133, 164] on div at bounding box center [163, 152] width 132 height 63
click at [142, 152] on div at bounding box center [163, 152] width 132 height 63
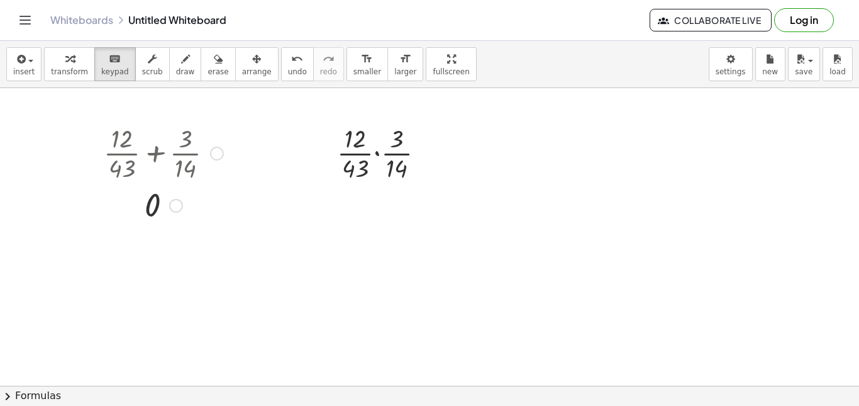
drag, startPoint x: 212, startPoint y: 155, endPoint x: 200, endPoint y: 155, distance: 11.9
click at [152, 153] on div "+ · 12 · 43 + · 3 · 14" at bounding box center [152, 153] width 0 height 0
drag, startPoint x: 206, startPoint y: 156, endPoint x: 174, endPoint y: 154, distance: 32.1
click at [174, 154] on div at bounding box center [163, 152] width 132 height 63
drag, startPoint x: 214, startPoint y: 154, endPoint x: 157, endPoint y: 148, distance: 56.9
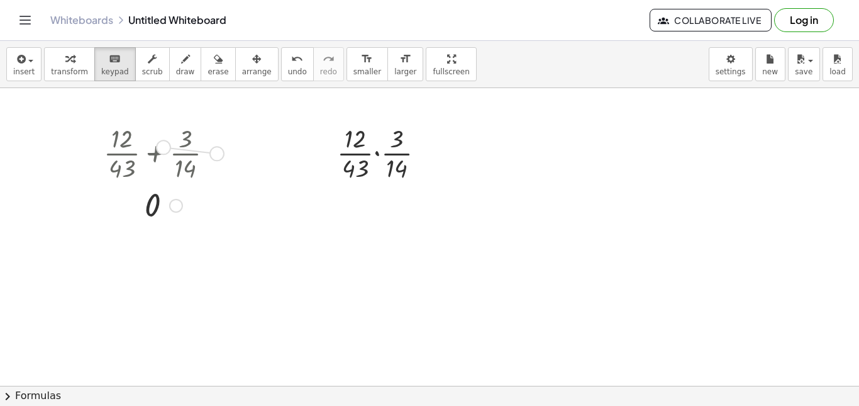
click at [152, 153] on div "+ · 12 · 43 + · 3 · 14" at bounding box center [152, 153] width 0 height 0
drag, startPoint x: 215, startPoint y: 153, endPoint x: 169, endPoint y: 209, distance: 72.3
click at [152, 153] on div "+ · 12 · 43 + · 3 · 14 0" at bounding box center [152, 153] width 0 height 0
click at [182, 155] on div at bounding box center [163, 152] width 132 height 63
click at [151, 66] on button "scrub" at bounding box center [152, 64] width 35 height 34
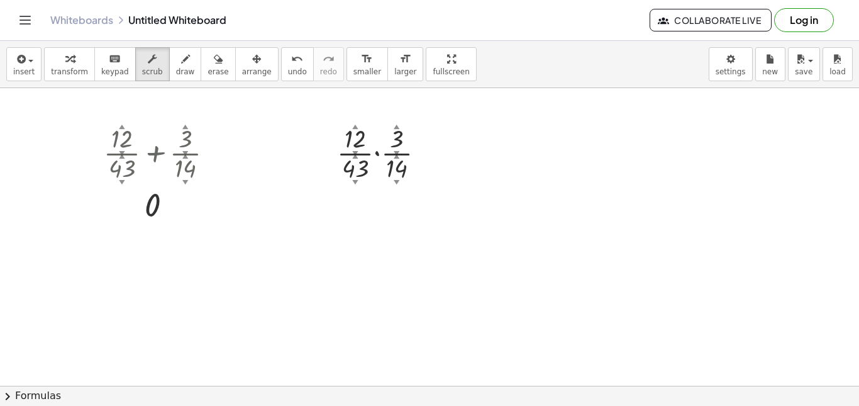
click at [147, 153] on div at bounding box center [163, 152] width 132 height 63
click at [177, 155] on div at bounding box center [163, 152] width 132 height 63
drag, startPoint x: 186, startPoint y: 148, endPoint x: 185, endPoint y: 167, distance: 19.5
click at [152, 153] on div "+ · 12 ▲ ▼ · 43 ▲ ▼ + · 3 ▲ ▼ · 14 ▲ ▼" at bounding box center [152, 153] width 0 height 0
drag, startPoint x: 186, startPoint y: 157, endPoint x: 187, endPoint y: 181, distance: 23.9
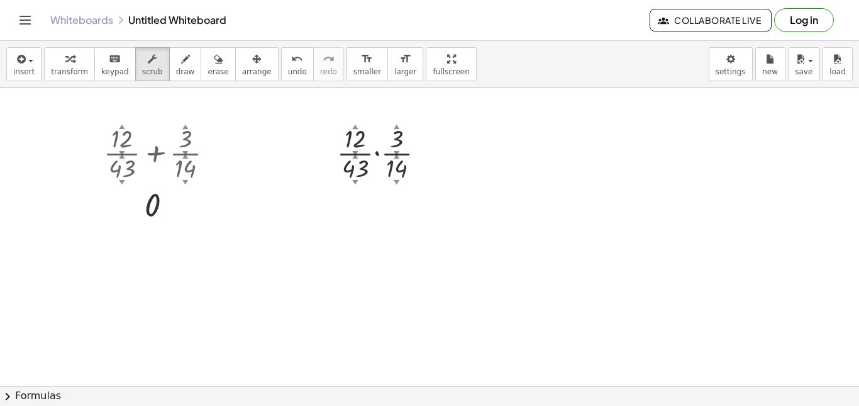
click at [175, 155] on div "14 ▲ ▼" at bounding box center [175, 155] width 0 height 0
drag, startPoint x: 184, startPoint y: 181, endPoint x: 186, endPoint y: 189, distance: 8.6
click at [152, 153] on div "+ · 12 ▲ ▼ · 43 ▲ ▼ + · 3 ▲ ▼ · 14 ▲ ▼ 0" at bounding box center [152, 153] width 0 height 0
drag, startPoint x: 171, startPoint y: 203, endPoint x: 196, endPoint y: 196, distance: 26.1
click at [152, 206] on div "0" at bounding box center [152, 206] width 0 height 0
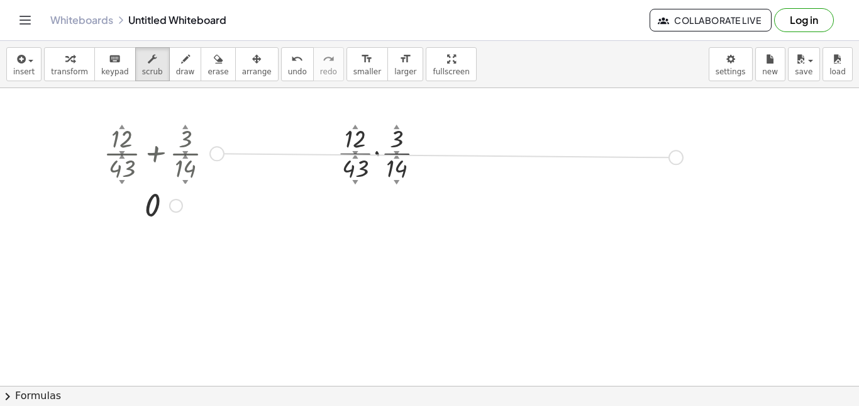
drag, startPoint x: 212, startPoint y: 165, endPoint x: 671, endPoint y: 166, distance: 459.1
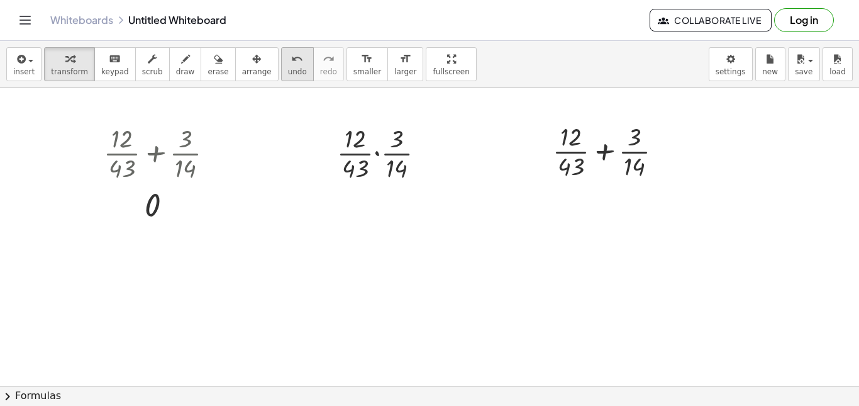
click at [281, 66] on button "undo undo" at bounding box center [297, 64] width 33 height 34
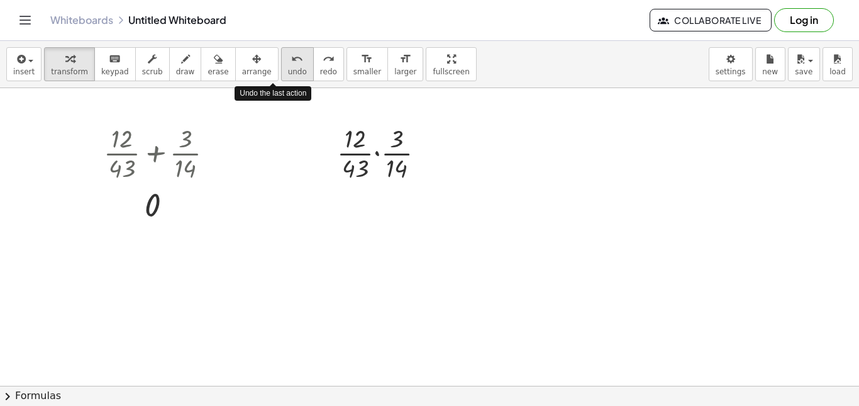
click at [281, 66] on button "undo undo" at bounding box center [297, 64] width 33 height 34
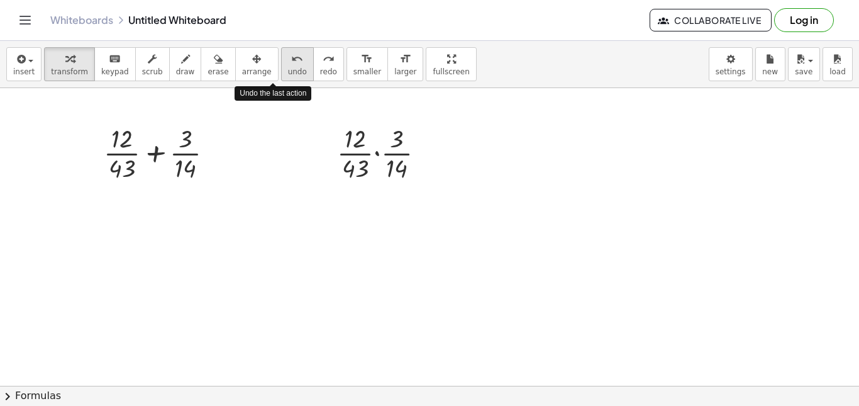
click at [281, 66] on button "undo undo" at bounding box center [297, 64] width 33 height 34
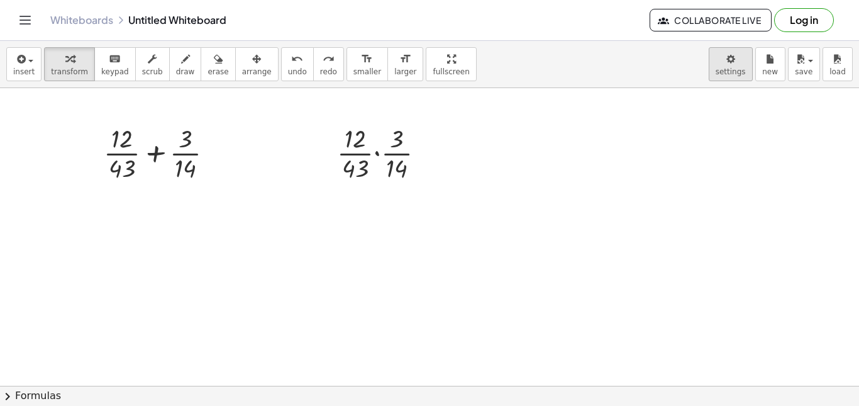
click at [742, 73] on body "Graspable Math Activities Get Started Activity Bank Assigned Work Classes White…" at bounding box center [429, 203] width 859 height 406
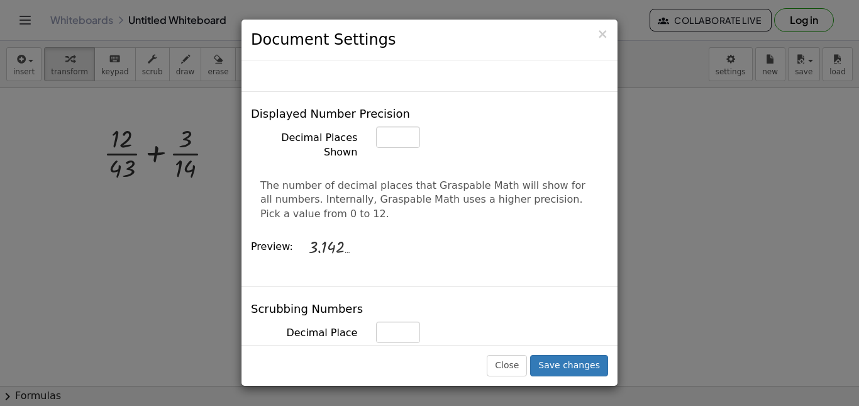
scroll to position [503, 0]
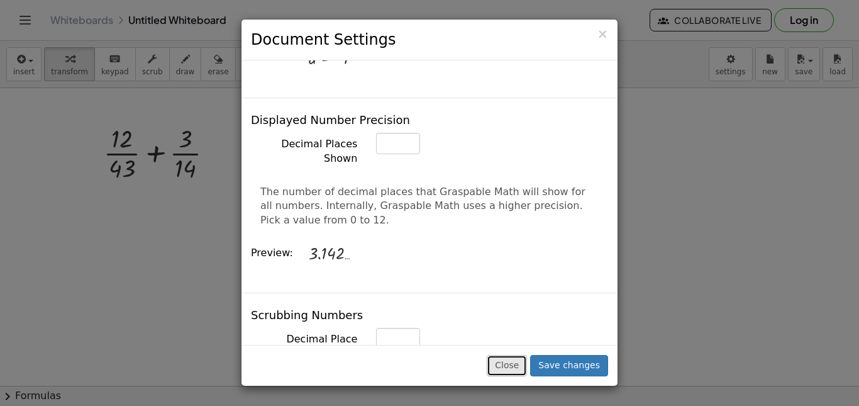
click at [519, 370] on button "Close" at bounding box center [507, 365] width 40 height 21
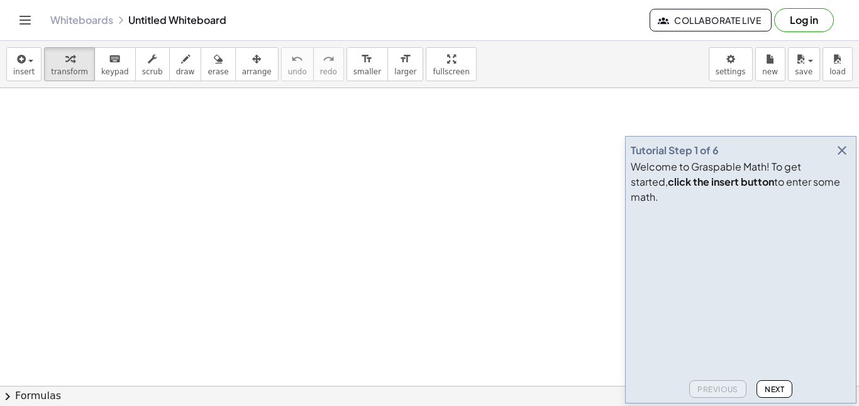
click at [836, 158] on icon "button" at bounding box center [842, 150] width 15 height 15
